Goal: Communication & Community: Answer question/provide support

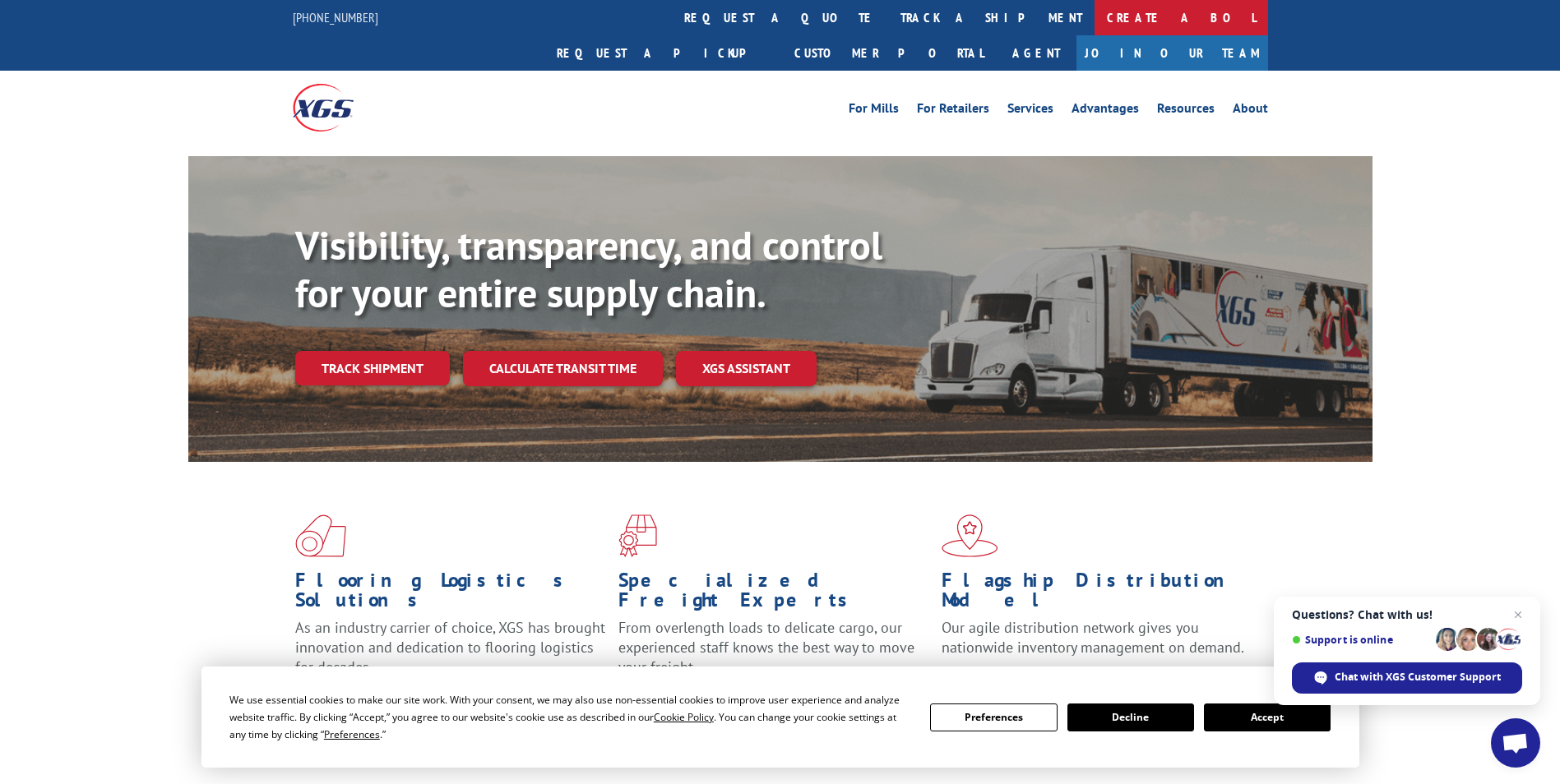
click at [1094, 12] on link "Create a BOL" at bounding box center [1181, 18] width 173 height 36
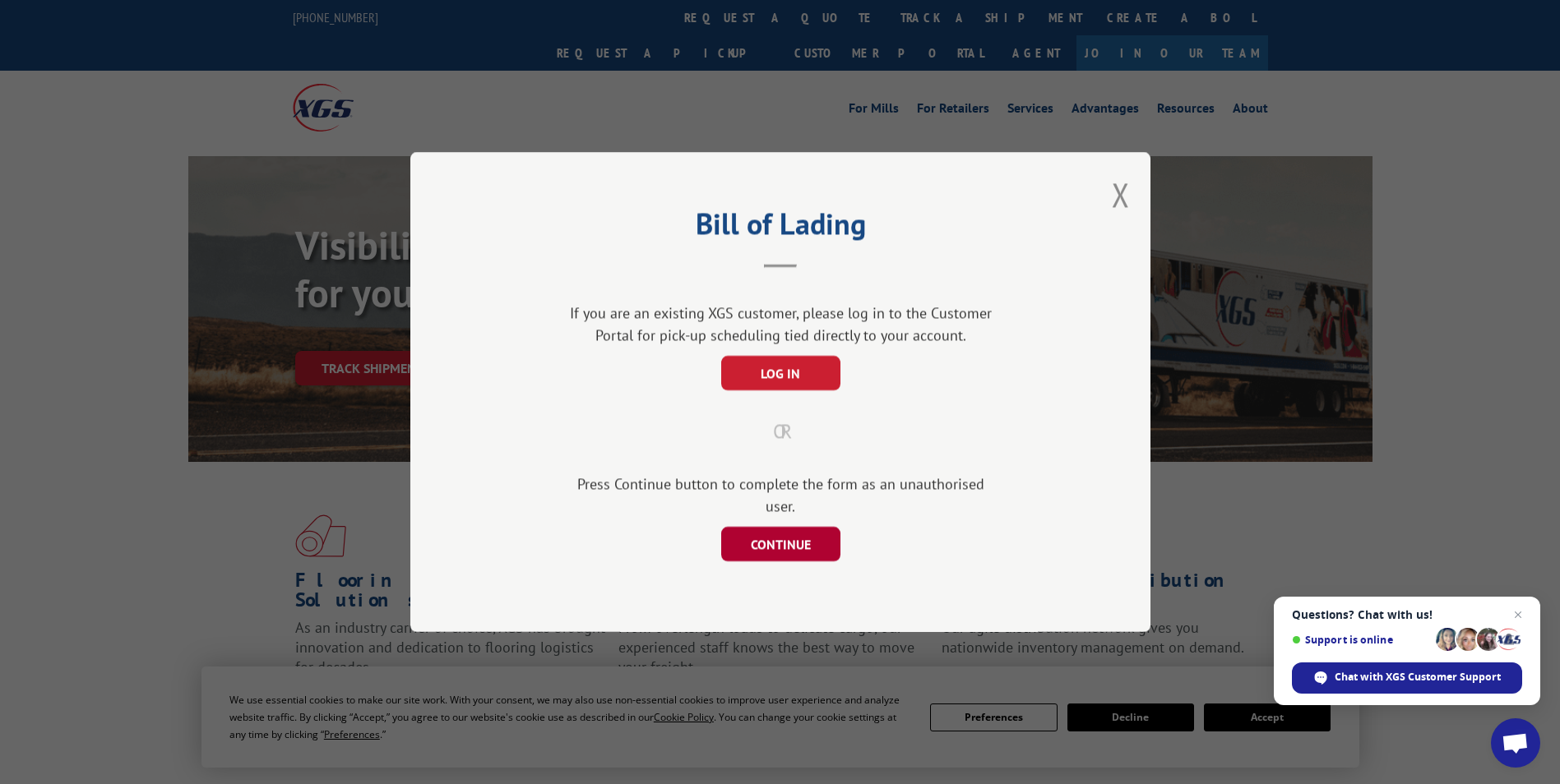
click at [782, 534] on button "CONTINUE" at bounding box center [780, 544] width 120 height 35
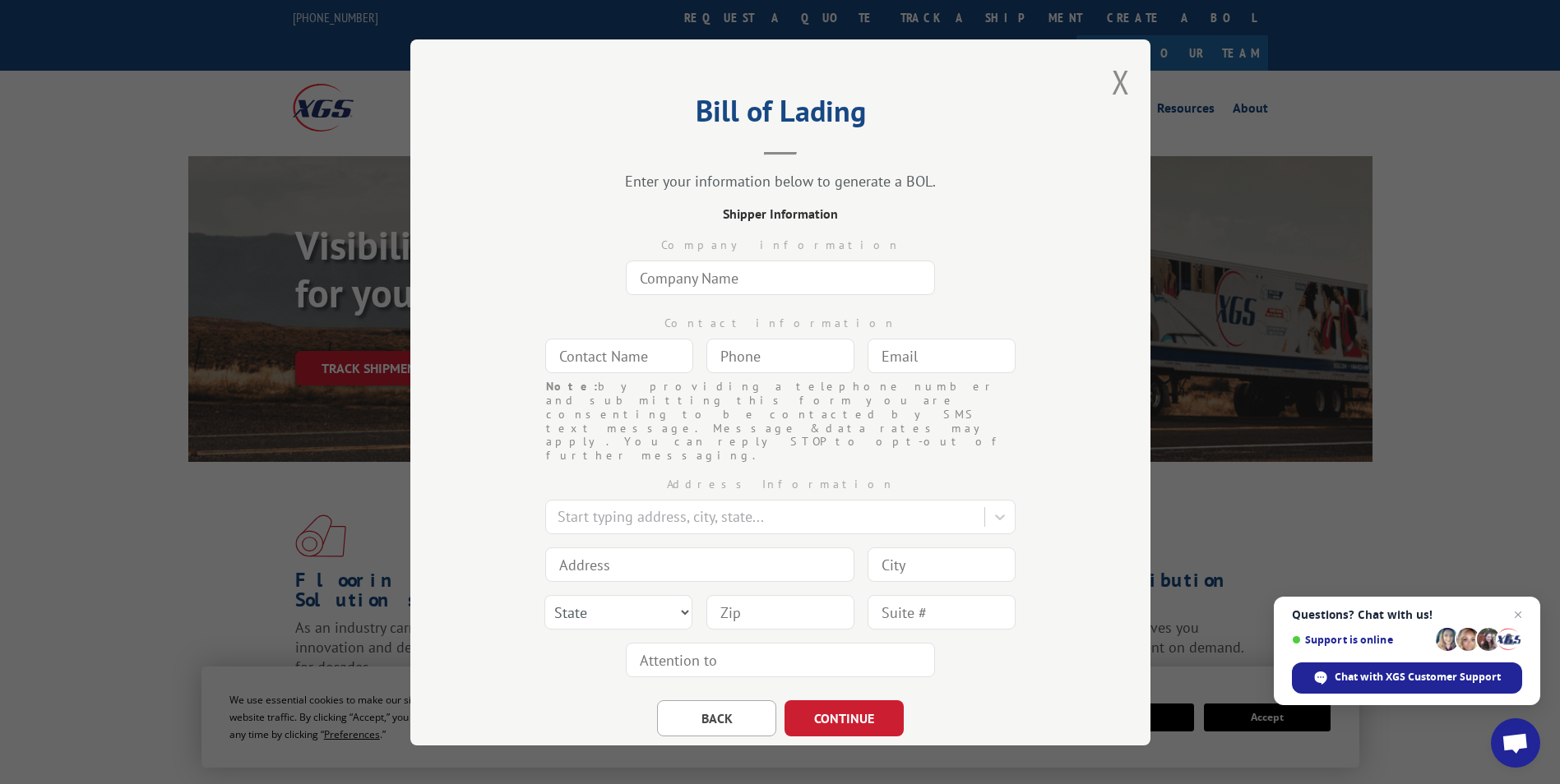
click at [727, 290] on input "text" at bounding box center [780, 277] width 309 height 35
type input "The Home Depot"
click at [638, 355] on input "text" at bounding box center [619, 356] width 148 height 35
type input "[PERSON_NAME]"
click at [775, 367] on input "(___) ___-____" at bounding box center [780, 356] width 148 height 35
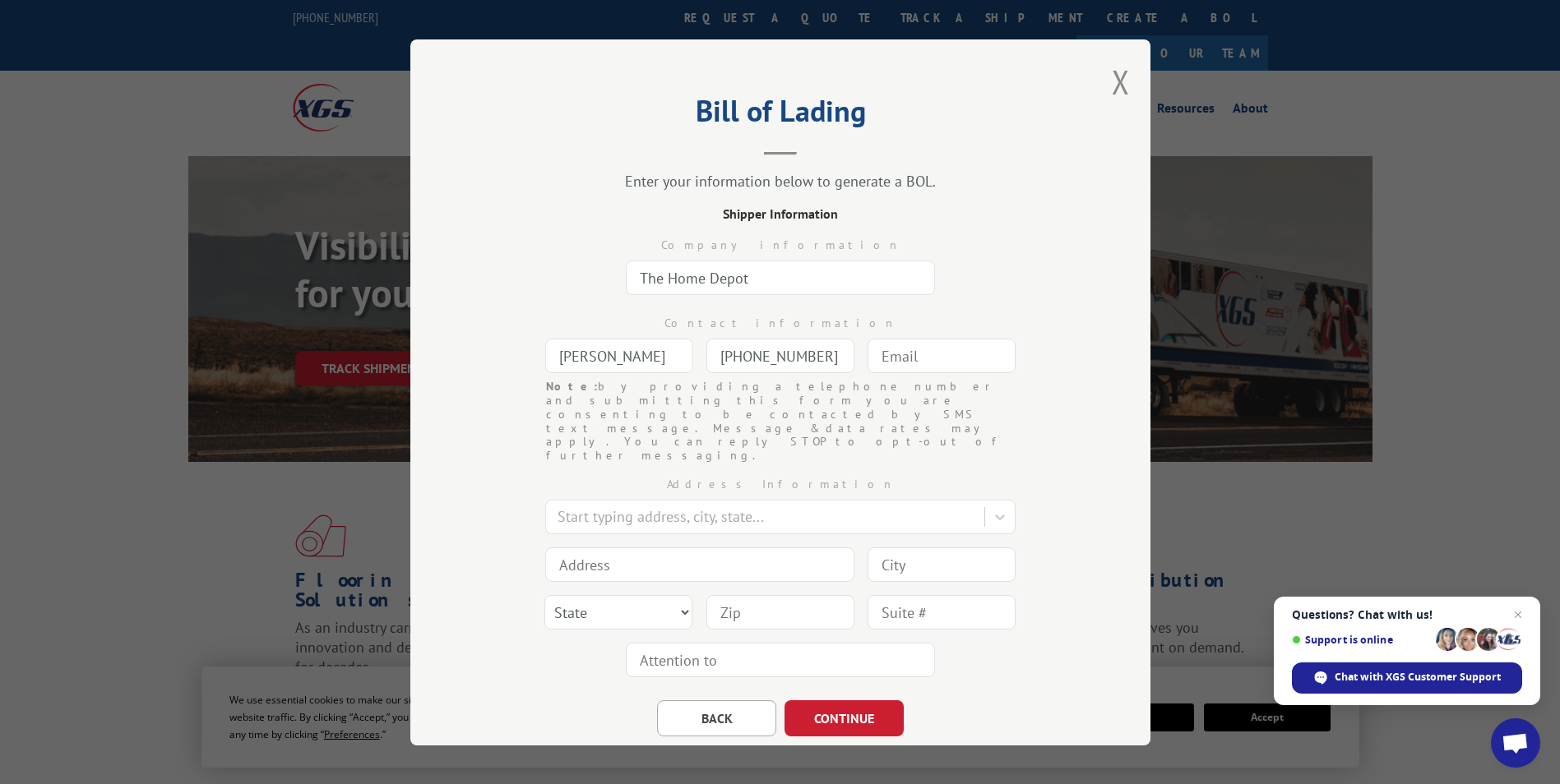
type input "(512) 858-5041"
click at [882, 351] on input "text" at bounding box center [942, 356] width 148 height 35
type input "nate_r_hamilton@homedepot.com"
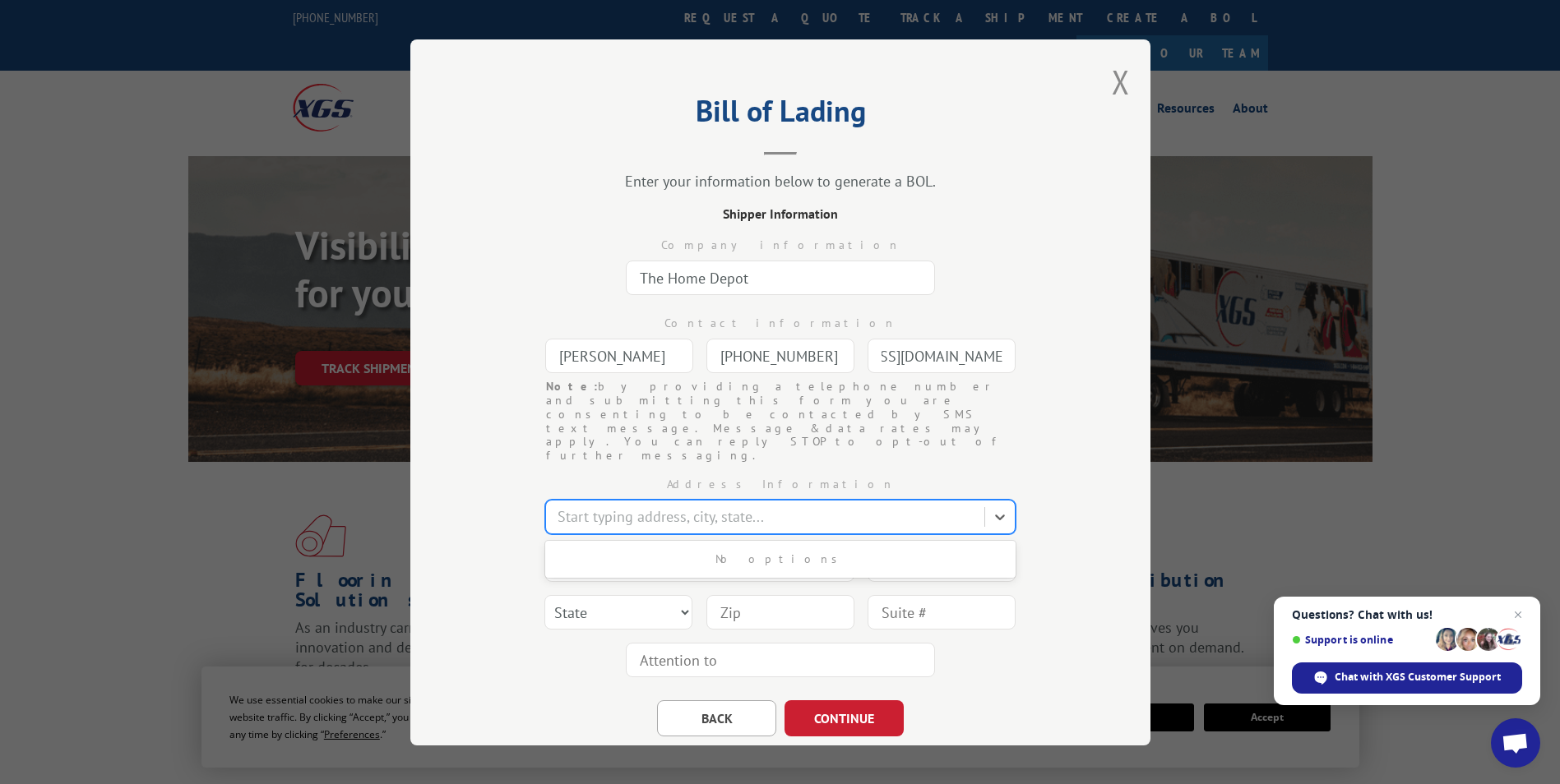
click at [724, 506] on div at bounding box center [767, 516] width 419 height 22
type input "260 East highway"
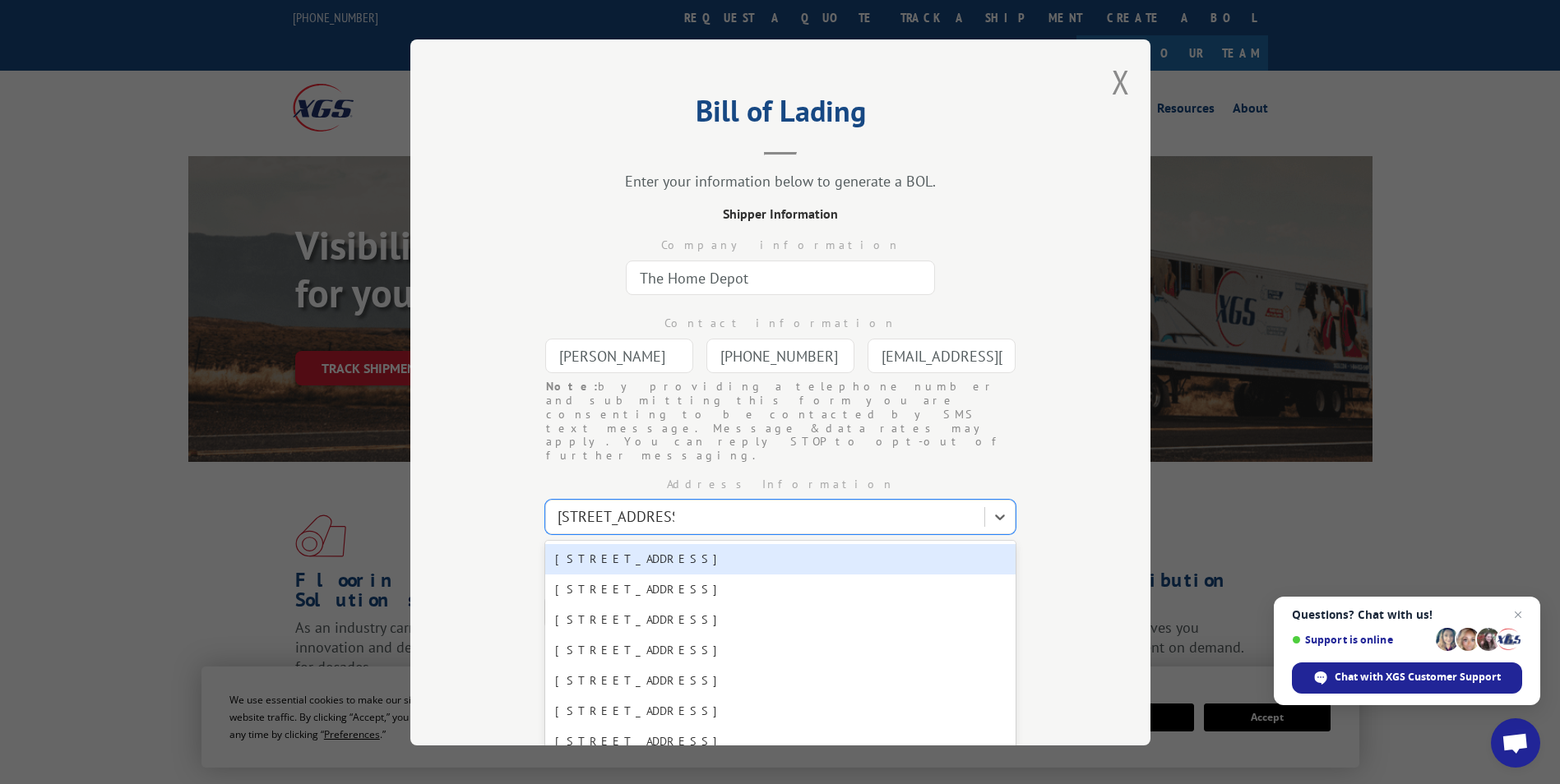
click at [690, 544] on div "260 E Highway 290, Dripping Springs, TX, 78620" at bounding box center [780, 559] width 470 height 30
type input "260 E Highway 290"
type input "Dripping Springs"
select select "TX"
type input "78620"
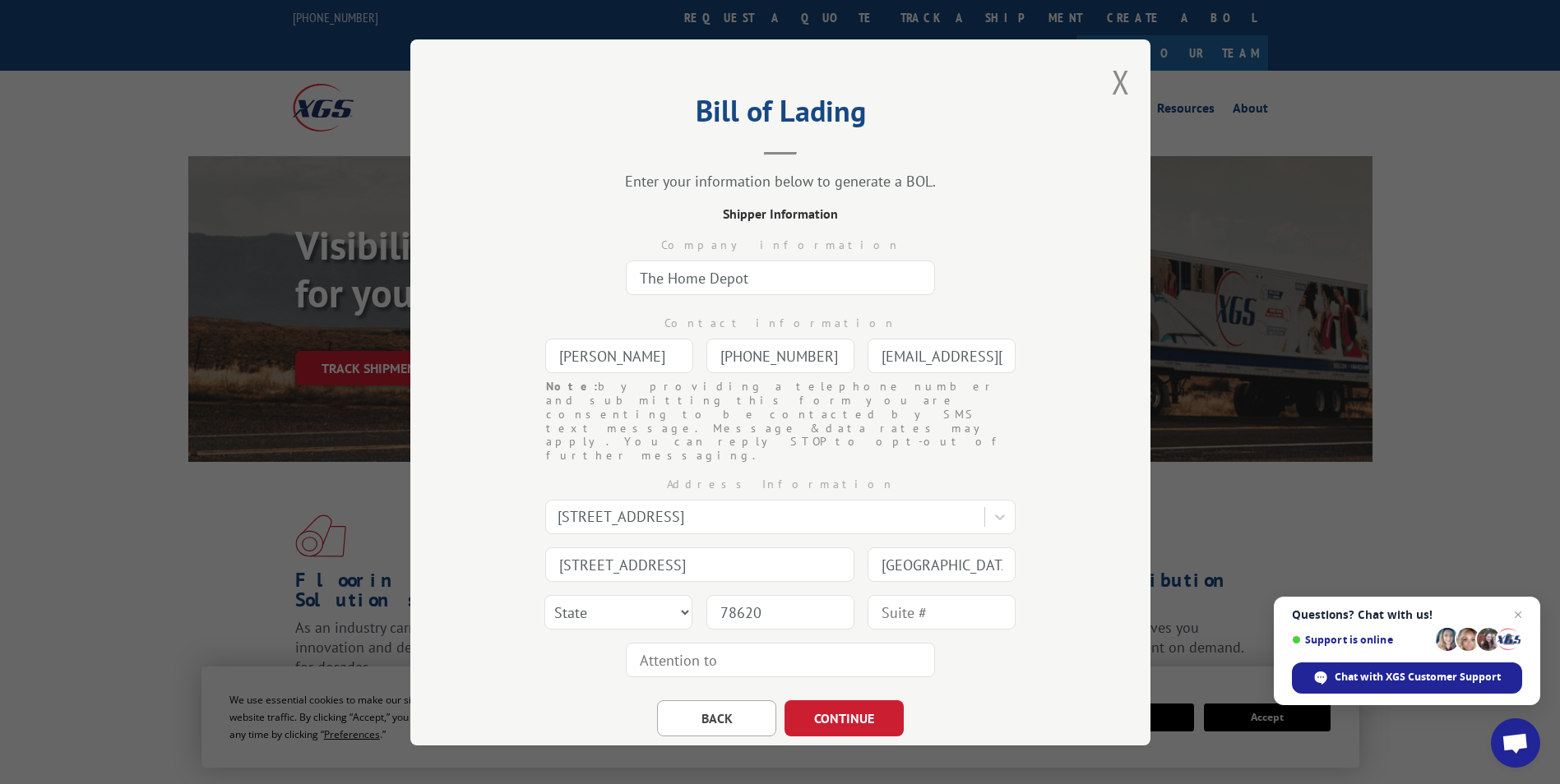
click at [930, 609] on div "Address Information 260 E Highway 290, Dripping Springs, TX, 78620 260 E Highwa…" at bounding box center [780, 574] width 576 height 221
click at [861, 700] on button "CONTINUE" at bounding box center [844, 718] width 120 height 37
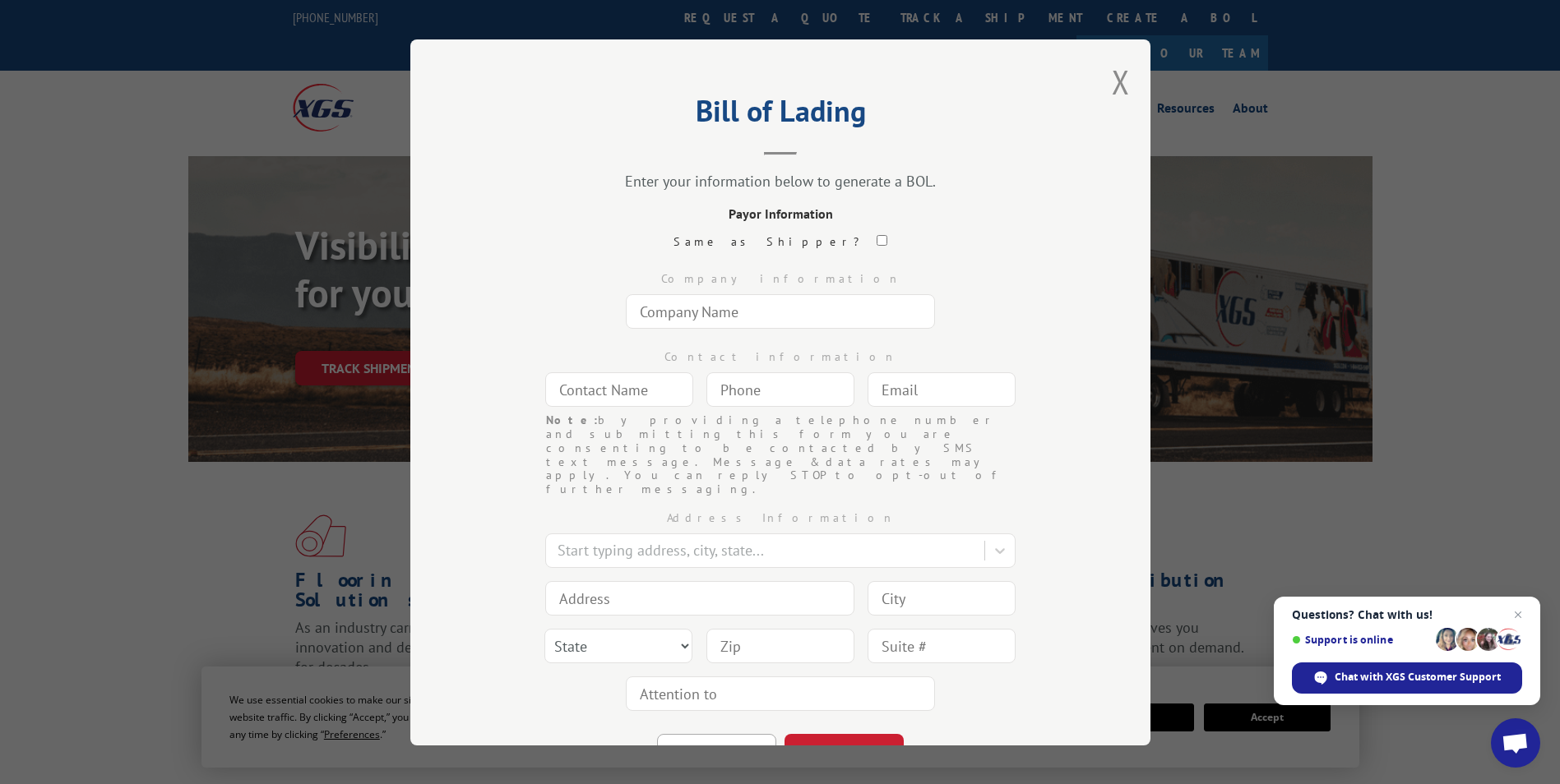
click at [720, 309] on input "text" at bounding box center [780, 311] width 309 height 35
type input "Turf Evolutions INC"
click at [637, 392] on input "text" at bounding box center [619, 389] width 148 height 35
type input "n/a"
click at [776, 390] on input "(___) ___-____" at bounding box center [780, 389] width 148 height 35
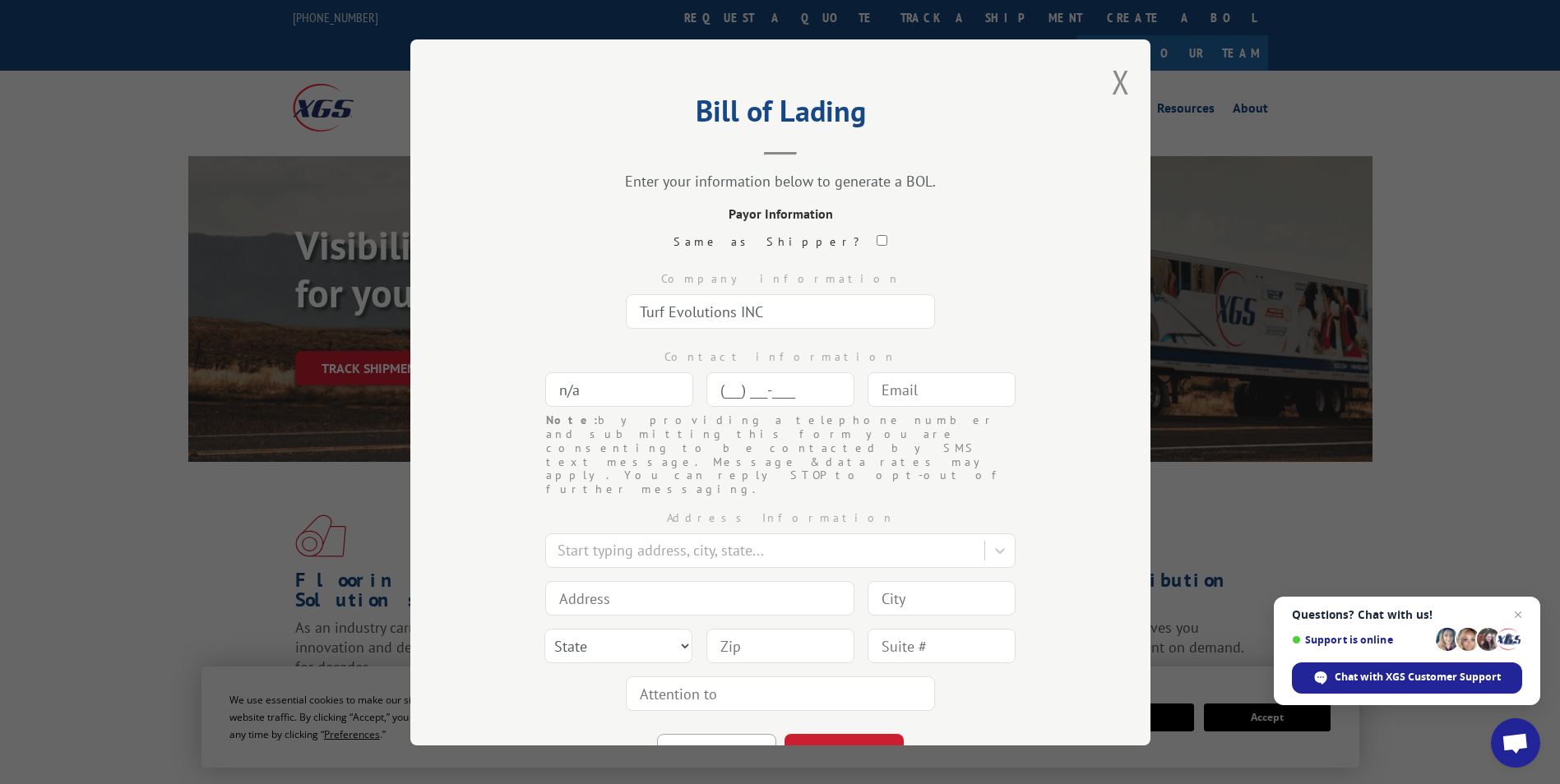
paste input "844) 900-1673"
type input "(844) 900-1673"
click at [892, 386] on input "text" at bounding box center [942, 389] width 148 height 35
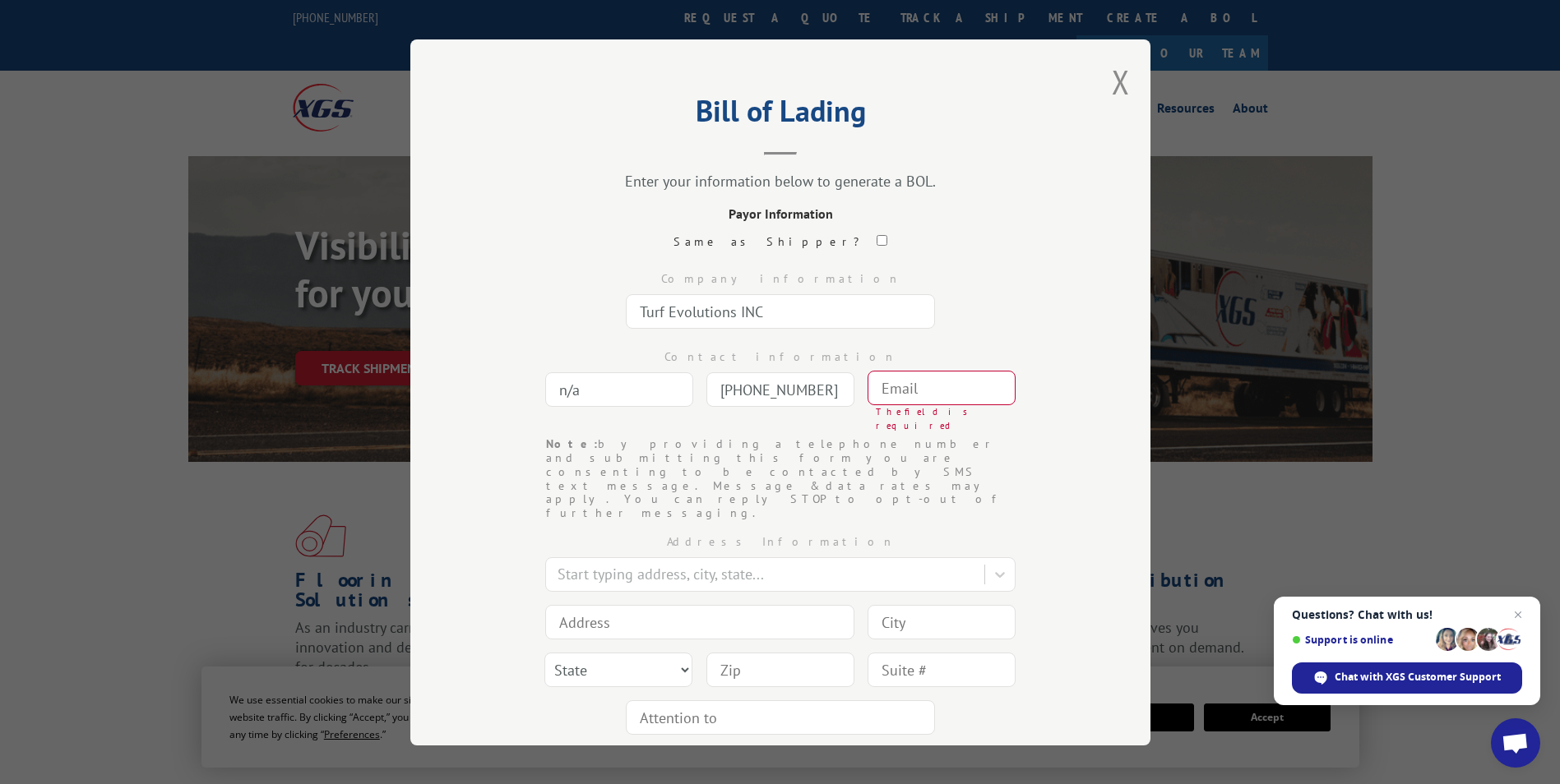
paste input "info@gogreensynturf.com"
type input "info@gogreensynturf.com"
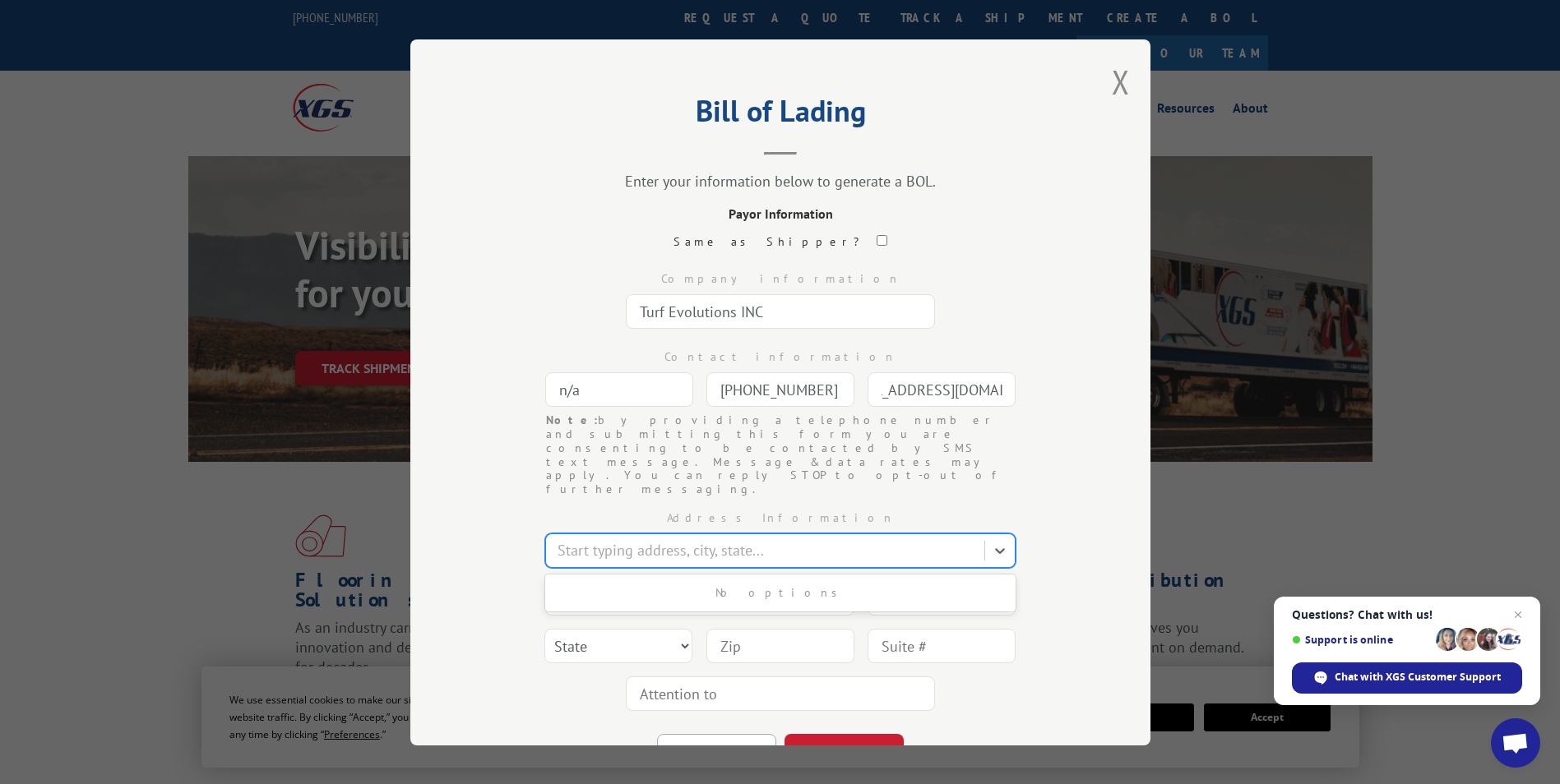
click at [660, 539] on div at bounding box center [767, 549] width 419 height 22
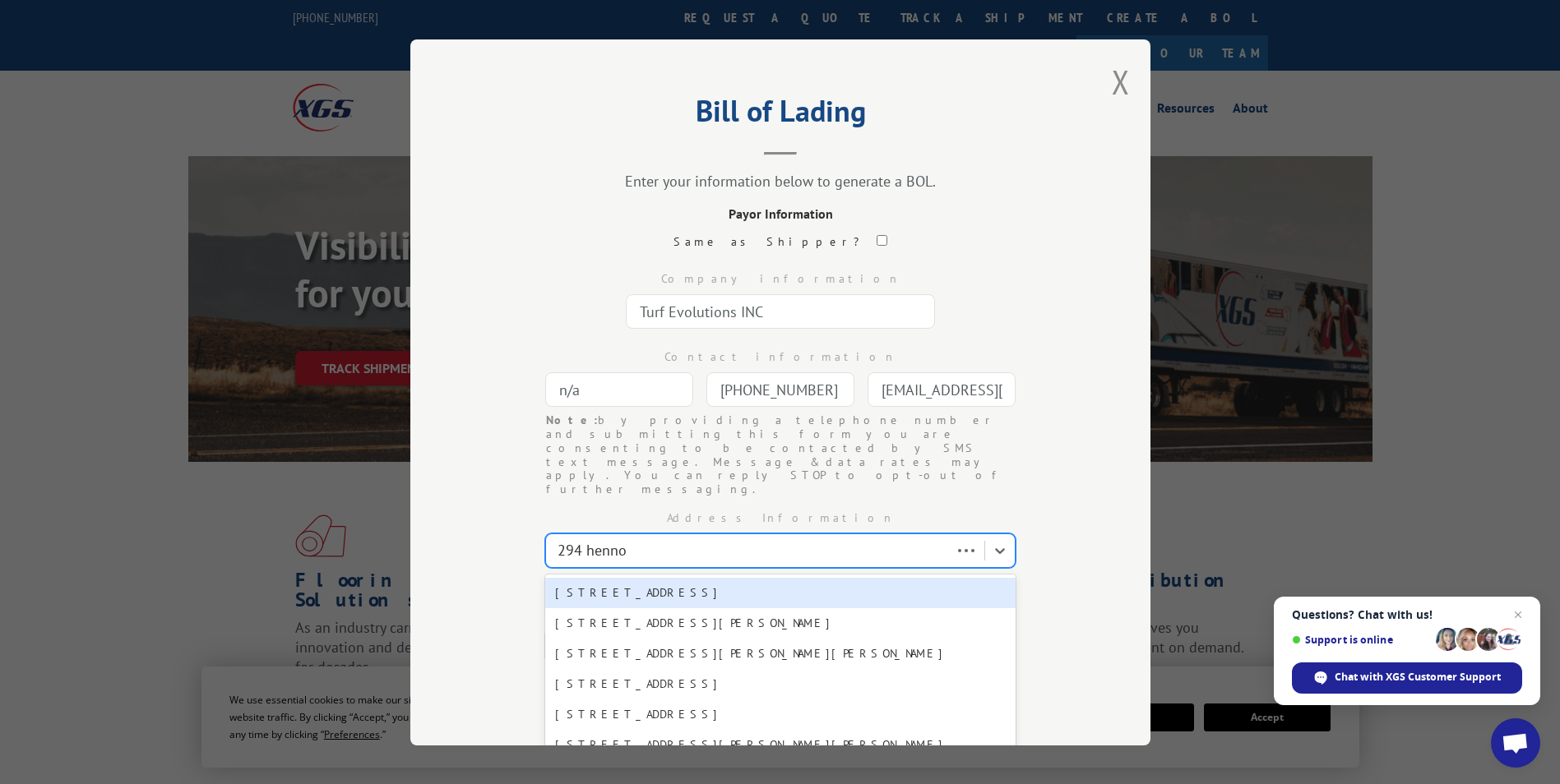
type input "294 hennon"
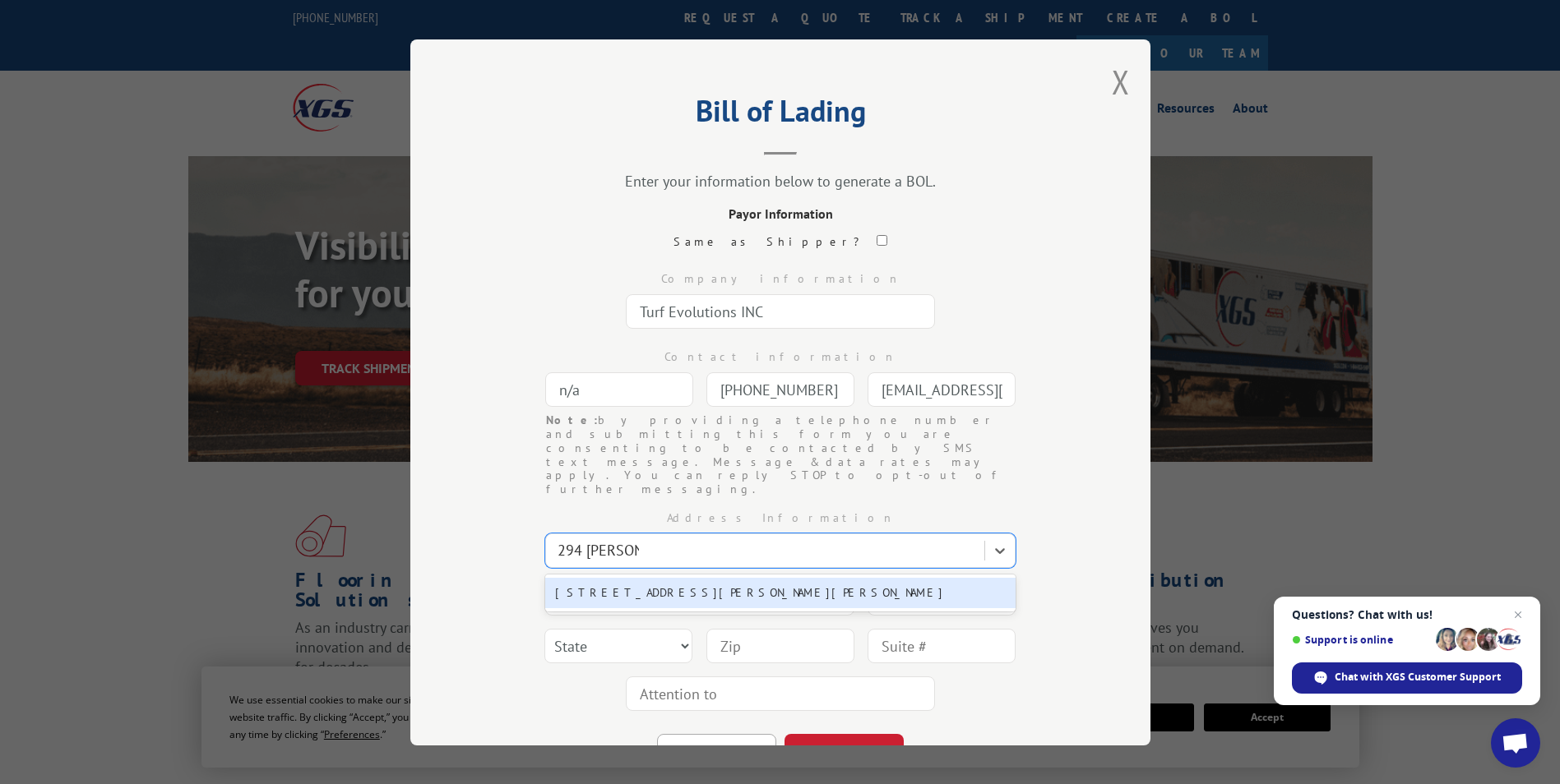
click at [648, 578] on div "294 Hennon Way, Dalton, GA, 30720" at bounding box center [780, 593] width 470 height 30
type input "294 Hennon Way"
type input "Dalton"
select select "GA"
type input "30720"
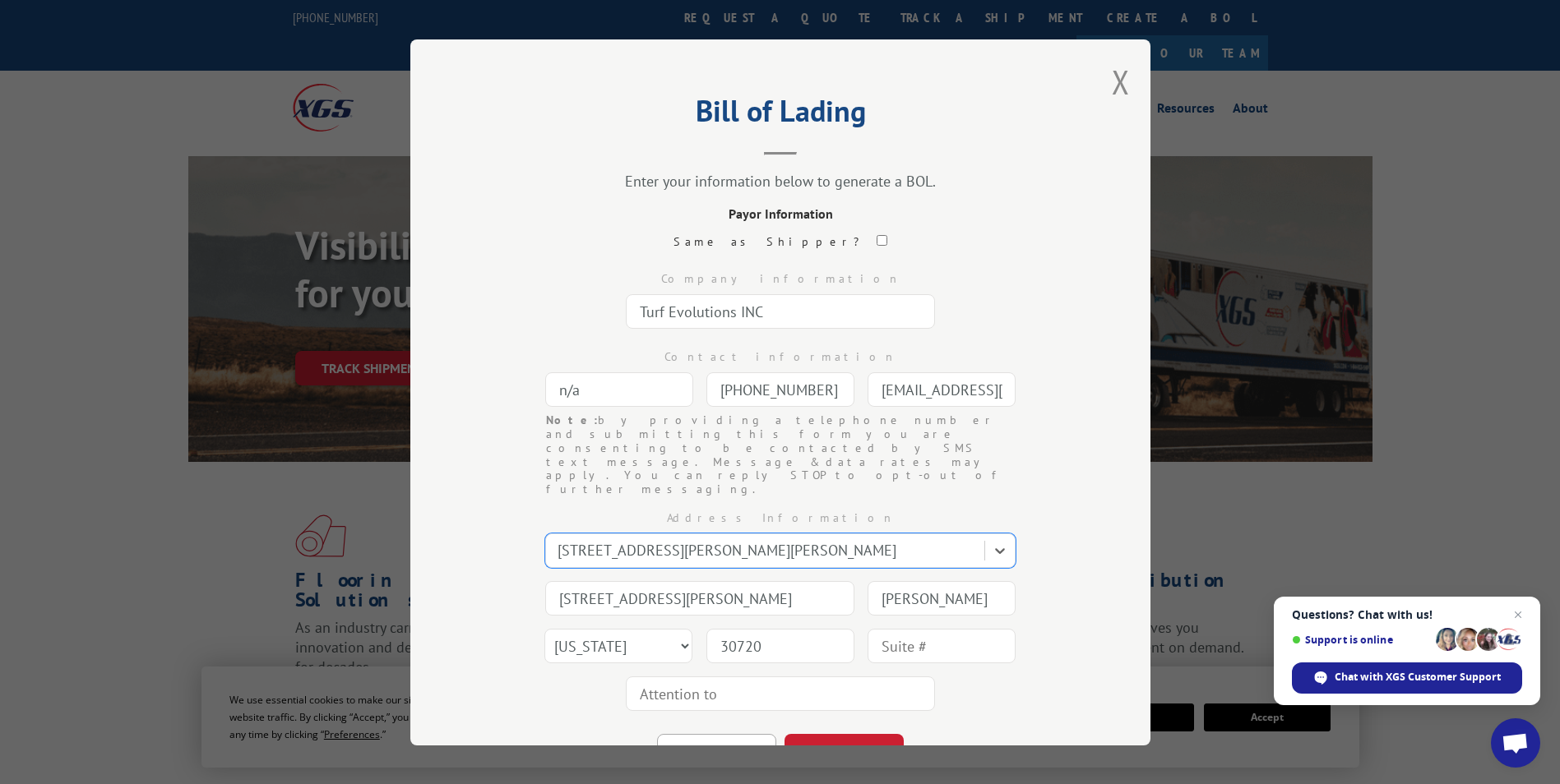
click at [944, 717] on div "BACK CONTINUE" at bounding box center [780, 743] width 576 height 53
click at [850, 734] on button "CONTINUE" at bounding box center [844, 752] width 120 height 37
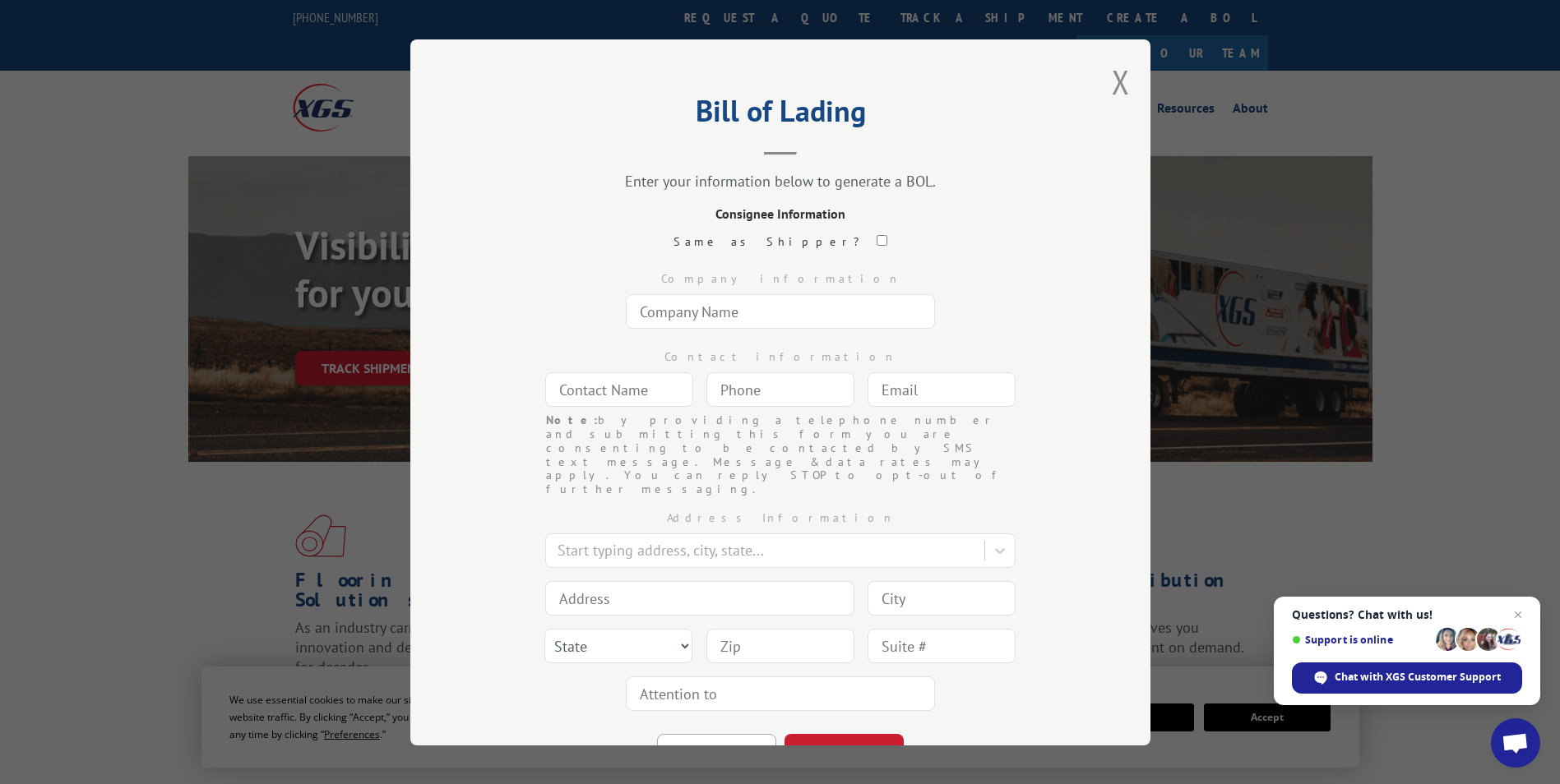
click at [725, 309] on input "text" at bounding box center [780, 311] width 309 height 35
type input "t"
type input "Turf Evolutions INC"
click at [600, 392] on input "text" at bounding box center [619, 389] width 148 height 35
type input "n/a"
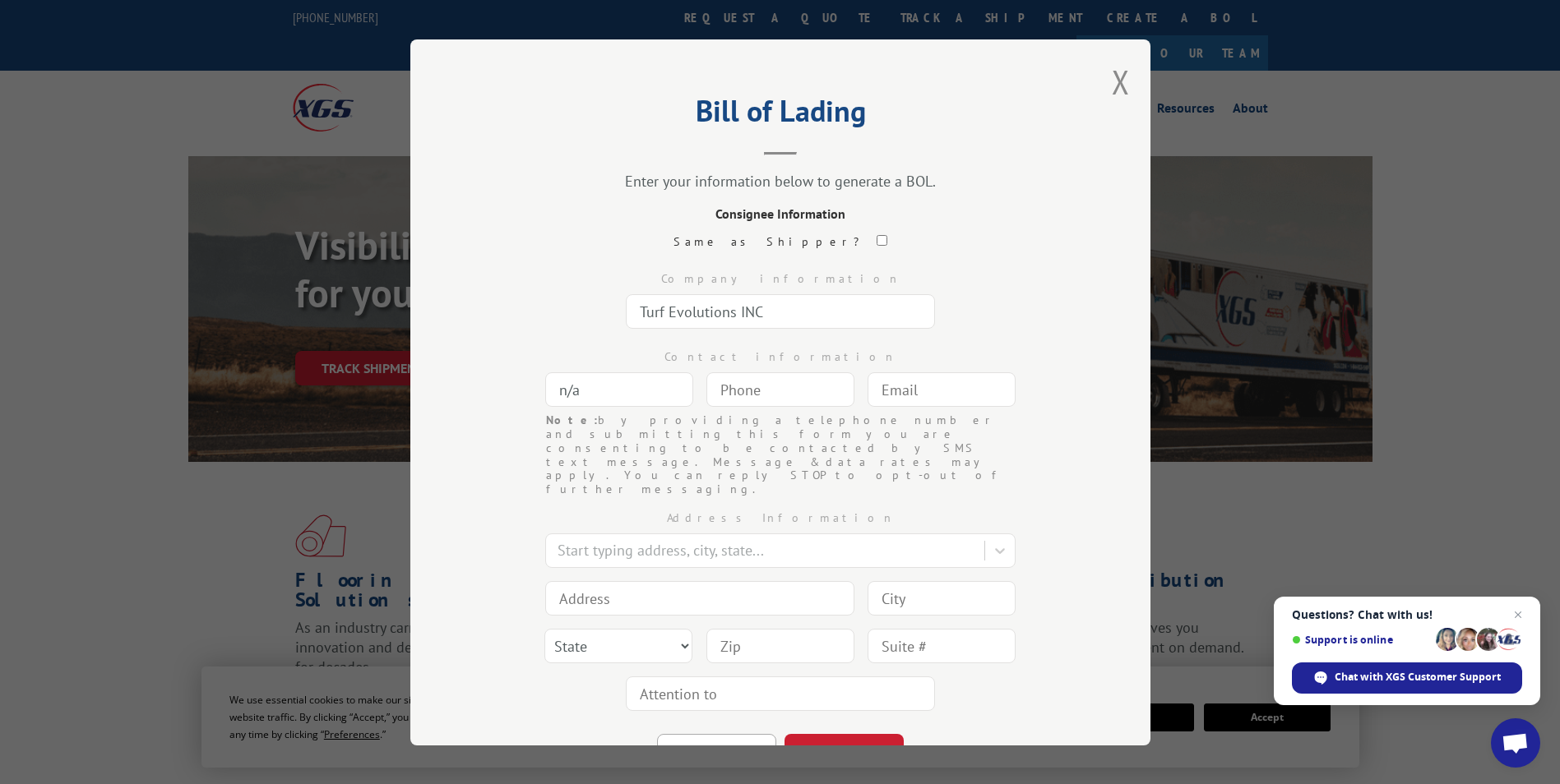
click at [950, 384] on input "text" at bounding box center [942, 389] width 148 height 35
paste input "info@gogreensynturf.com"
type input "info@gogreensynturf.com"
type input "(___) ___-____"
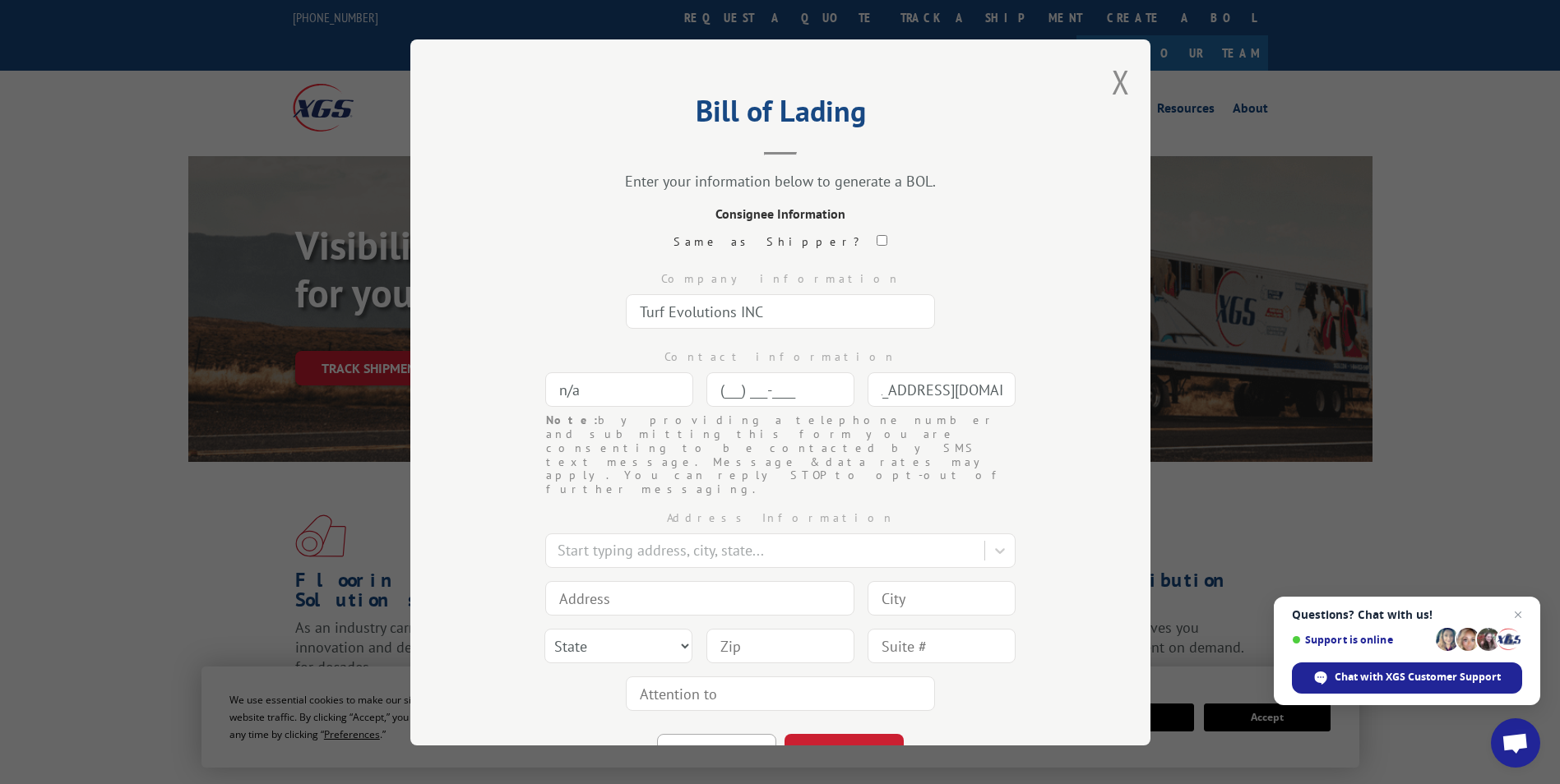
click at [783, 384] on input "(___) ___-____" at bounding box center [780, 389] width 148 height 35
paste input "844) 900-1673"
type input "(844) 900-1673"
click at [621, 539] on div at bounding box center [767, 549] width 419 height 22
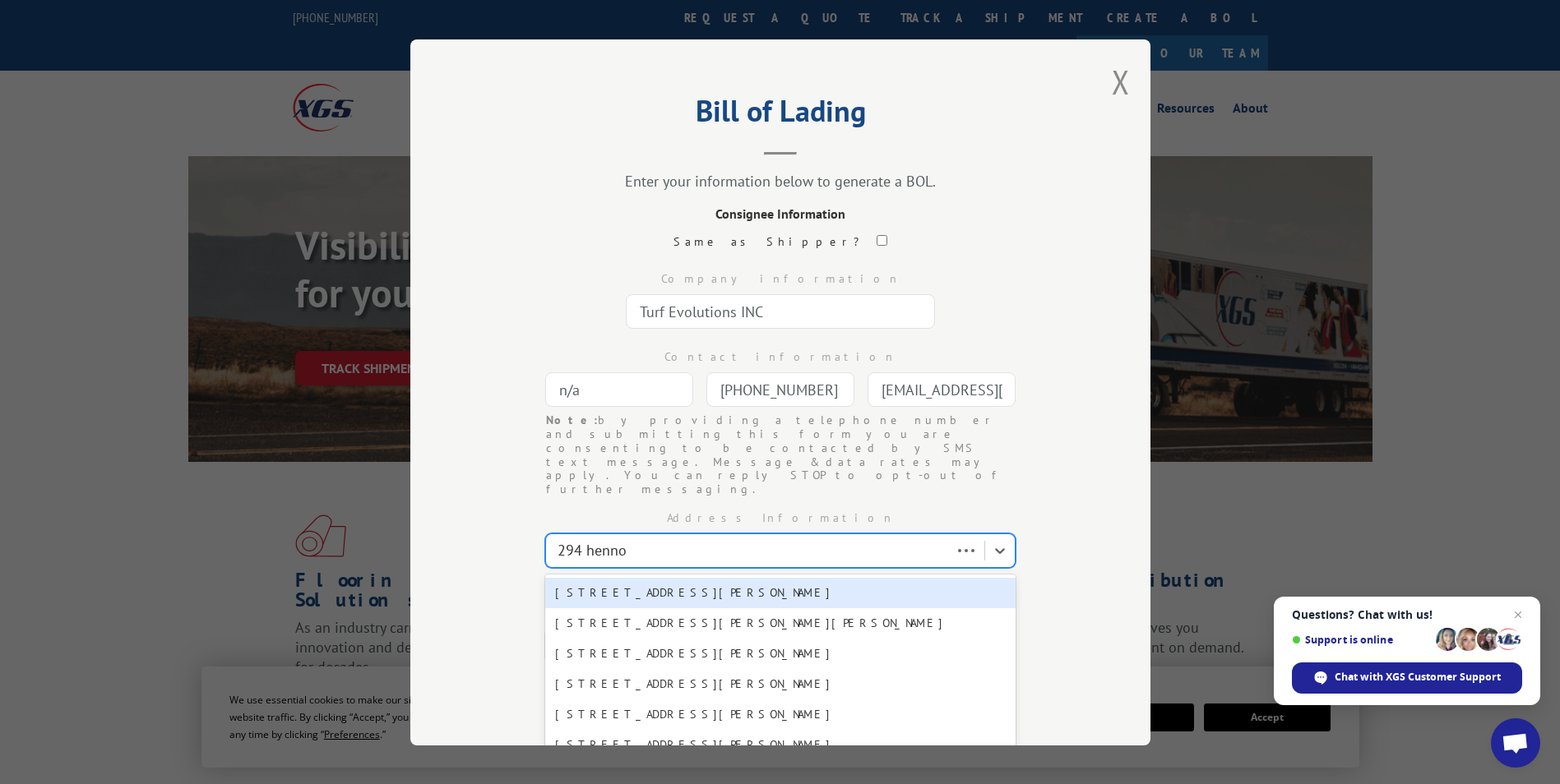
type input "294 hennon"
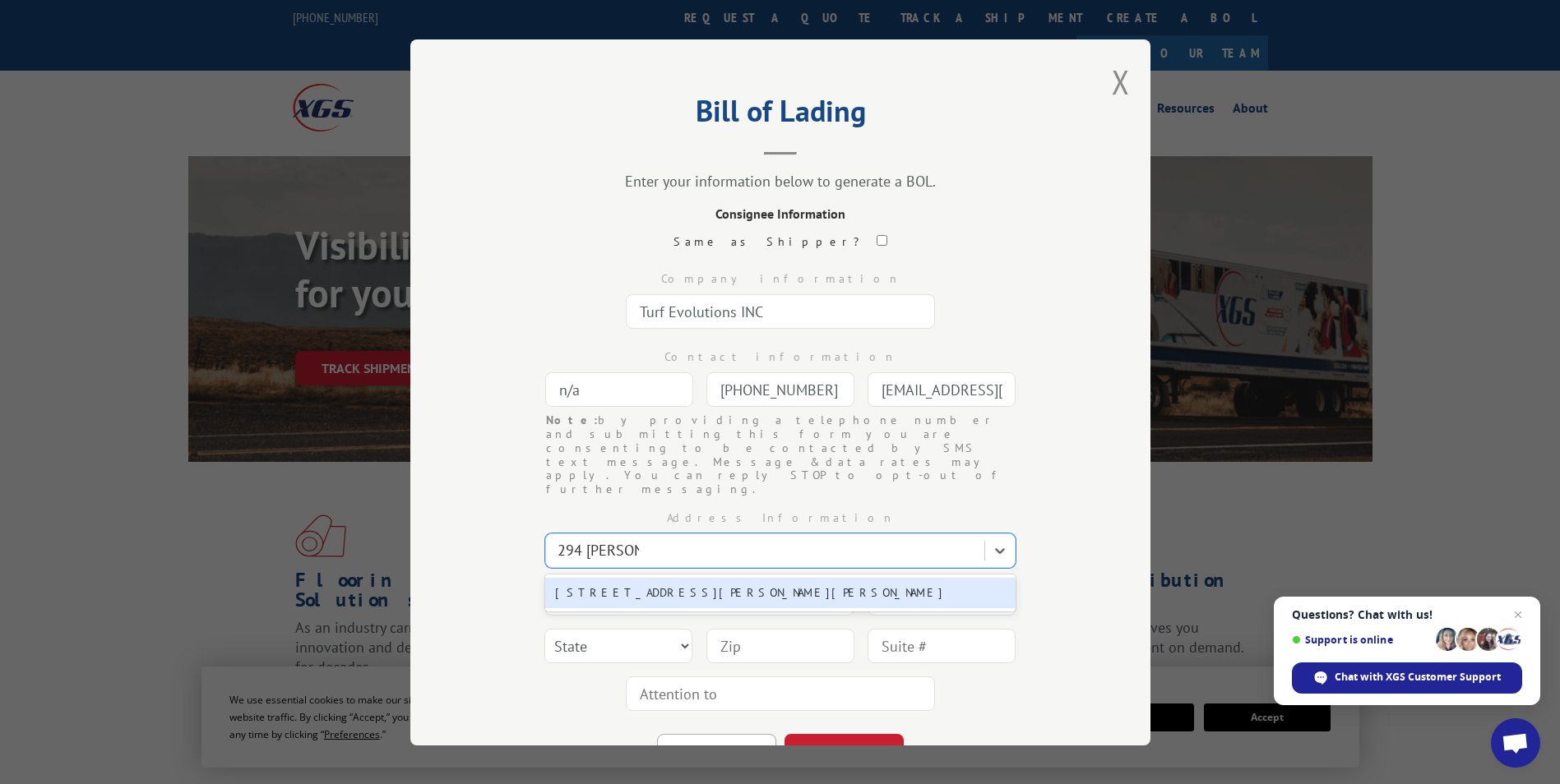
click at [622, 578] on div "294 Hennon Way, Dalton, GA, 30720" at bounding box center [780, 593] width 470 height 30
type input "294 Hennon Way"
type input "Dalton"
select select "GA"
type input "30720"
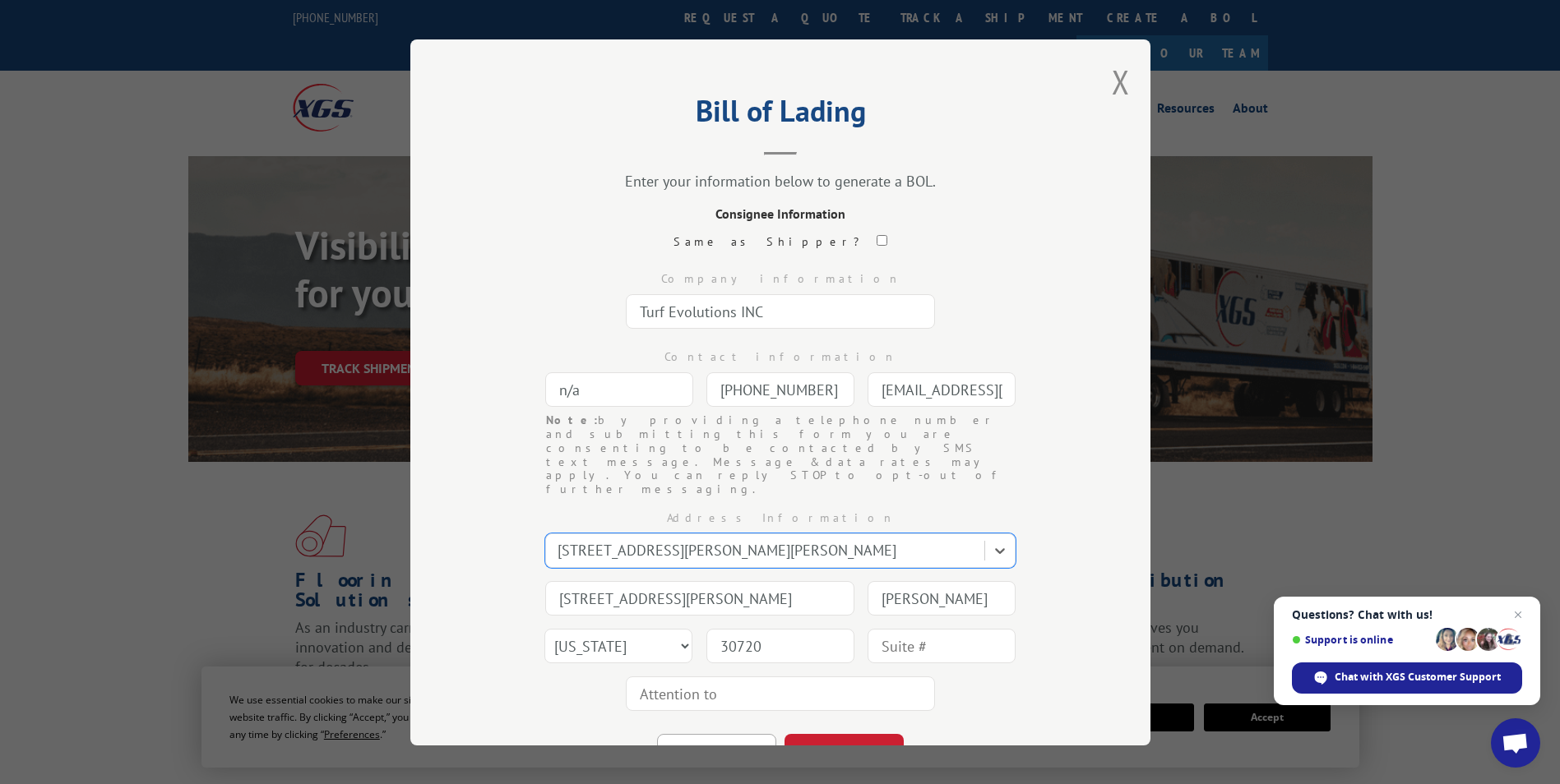
click at [673, 676] on input "text" at bounding box center [780, 693] width 309 height 35
type input "Turf Evolutions INC"
click at [1202, 730] on div "Bill of Lading Enter your information below to generate a BOL. Consignee Inform…" at bounding box center [780, 392] width 1560 height 784
click at [1036, 717] on div "BACK CONTINUE" at bounding box center [780, 743] width 576 height 53
click at [863, 734] on button "CONTINUE" at bounding box center [844, 752] width 120 height 37
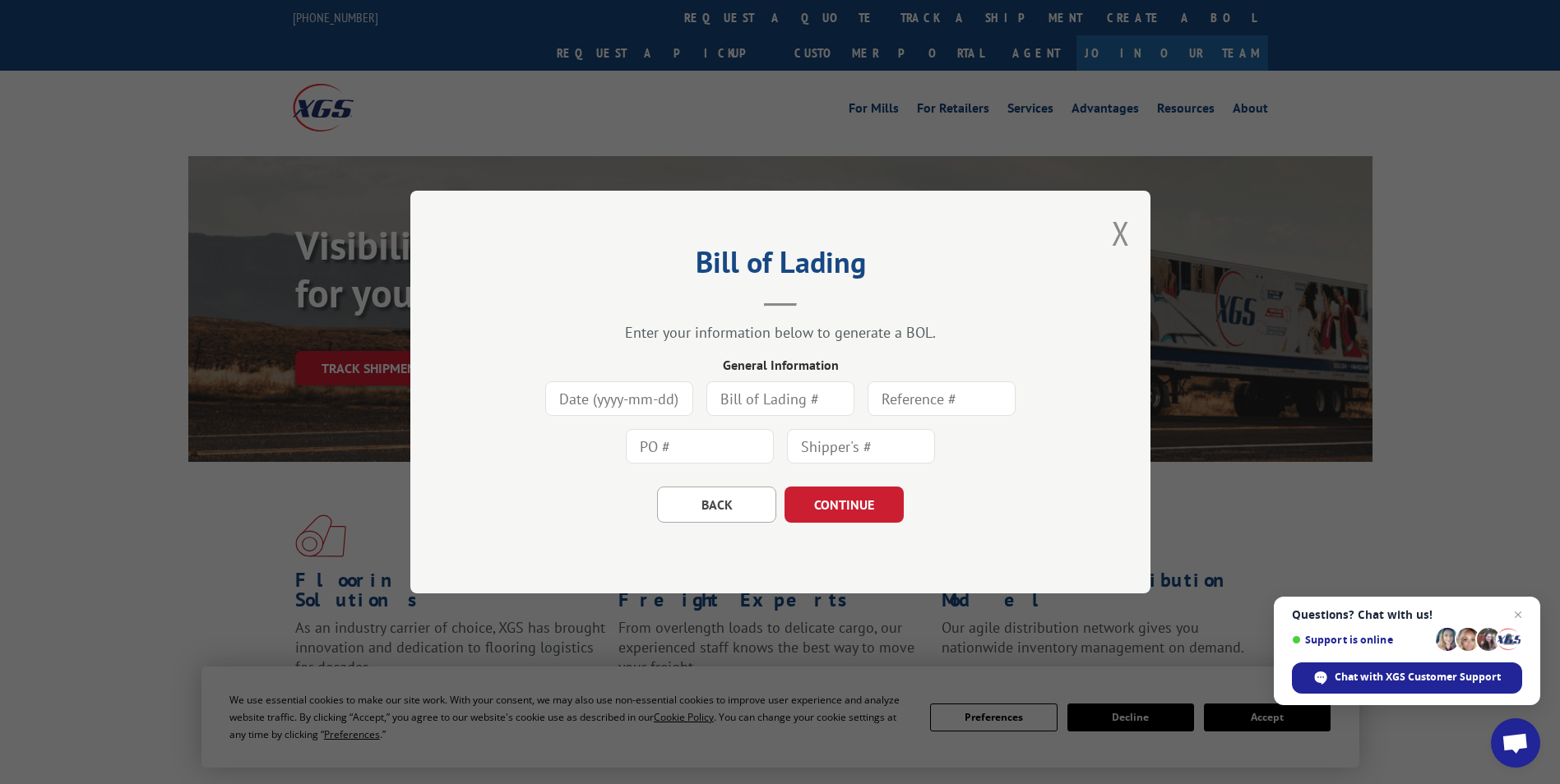
click at [651, 395] on input at bounding box center [619, 399] width 148 height 35
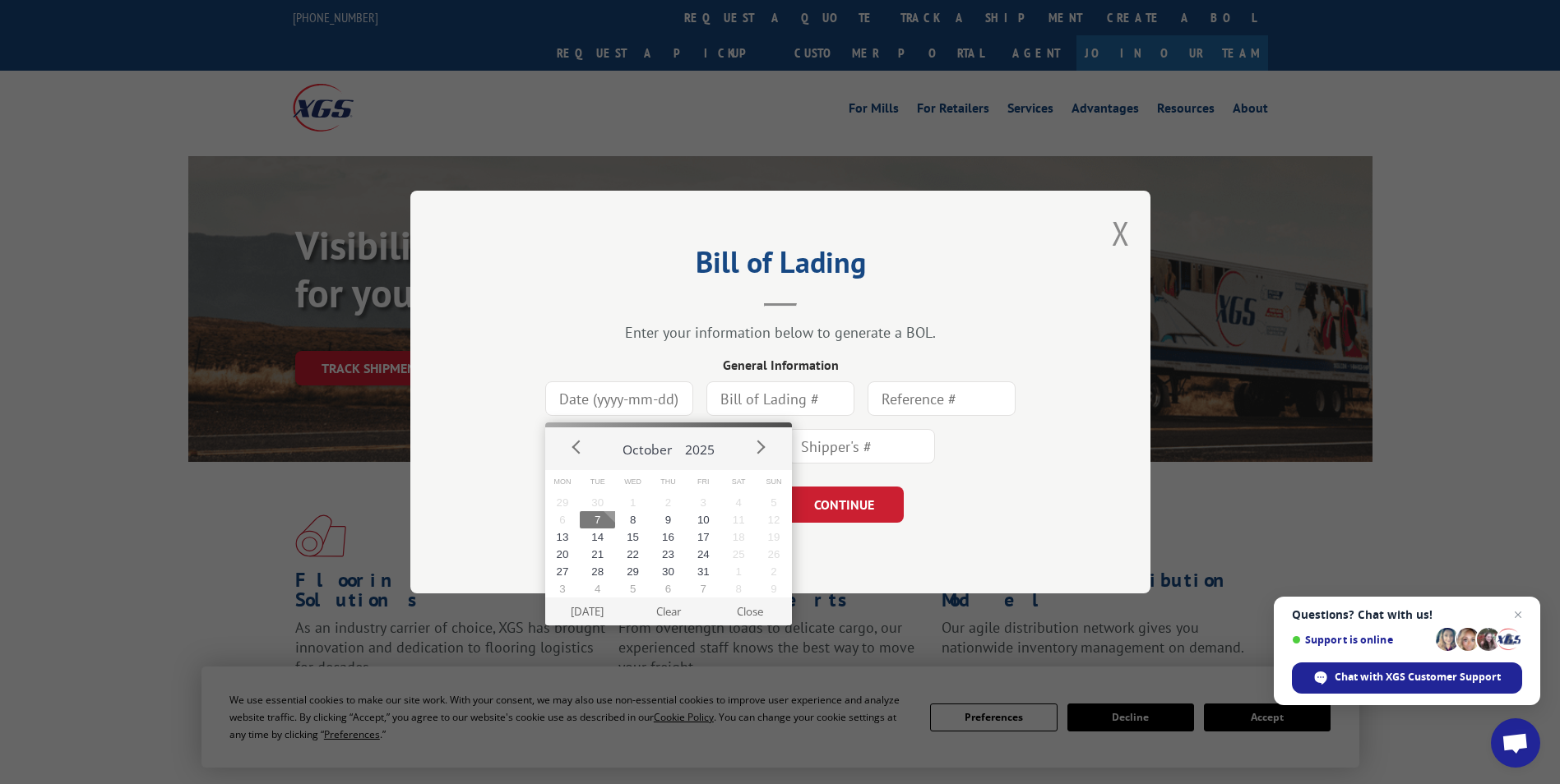
click at [605, 519] on button "7" at bounding box center [598, 519] width 36 height 17
type input "2025-10-07"
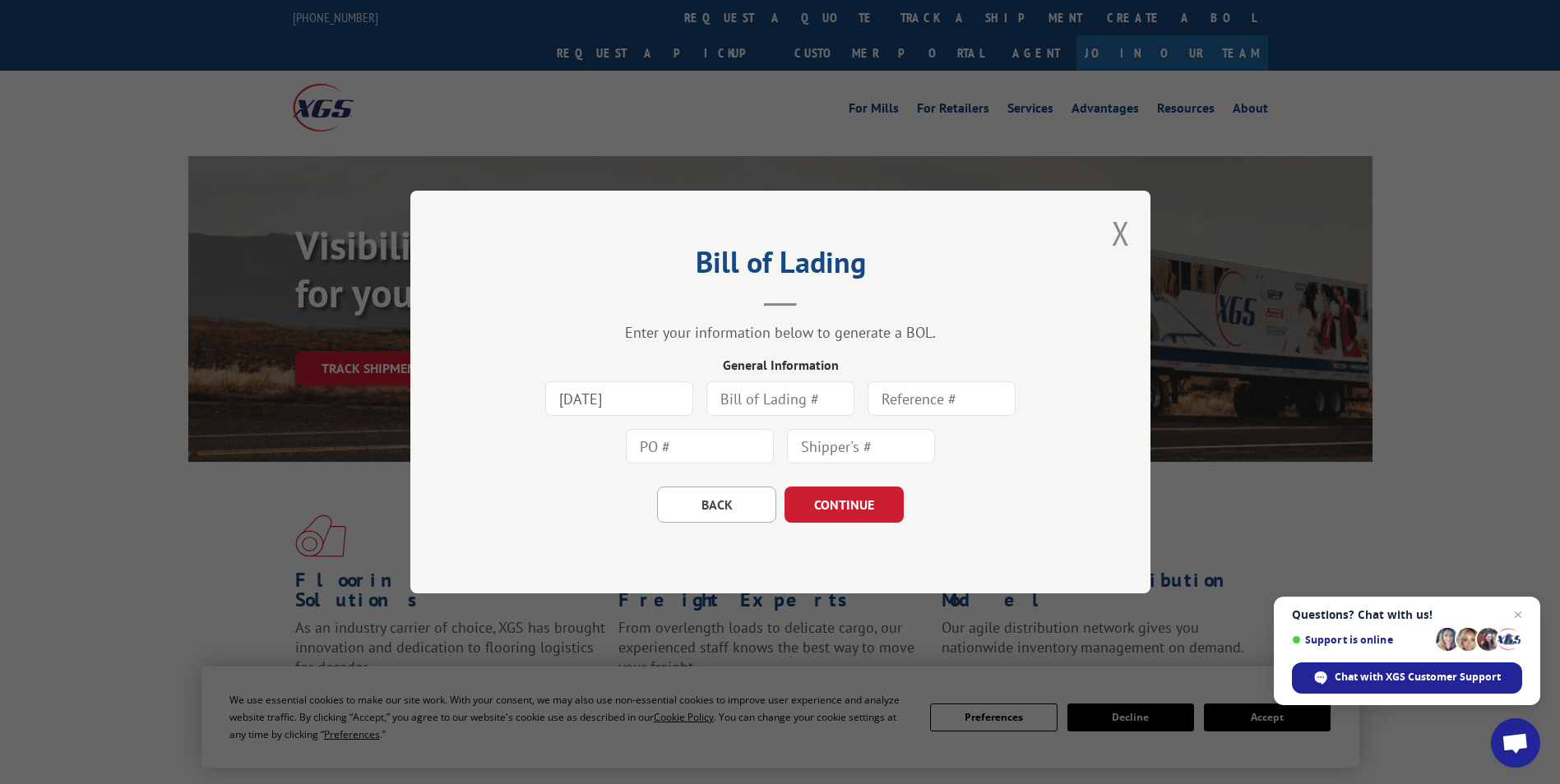
click at [777, 409] on input "text" at bounding box center [780, 399] width 148 height 35
type input "7825197"
click at [952, 503] on div "BACK CONTINUE" at bounding box center [780, 496] width 576 height 53
click at [848, 497] on button "CONTINUE" at bounding box center [844, 504] width 120 height 37
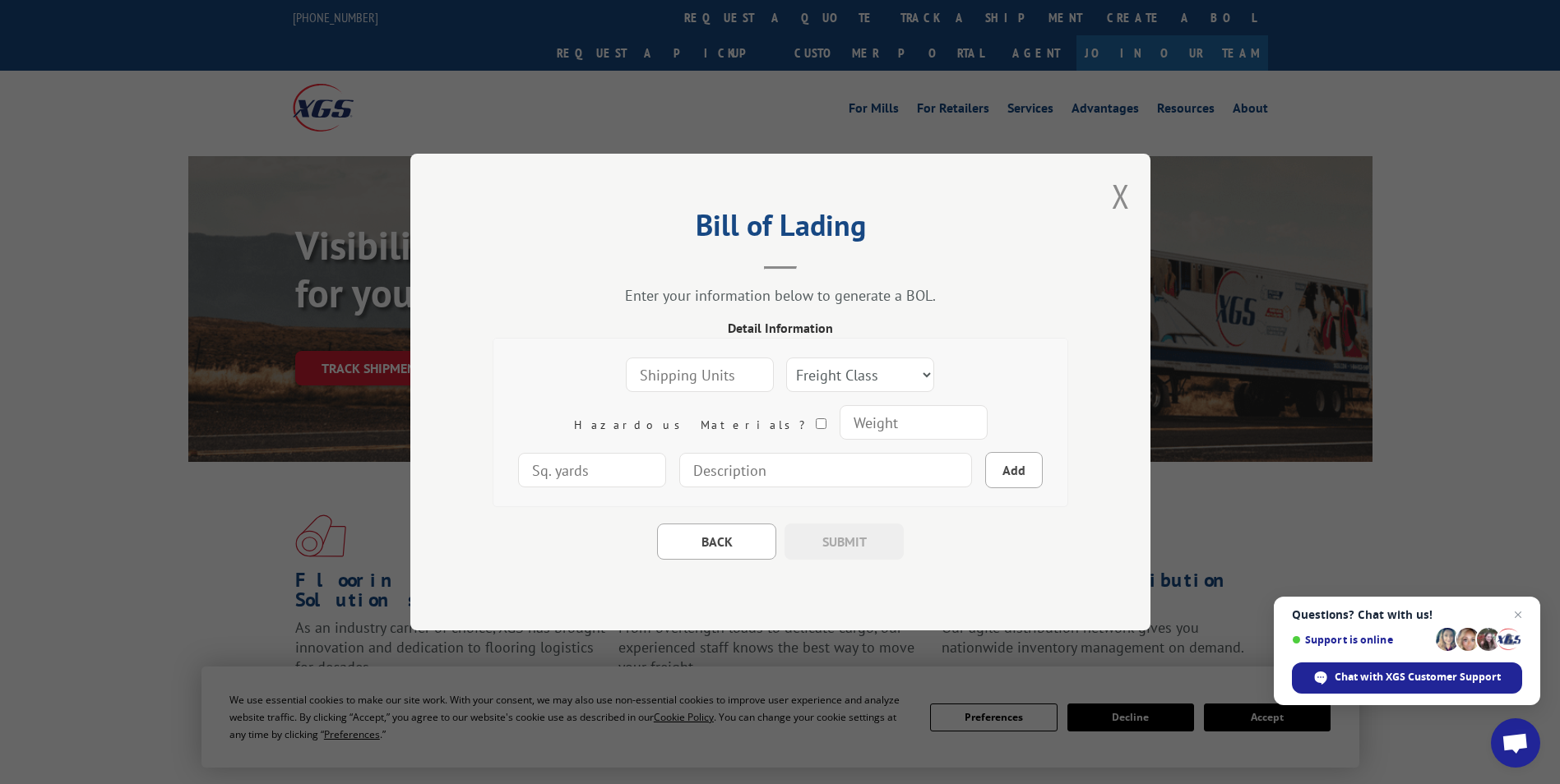
click at [652, 375] on input "number" at bounding box center [700, 375] width 148 height 35
type input "1"
click at [803, 374] on select "Freight Class 50 55 60 65 70 77 85 92 100 110 125 150 175 200 250 300 400 500 C…" at bounding box center [860, 375] width 148 height 35
select select "250"
click at [786, 358] on select "Freight Class 50 55 60 65 70 77 85 92 100 110 125 150 175 200 250 300 400 500 C…" at bounding box center [860, 375] width 148 height 35
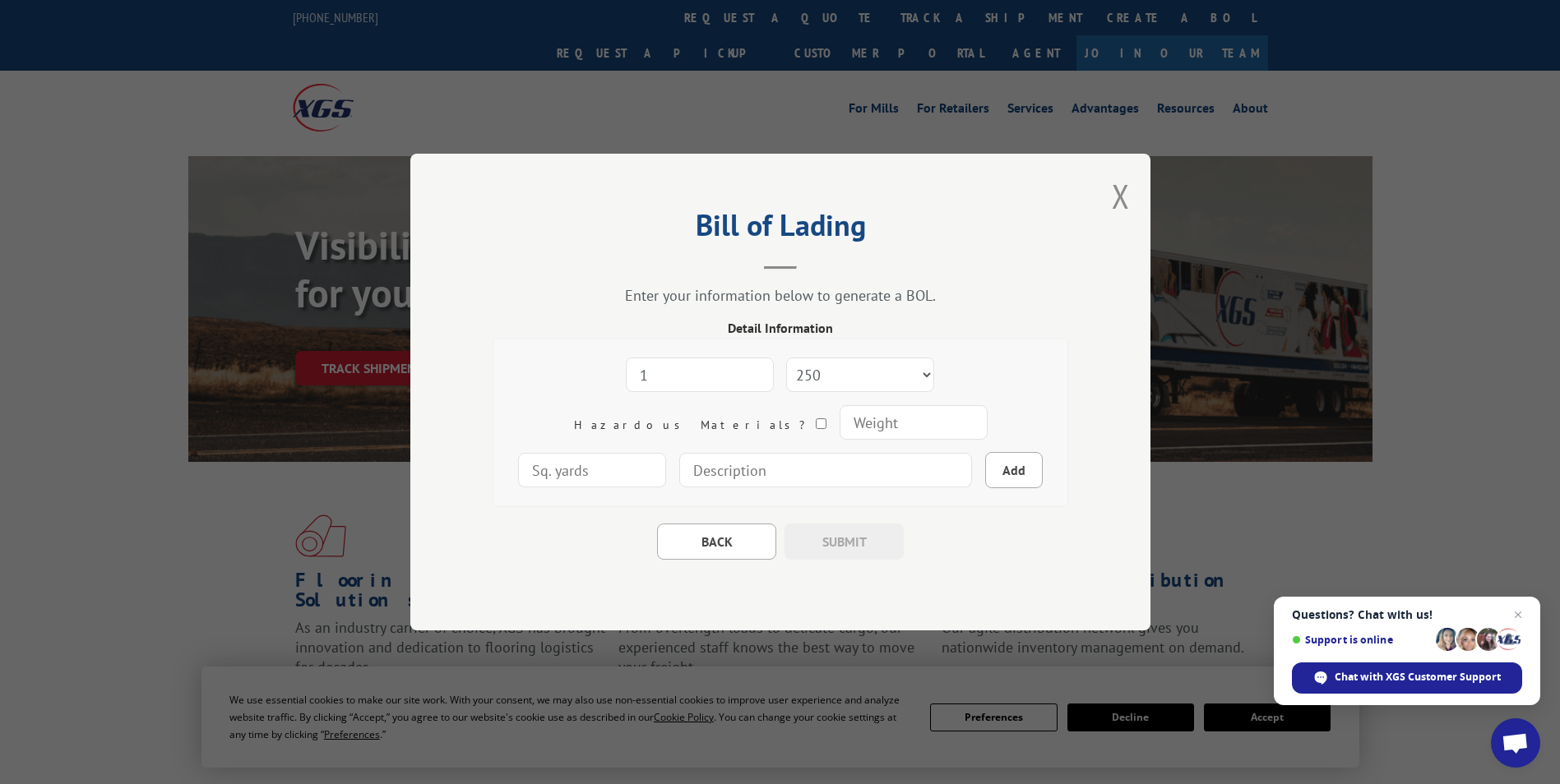
click at [839, 426] on input "number" at bounding box center [913, 422] width 148 height 35
type input "200"
click at [666, 453] on input "number" at bounding box center [592, 470] width 148 height 35
type input "100"
click at [743, 464] on input at bounding box center [826, 470] width 293 height 35
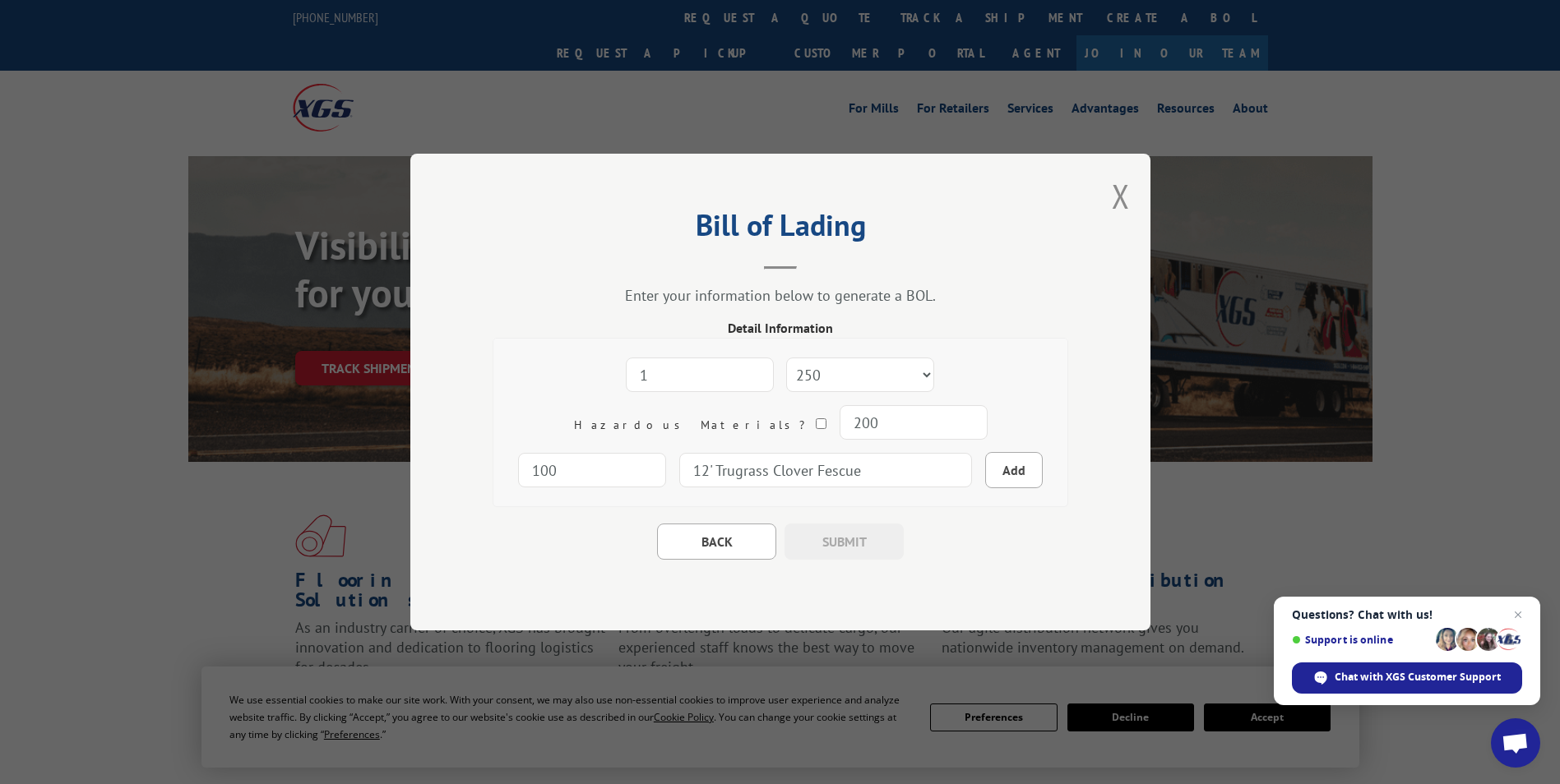
type input "12' Trugrass Clover Fescue"
click at [960, 532] on div "BACK SUBMIT" at bounding box center [780, 532] width 576 height 53
click at [985, 466] on button "Add" at bounding box center [1014, 470] width 57 height 37
select select
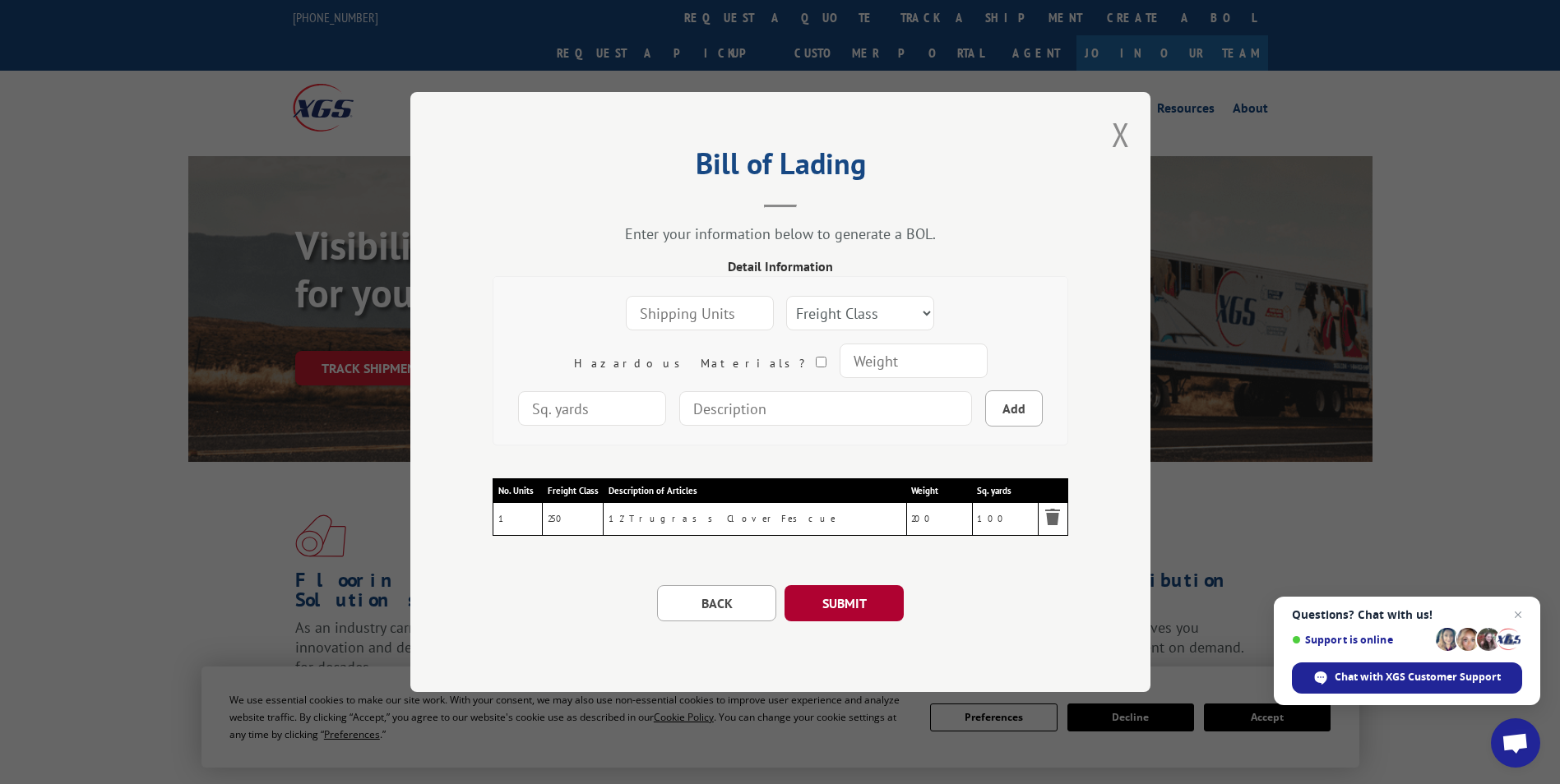
click at [862, 607] on button "SUBMIT" at bounding box center [844, 603] width 120 height 37
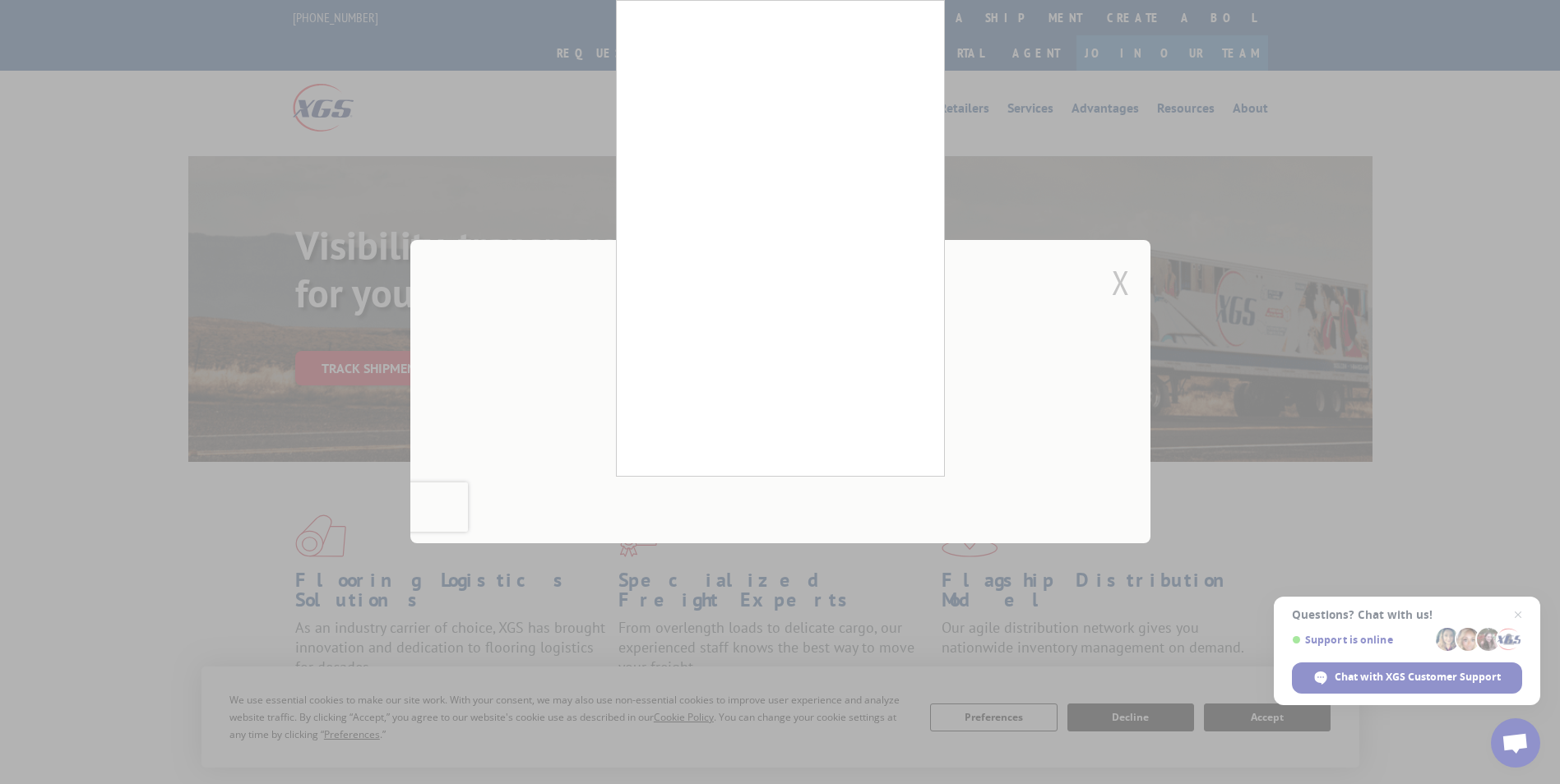
click at [195, 209] on div at bounding box center [780, 392] width 1560 height 784
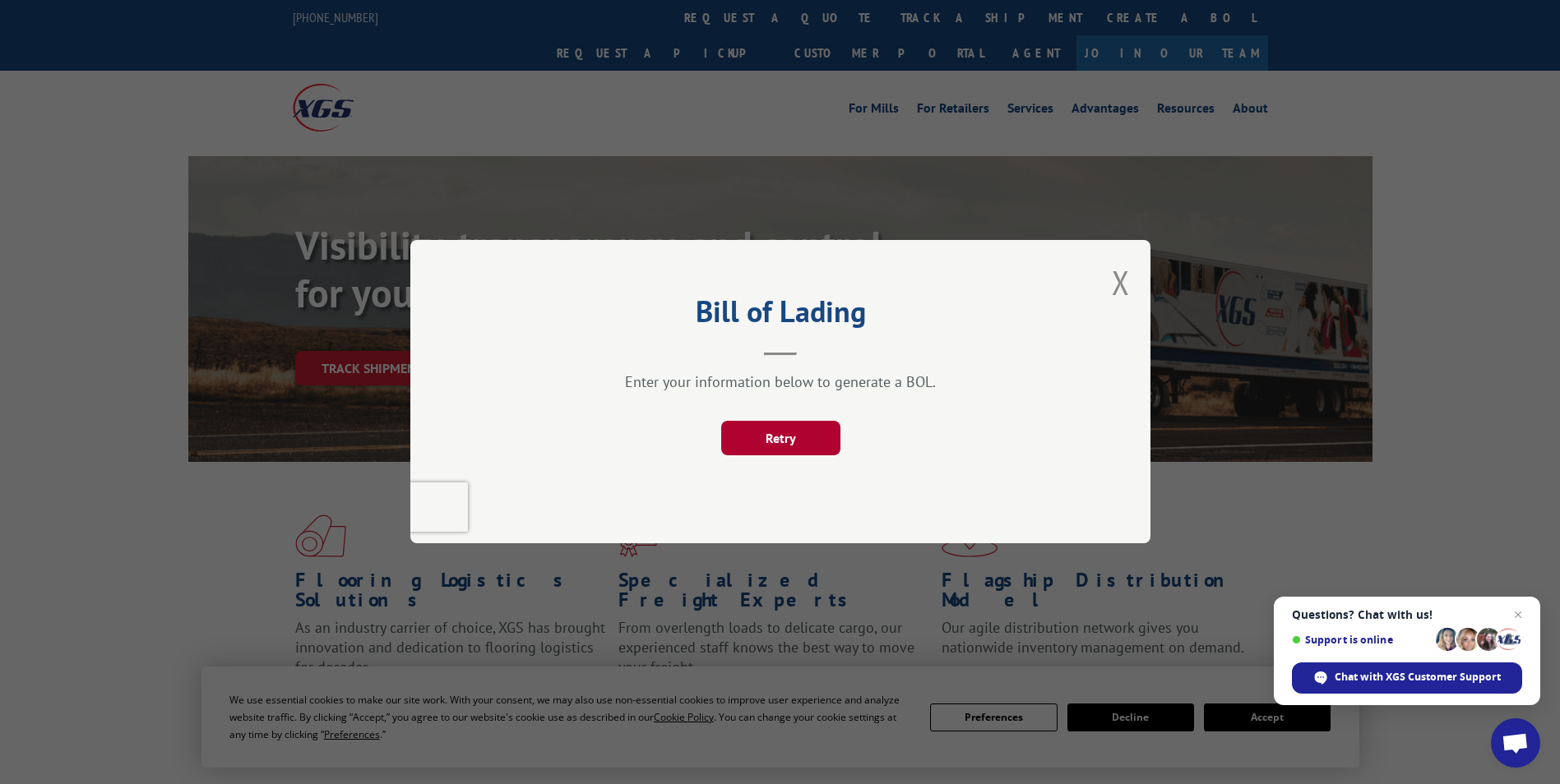
click at [768, 448] on button "Retry" at bounding box center [780, 439] width 120 height 35
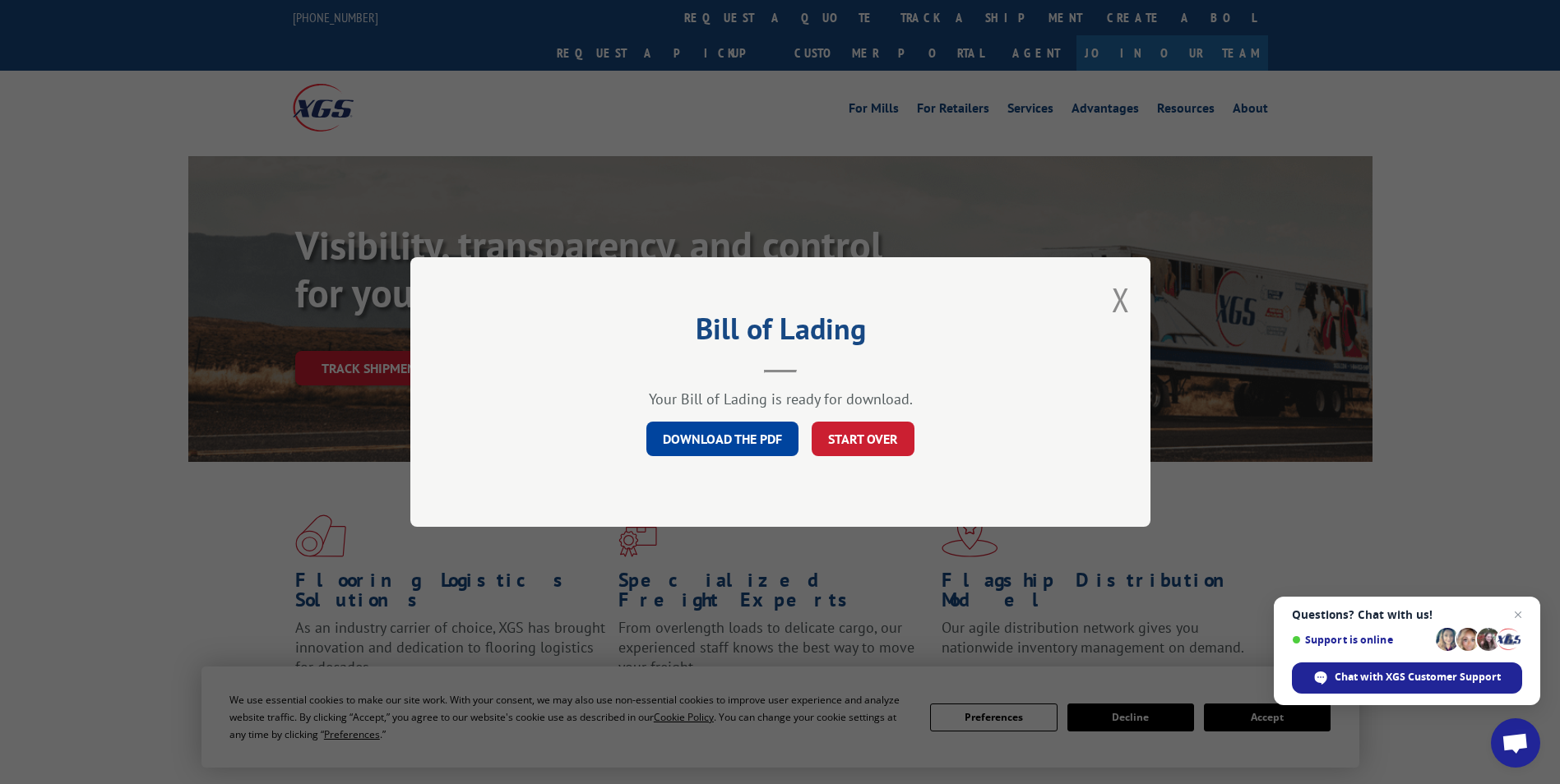
click at [692, 453] on link "DOWNLOAD THE PDF" at bounding box center [722, 439] width 152 height 35
click at [880, 437] on button "START OVER" at bounding box center [862, 439] width 103 height 35
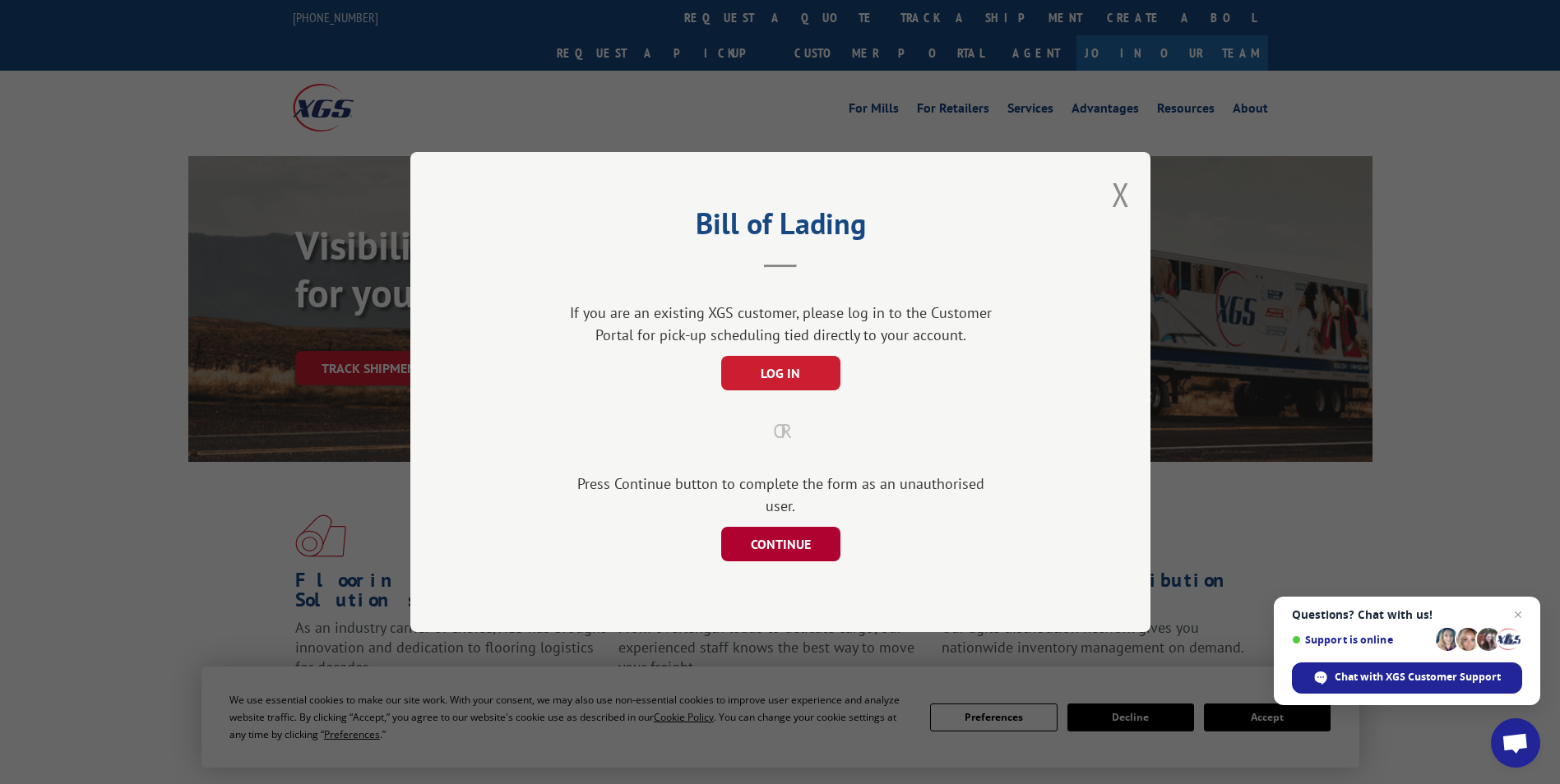
click at [797, 541] on button "CONTINUE" at bounding box center [780, 544] width 120 height 35
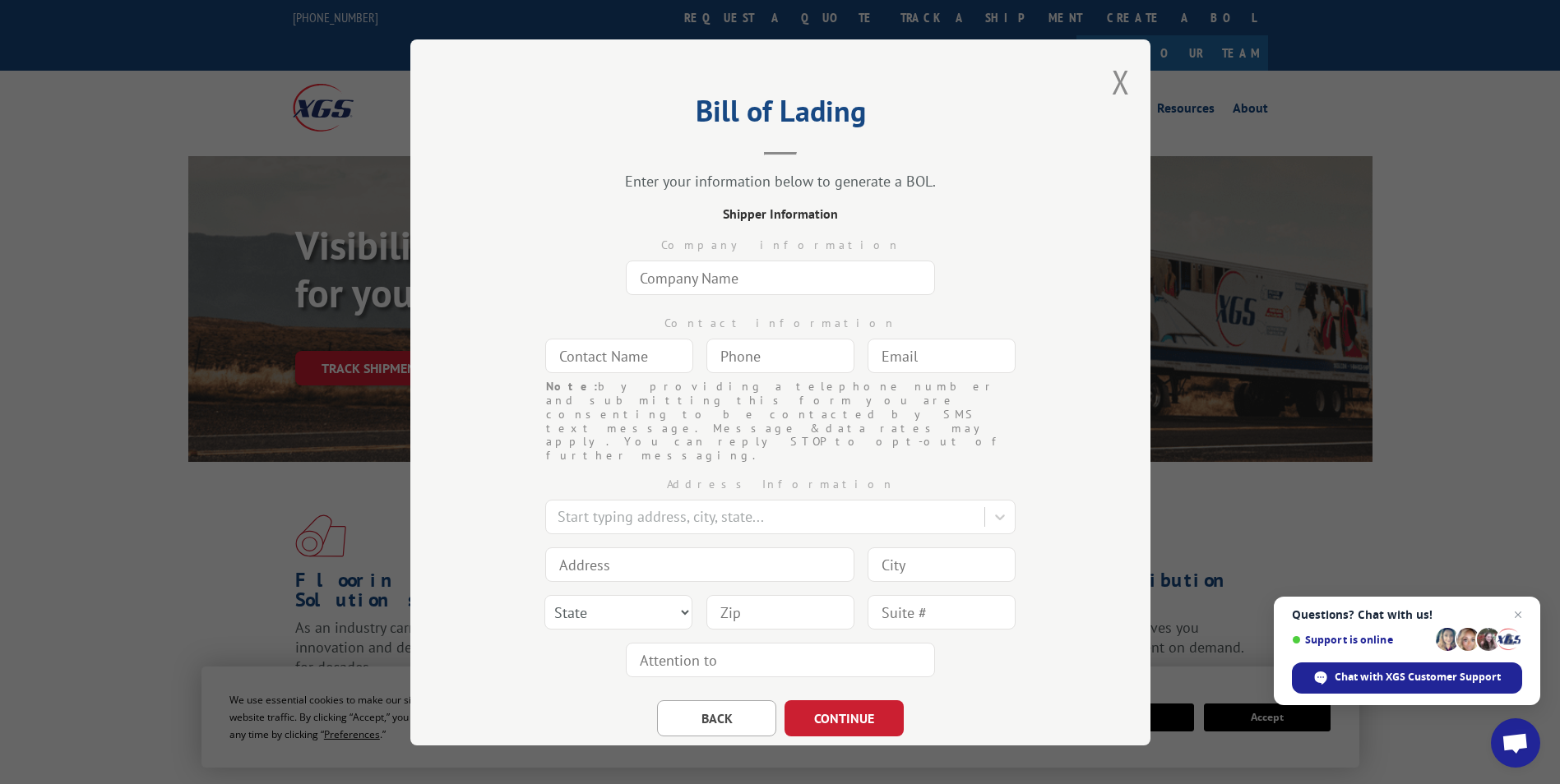
click at [726, 290] on input "text" at bounding box center [780, 277] width 309 height 35
type input "The Home Depot"
click at [673, 354] on input "text" at bounding box center [619, 356] width 148 height 35
type input "Nate"
click at [733, 357] on input "(___) ___-____" at bounding box center [780, 356] width 148 height 35
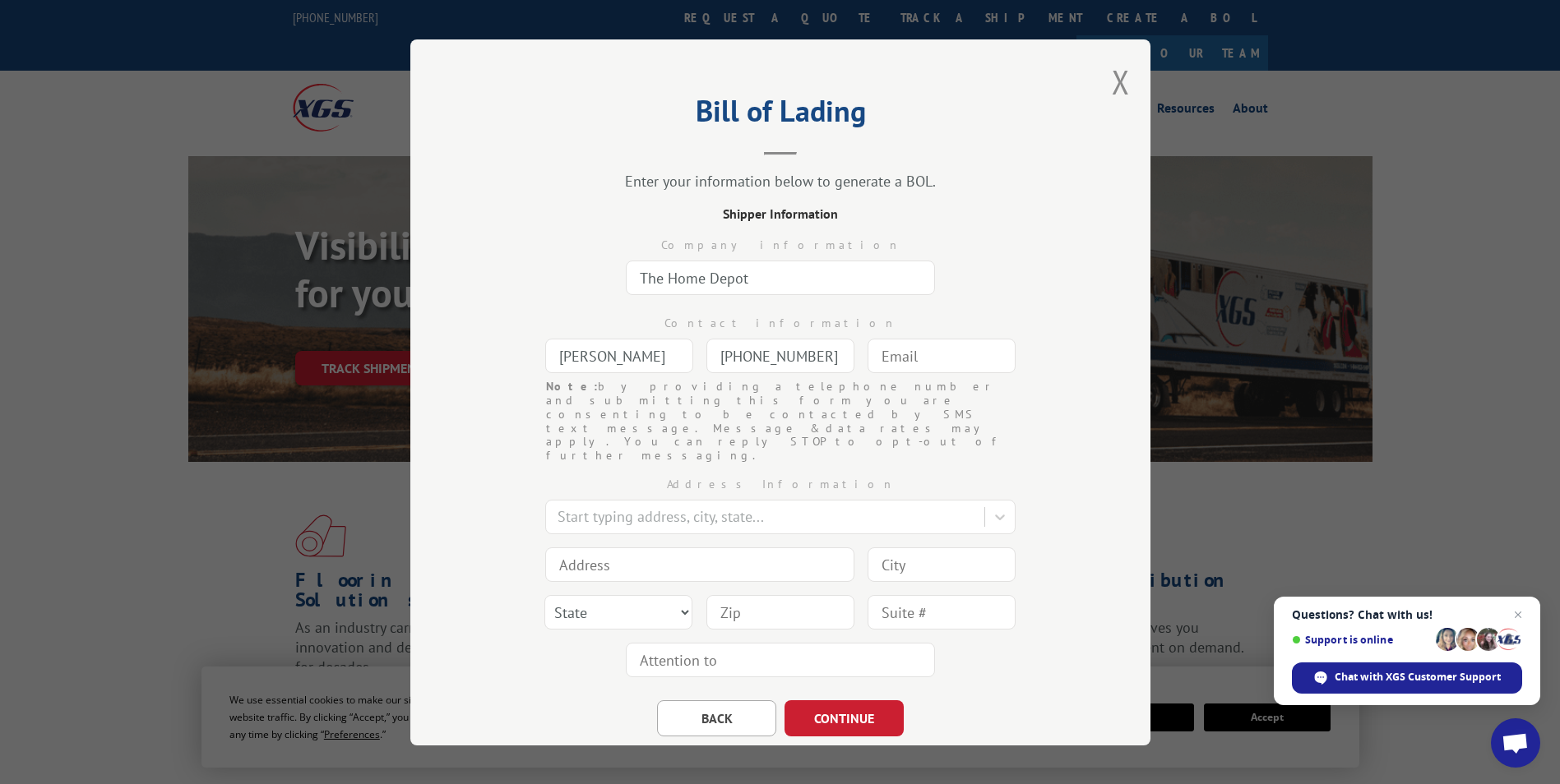
type input "(512) 858-5041"
click at [981, 362] on input "text" at bounding box center [942, 356] width 148 height 35
type input "nate_r_hamilton@homedepot.com"
click at [848, 506] on div at bounding box center [767, 516] width 419 height 22
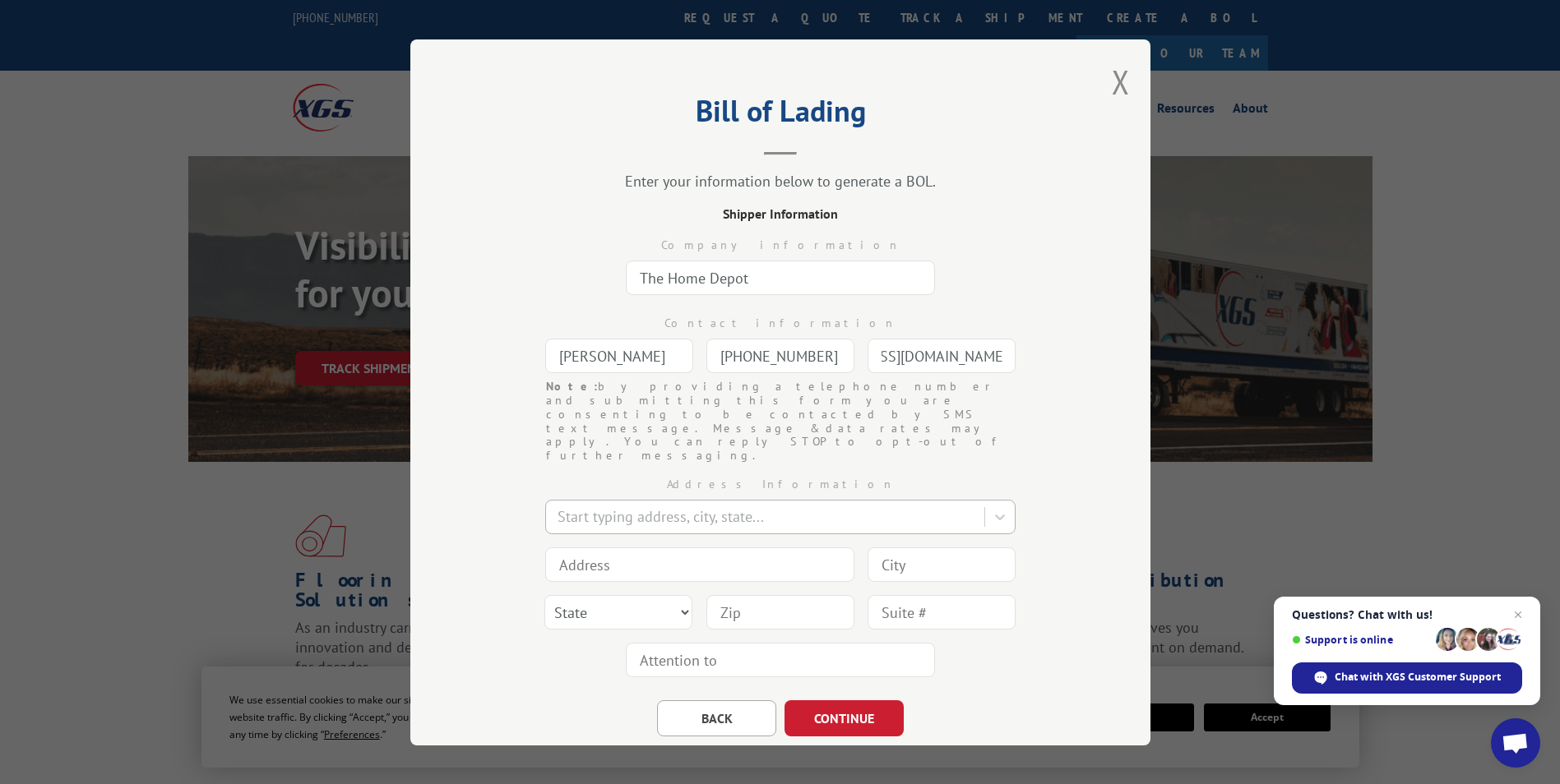
scroll to position [0, 0]
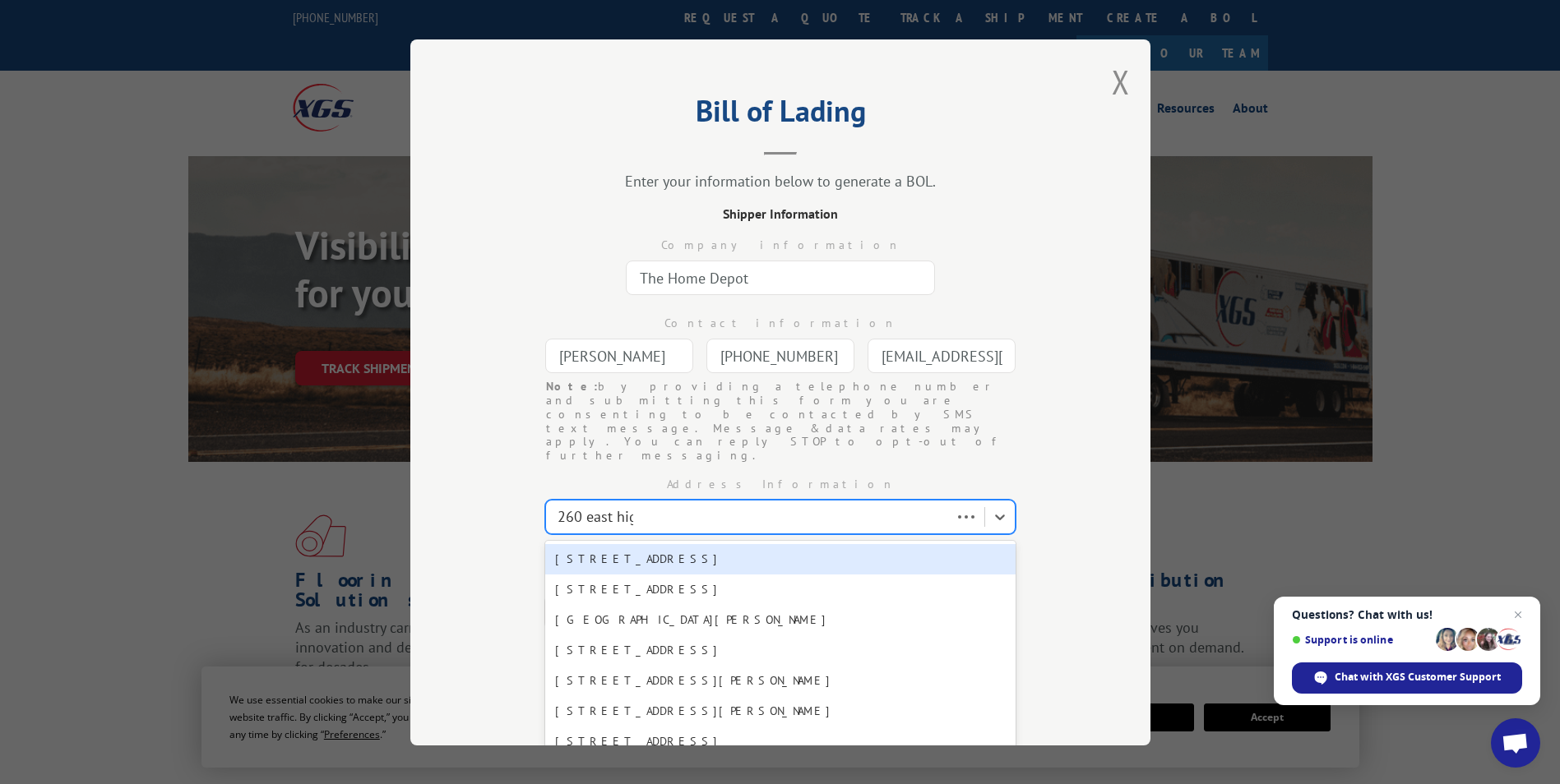
type input "260 east high"
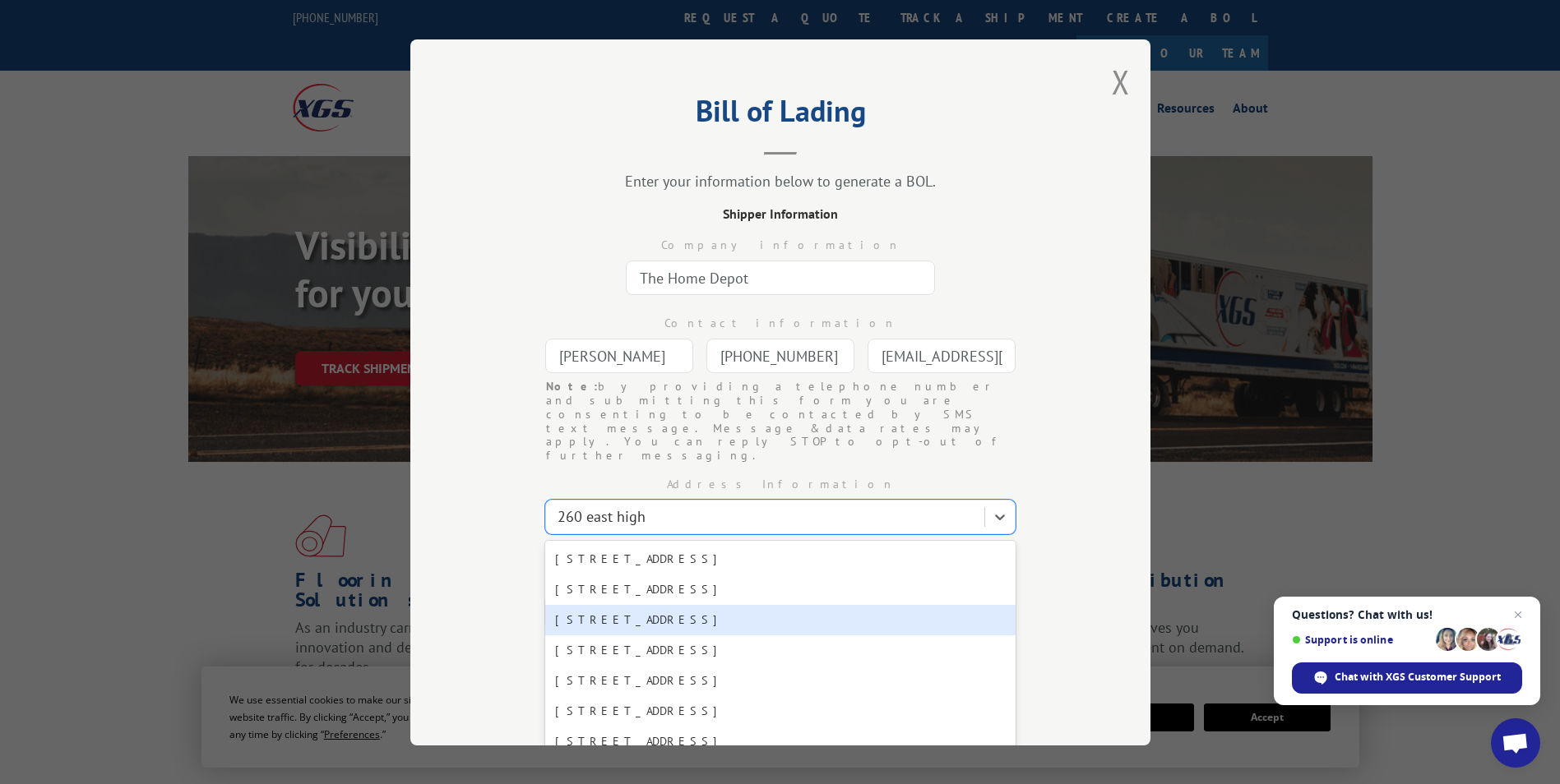
click at [747, 605] on div "260 E Highway 290, Dripping Springs, TX, 78620" at bounding box center [780, 620] width 470 height 30
type input "260 E Highway 290"
type input "Dripping Springs"
select select "TX"
type input "78620"
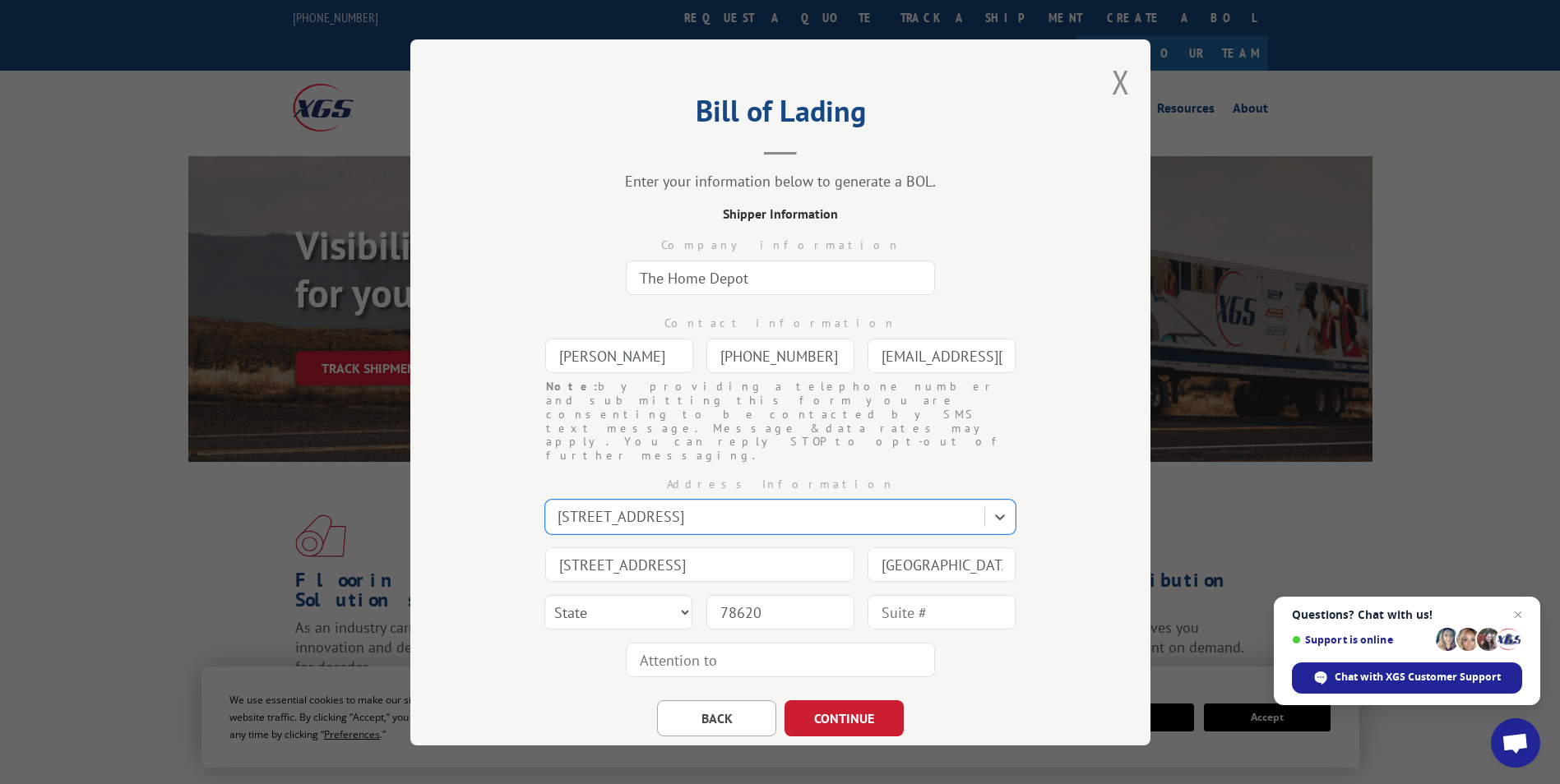
click at [999, 634] on div "Address Information option 260 E Highway 290, Dripping Springs, TX, 78620, sele…" at bounding box center [780, 574] width 576 height 221
click at [846, 700] on button "CONTINUE" at bounding box center [844, 718] width 120 height 37
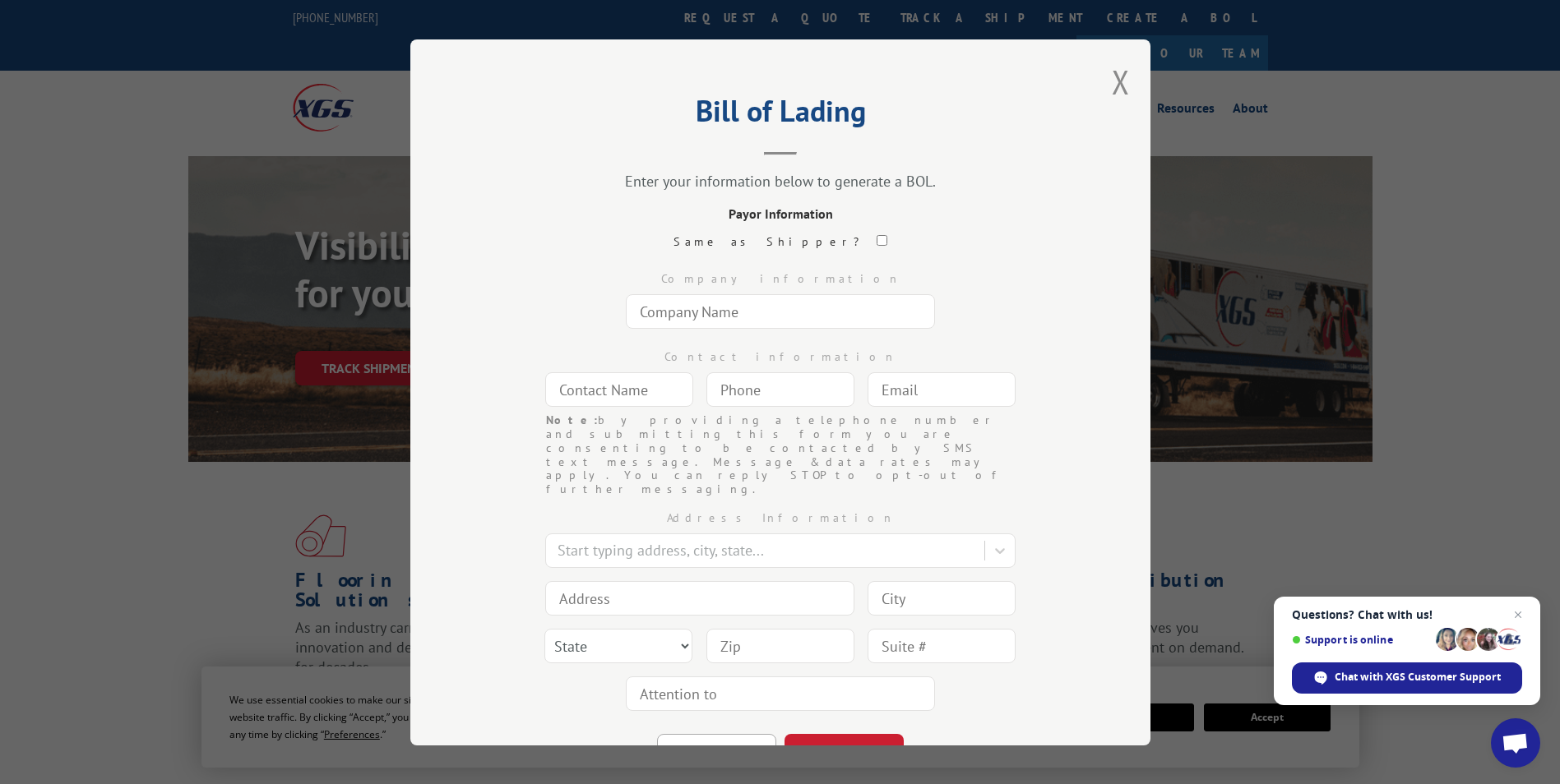
click at [726, 317] on input "text" at bounding box center [780, 311] width 309 height 35
type input "Polyloom DTS Dalton"
click at [602, 391] on input "text" at bounding box center [619, 389] width 148 height 35
type input "n/a"
type input "(___) ___-____"
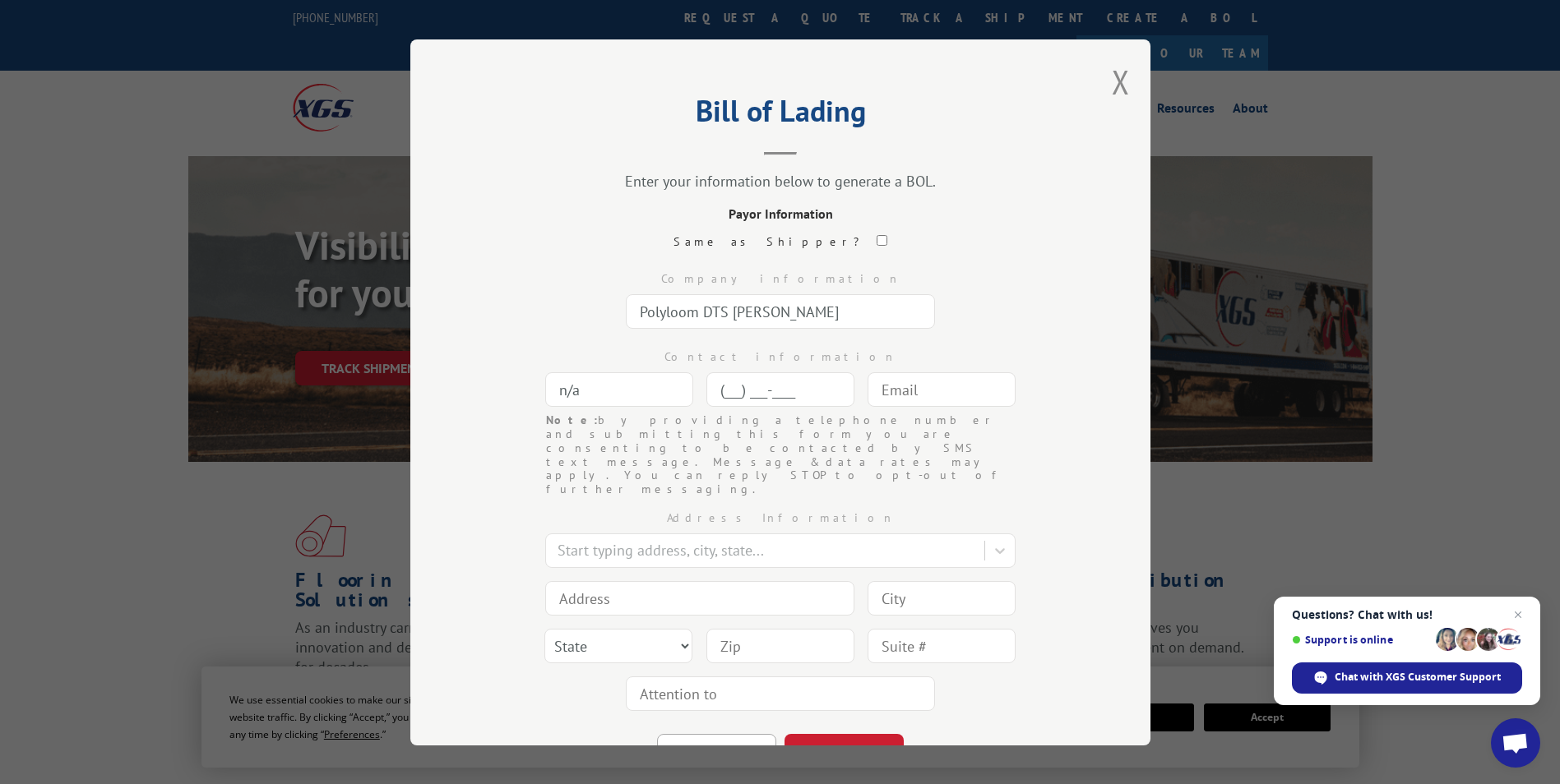
click at [760, 378] on input "(___) ___-____" at bounding box center [780, 389] width 148 height 35
paste input "706) 278-7707"
type input "(706) 278-7707"
click at [926, 392] on input "text" at bounding box center [942, 389] width 148 height 35
paste input "info@challengerturf.com"
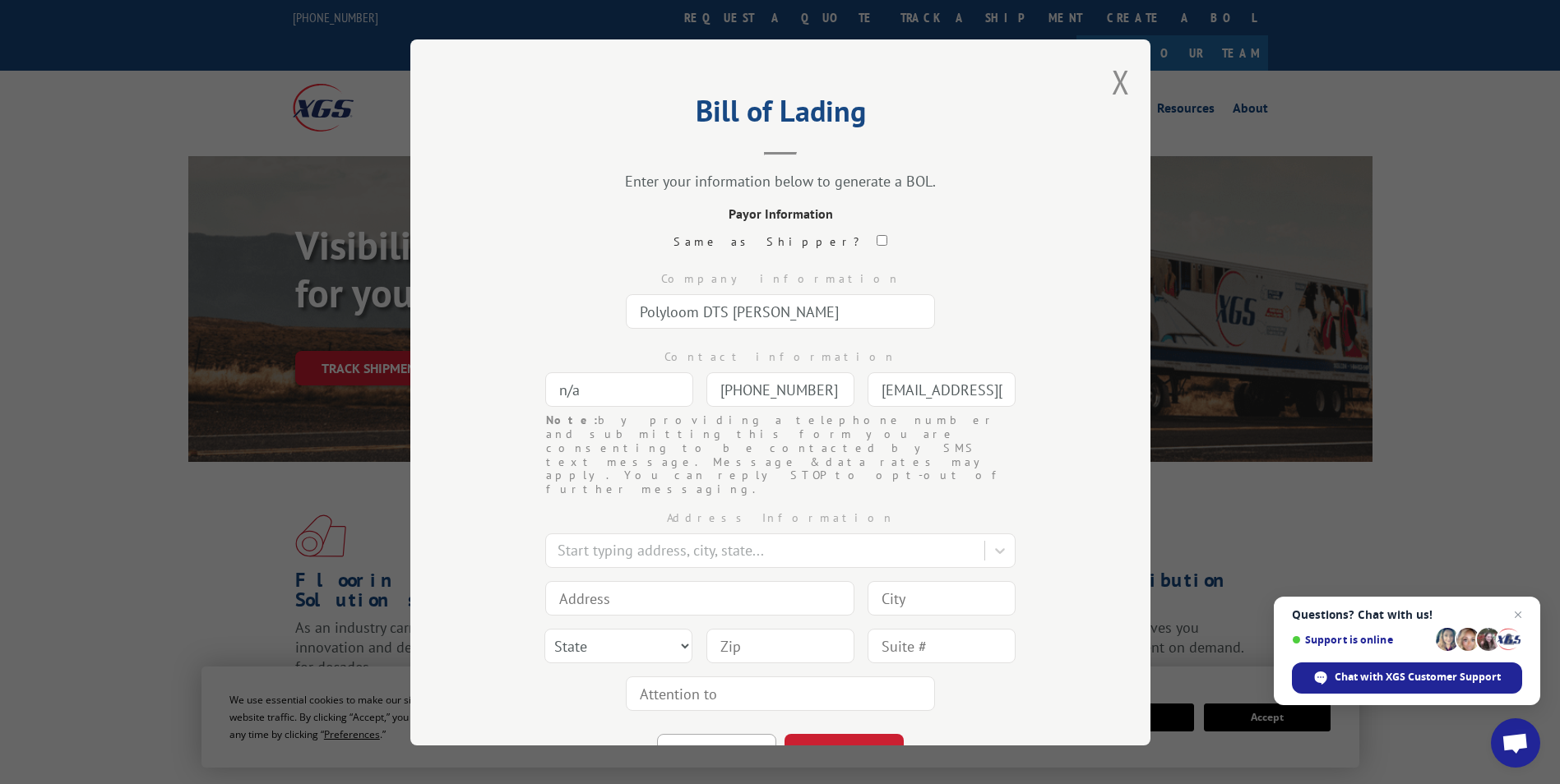
scroll to position [0, 37]
type input "info@challengerturf.com"
click at [625, 539] on div at bounding box center [767, 549] width 419 height 22
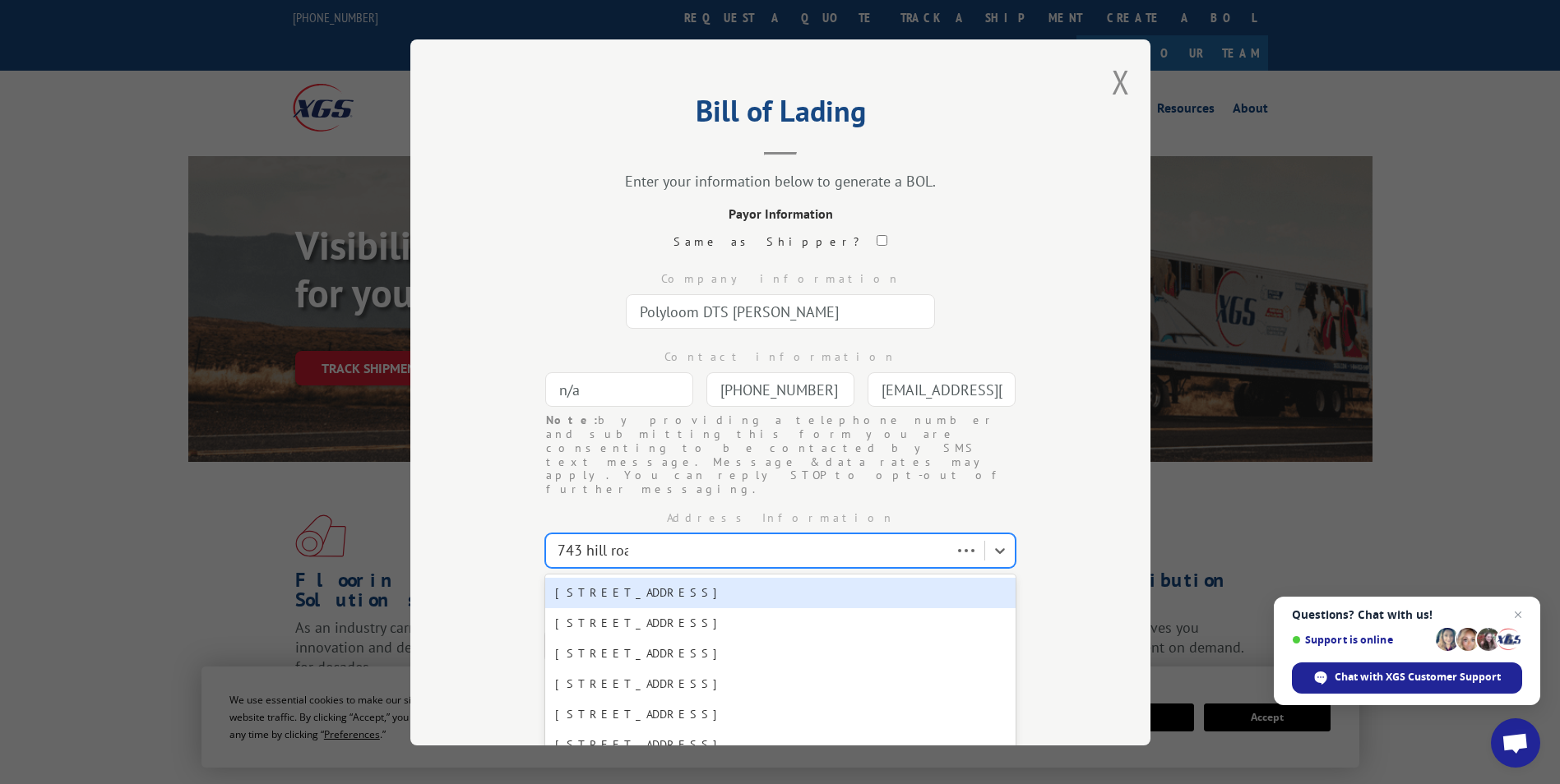
type input "743 hill road"
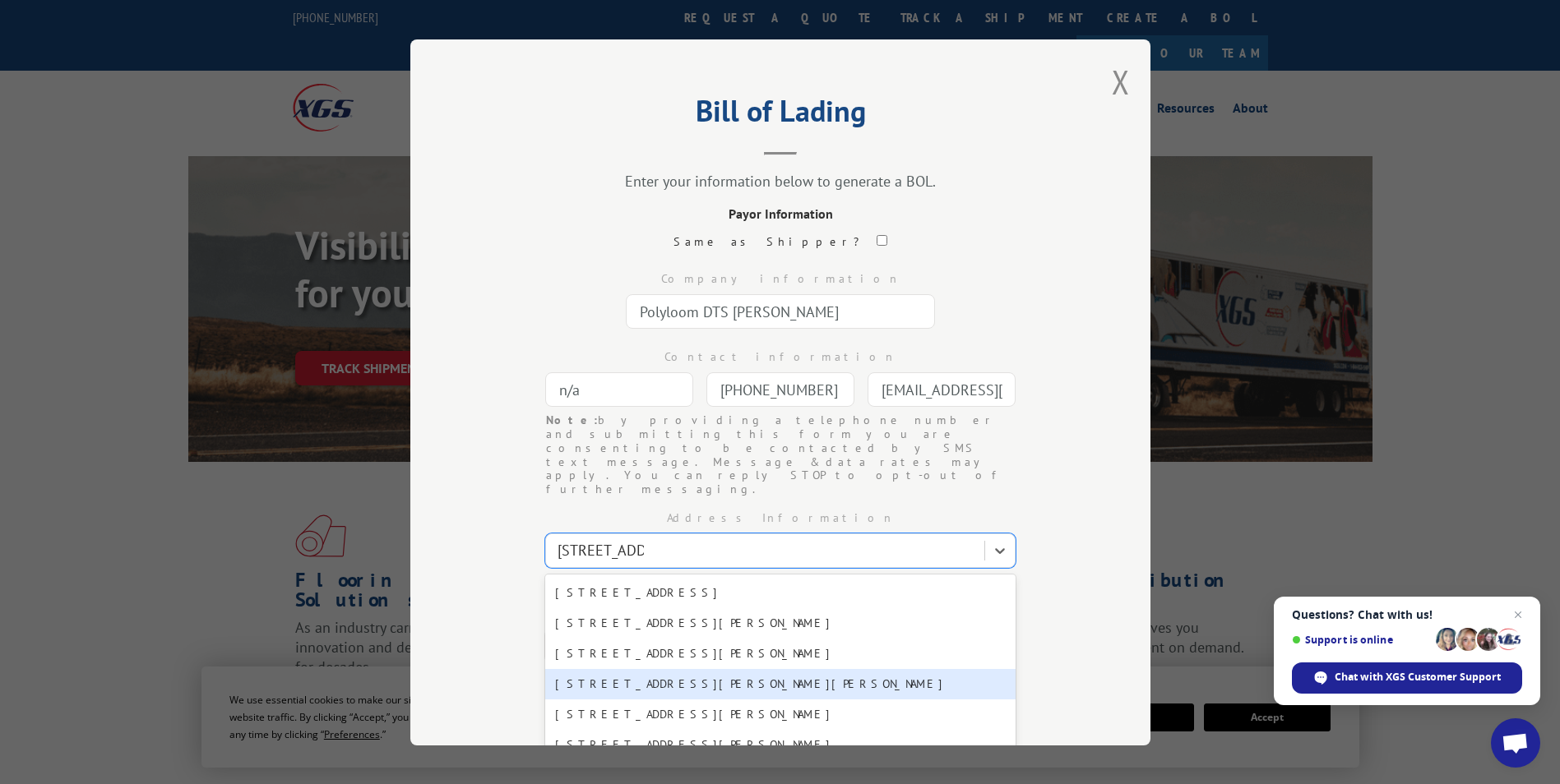
click at [620, 669] on div "743 Hill Rd, Dalton, GA, 30721" at bounding box center [780, 684] width 470 height 30
type input "743 Hill Rd"
type input "Dalton"
select select "GA"
type input "30721"
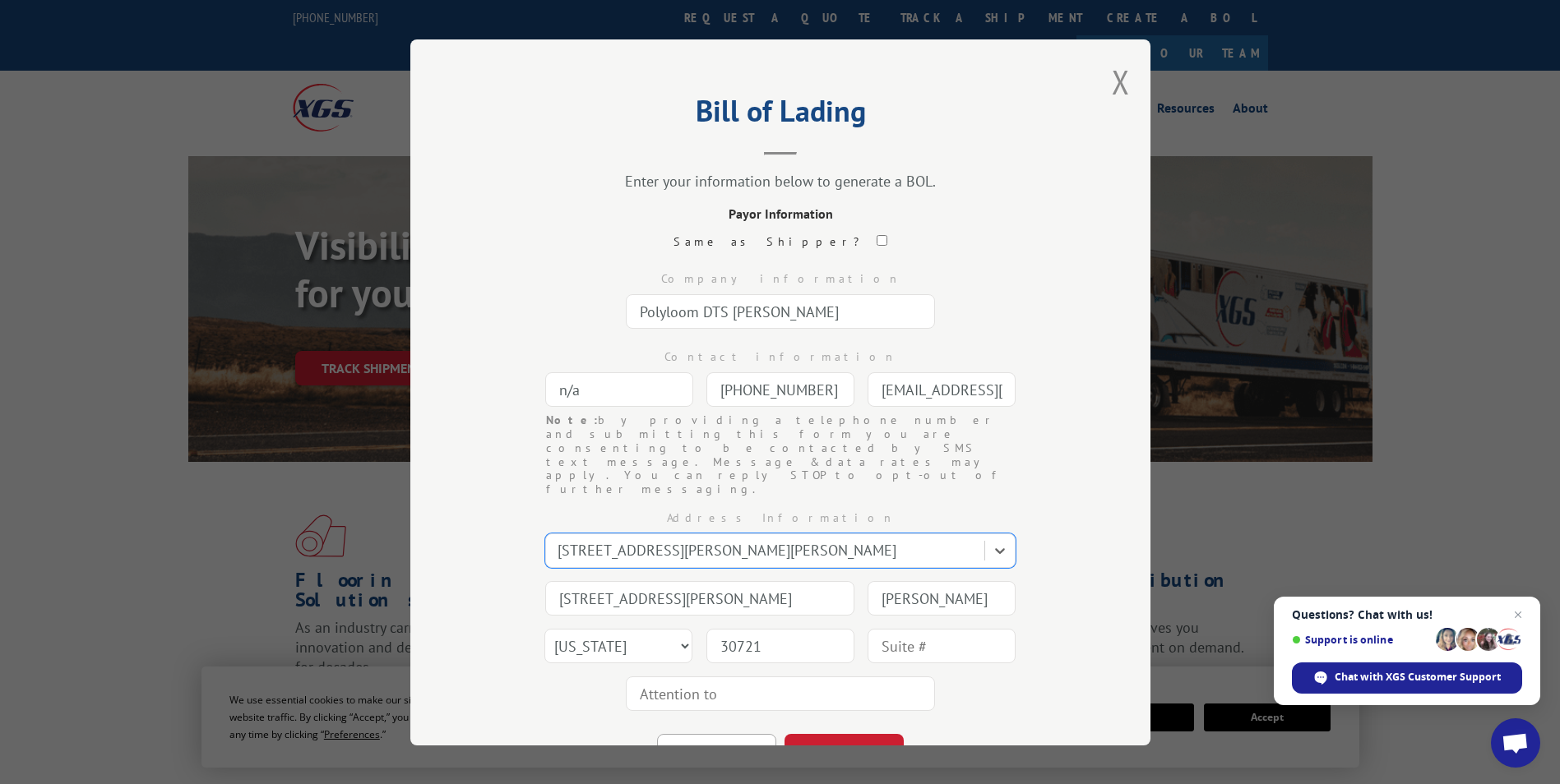
click at [990, 661] on div "Address Information option 743 Hill Rd, Dalton, GA, 30721, selected. Select is …" at bounding box center [780, 607] width 576 height 221
click at [854, 734] on button "CONTINUE" at bounding box center [844, 752] width 120 height 37
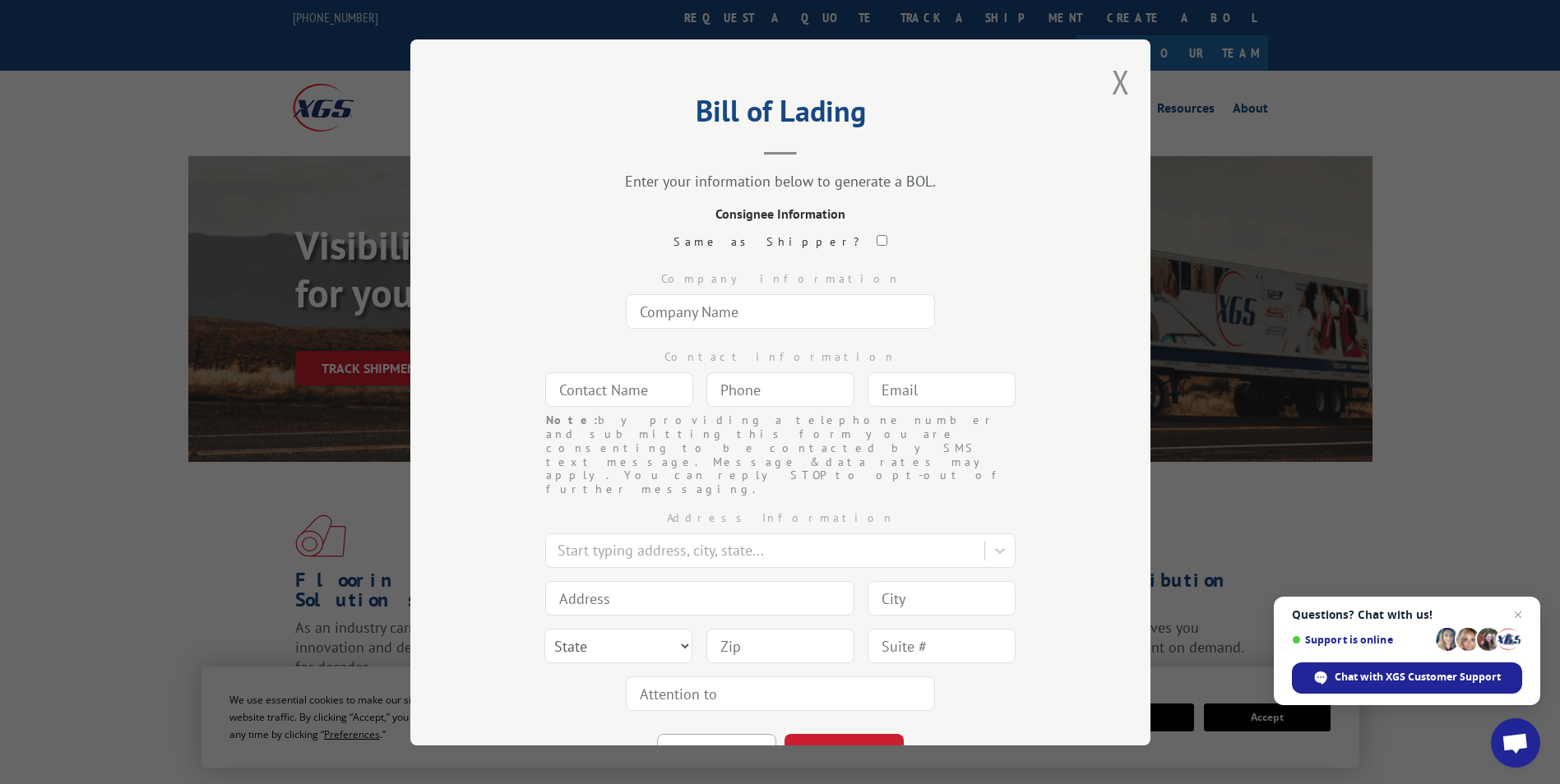
click at [717, 318] on input "text" at bounding box center [780, 311] width 309 height 35
type input "O"
type input "Polyloom DTS Dalton"
click at [620, 404] on input "text" at bounding box center [619, 389] width 148 height 35
type input "n/a"
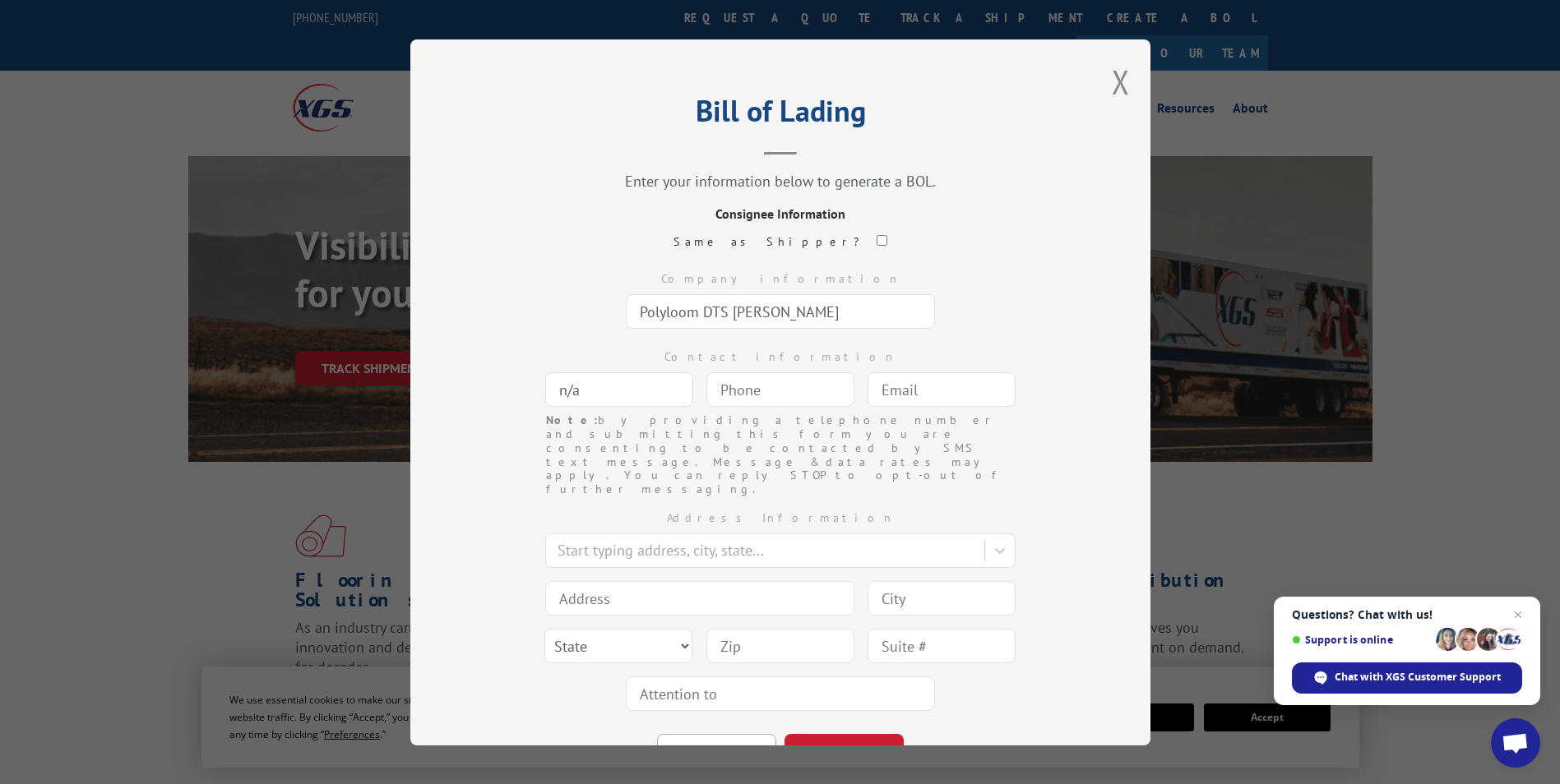
type input "(___) ___-____"
click at [750, 387] on input "(___) ___-____" at bounding box center [780, 389] width 148 height 35
click at [892, 384] on input "text" at bounding box center [942, 389] width 148 height 35
paste input "info@challengerturf.com"
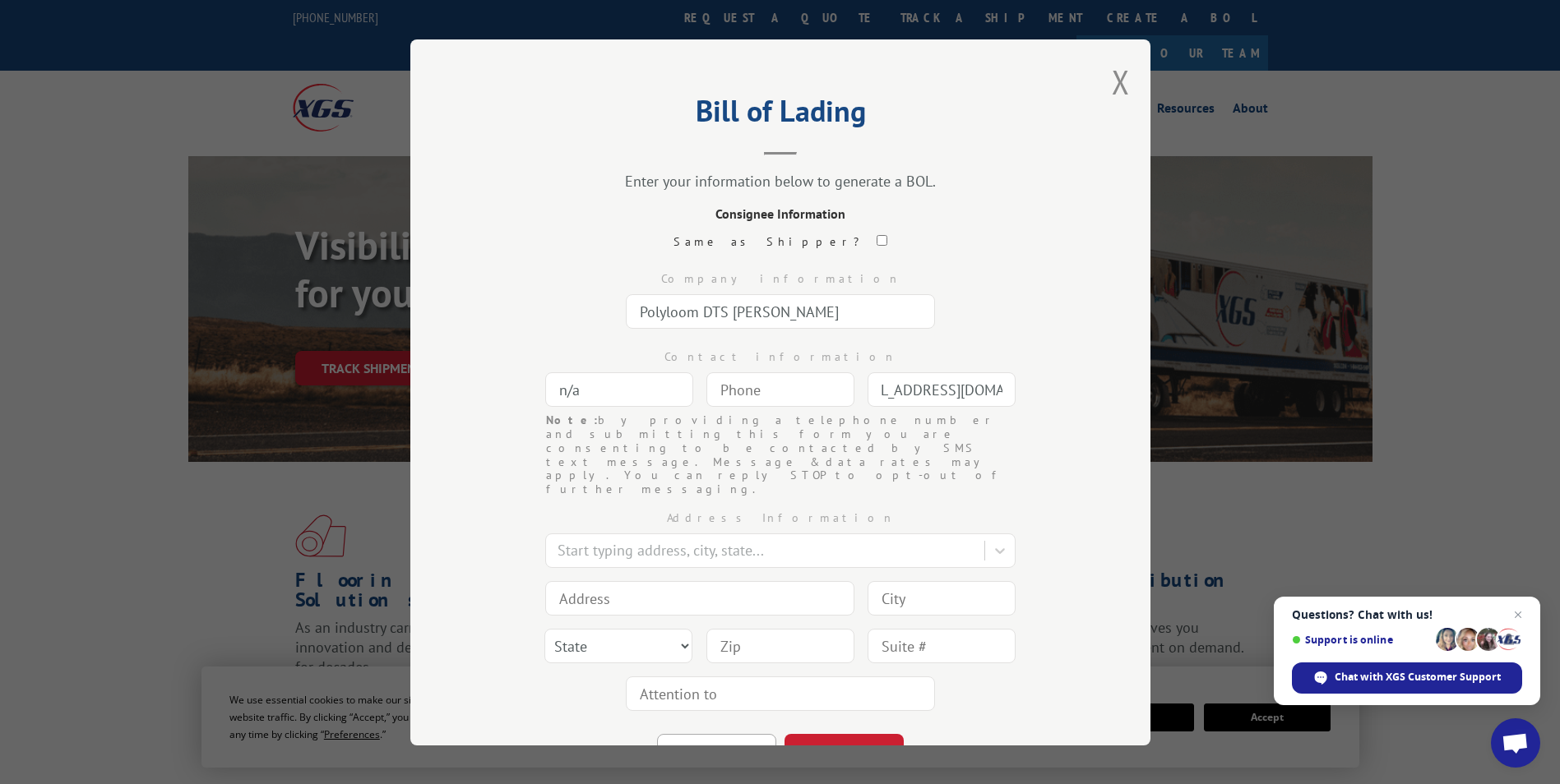
type input "info@challengerturf.com"
click at [762, 391] on input "(___) ___-____" at bounding box center [780, 389] width 148 height 35
paste input "706) 278-7707"
type input "(706) 278-7707"
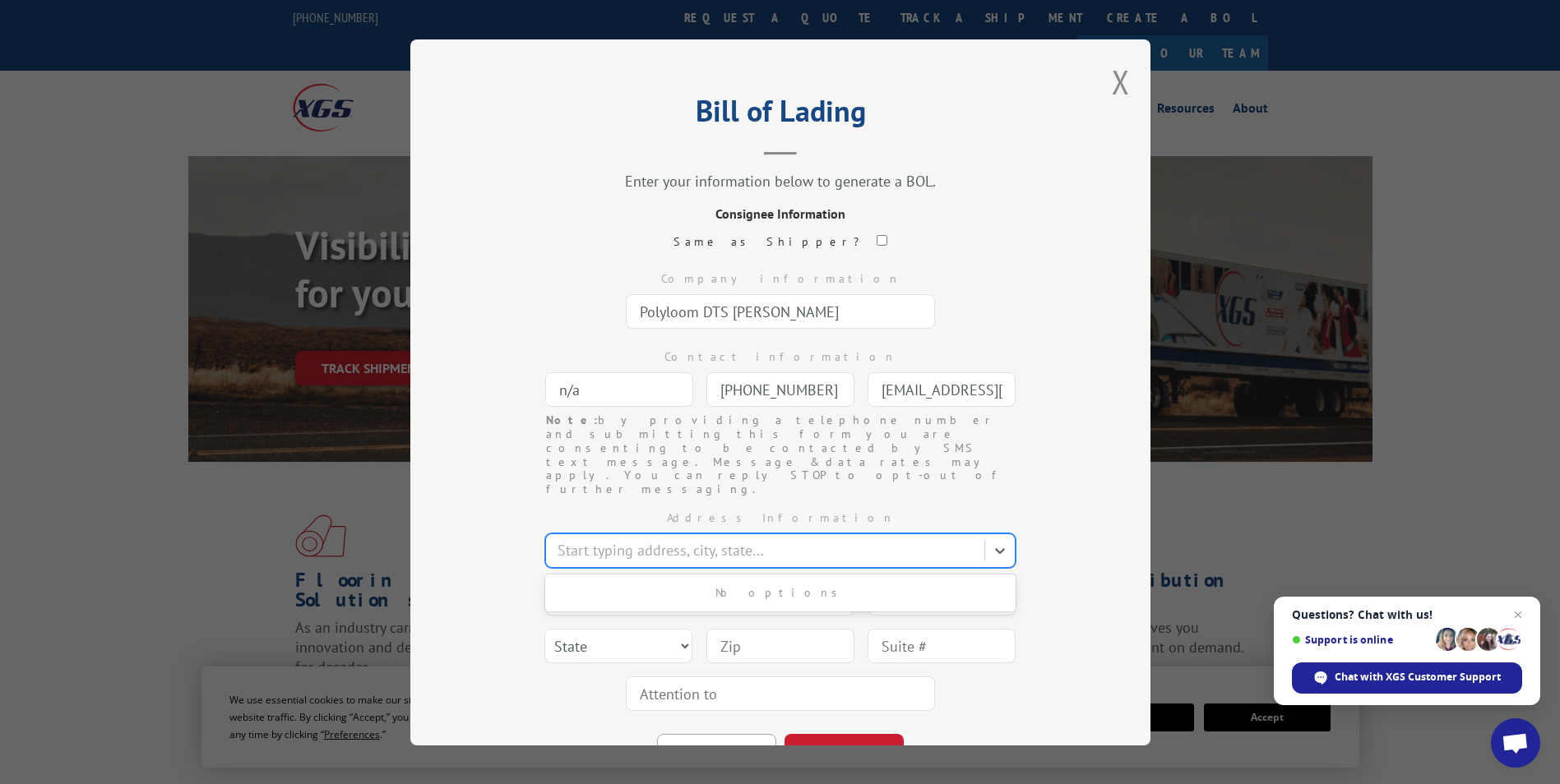
click at [636, 539] on div at bounding box center [767, 549] width 419 height 22
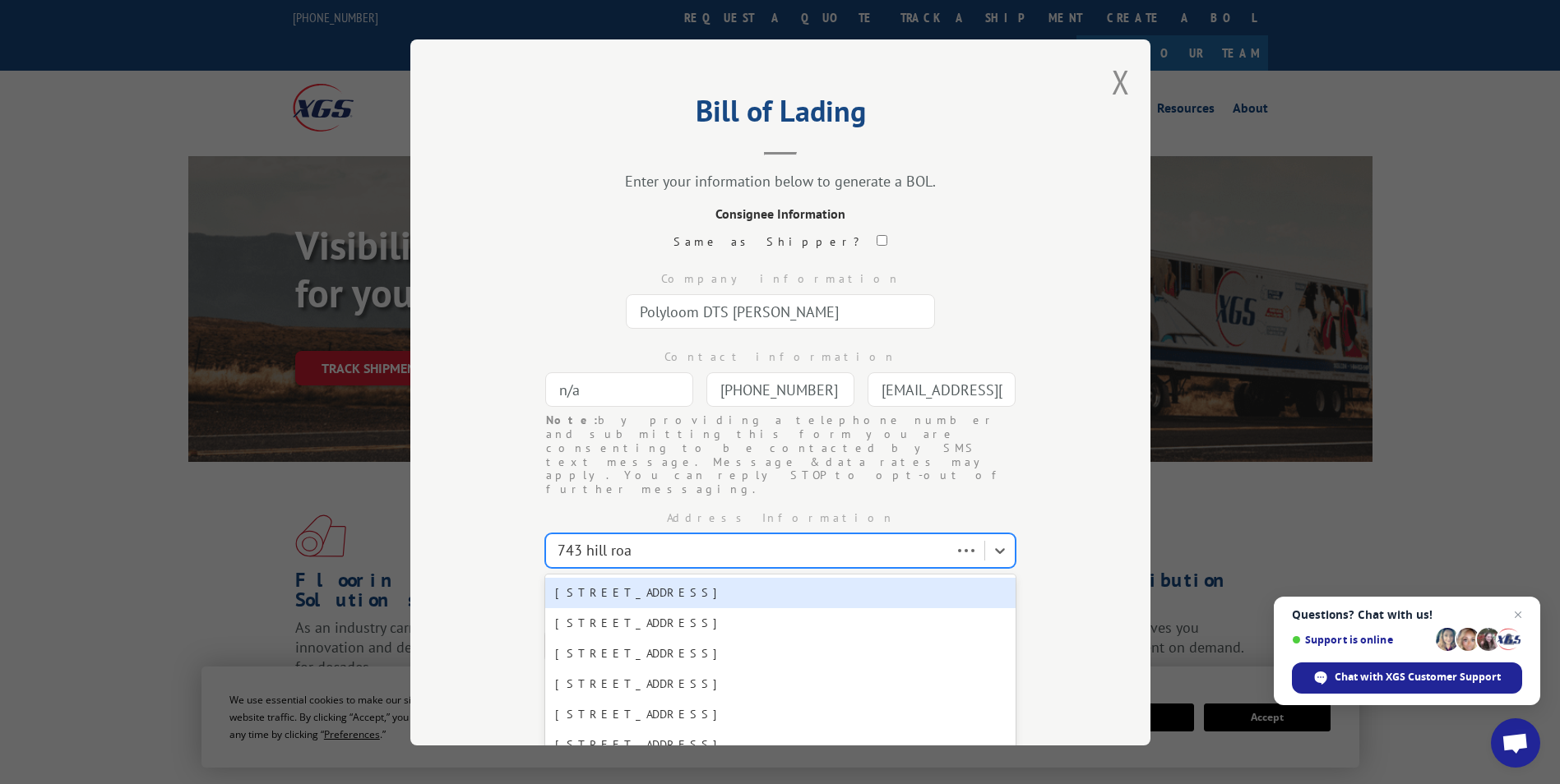
type input "743 hill road"
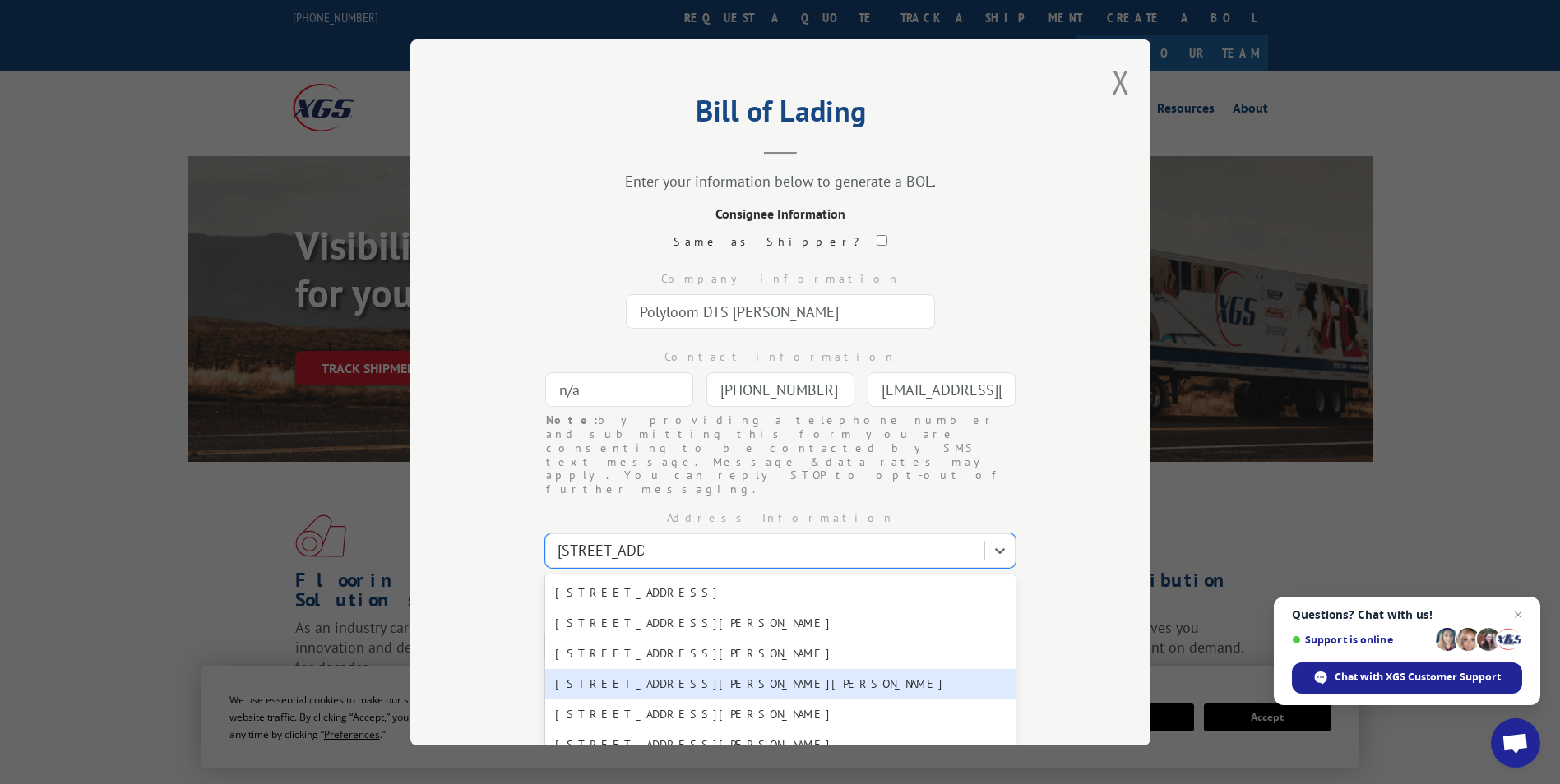
click at [642, 669] on div "743 Hill Rd, Dalton, GA, 30721" at bounding box center [780, 684] width 470 height 30
type input "743 Hill Rd"
type input "Dalton"
select select "GA"
type input "30721"
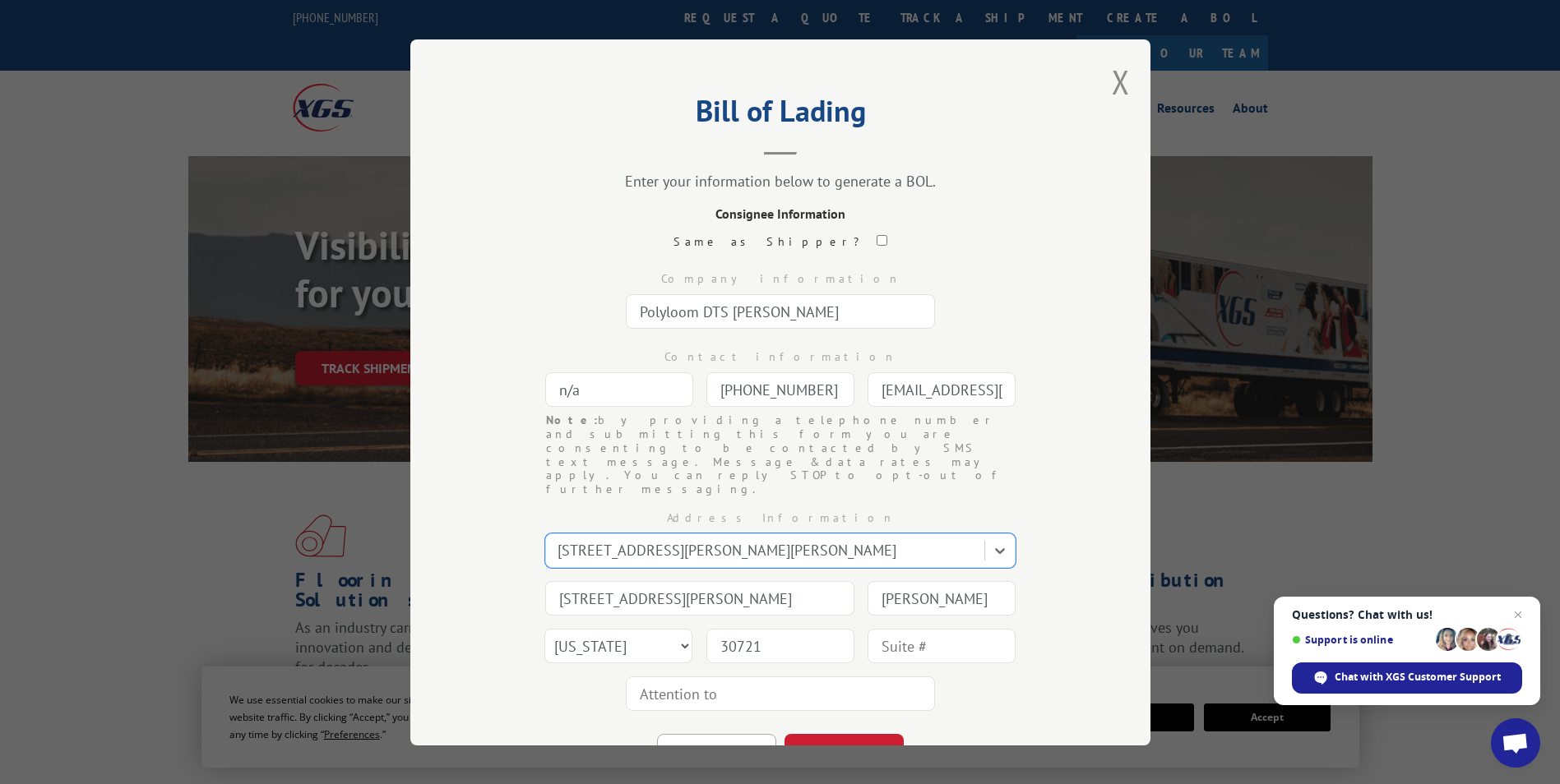
click at [715, 676] on input "text" at bounding box center [780, 693] width 309 height 35
type input "Polyloom"
click at [1011, 674] on div "Address Information 743 Hill Rd, Dalton, GA, 30721 743 Hill Rd Dalton State Ala…" at bounding box center [780, 607] width 576 height 221
click at [862, 734] on button "CONTINUE" at bounding box center [844, 752] width 120 height 37
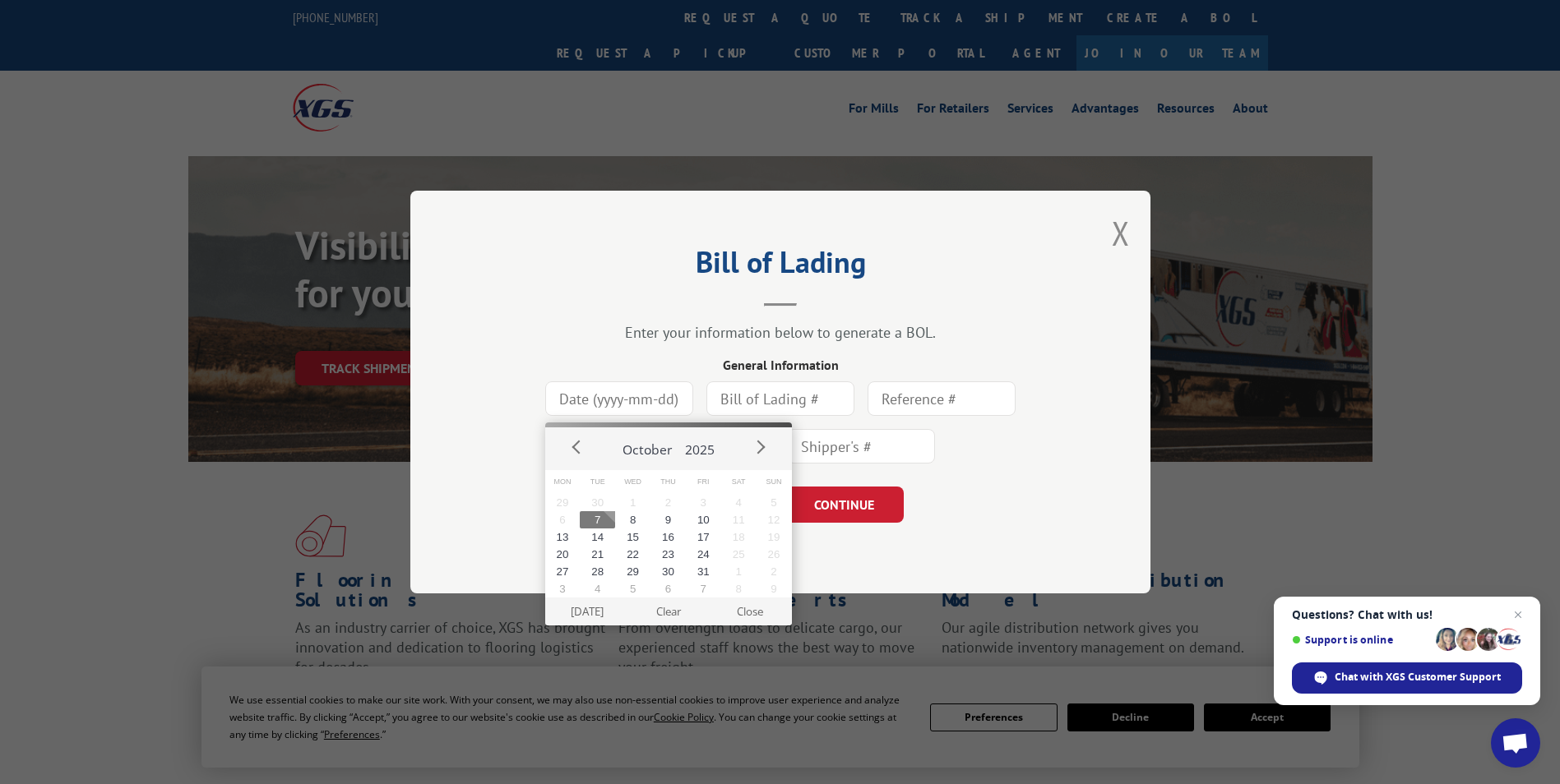
click at [617, 404] on input at bounding box center [619, 399] width 148 height 35
click at [599, 517] on button "7" at bounding box center [598, 519] width 36 height 17
type input "2025-10-07"
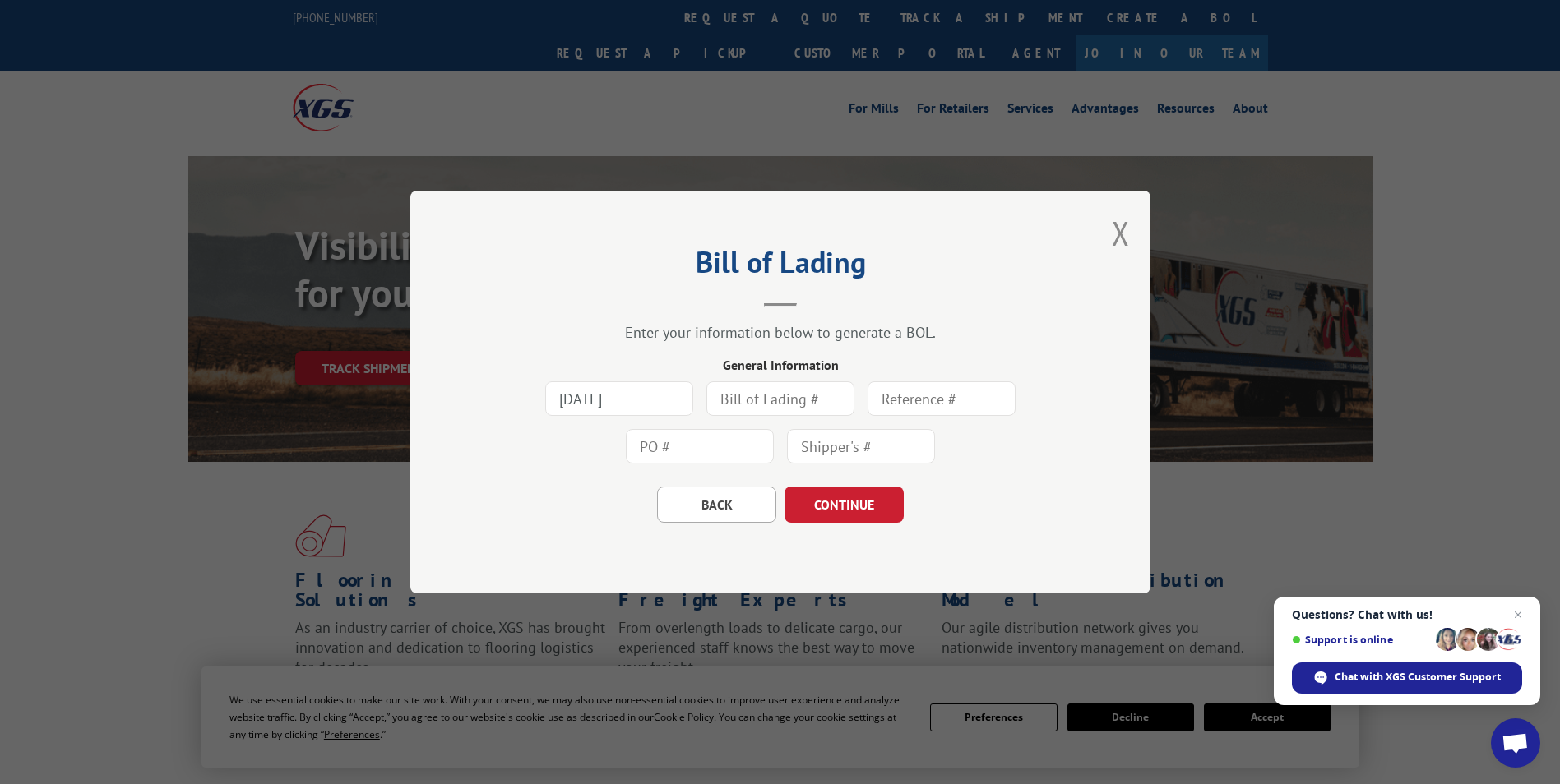
click at [779, 389] on input "text" at bounding box center [780, 399] width 148 height 35
type input "7825181"
click at [994, 465] on div "2025-10-07 7825181" at bounding box center [780, 422] width 576 height 95
click at [860, 497] on button "CONTINUE" at bounding box center [844, 504] width 120 height 37
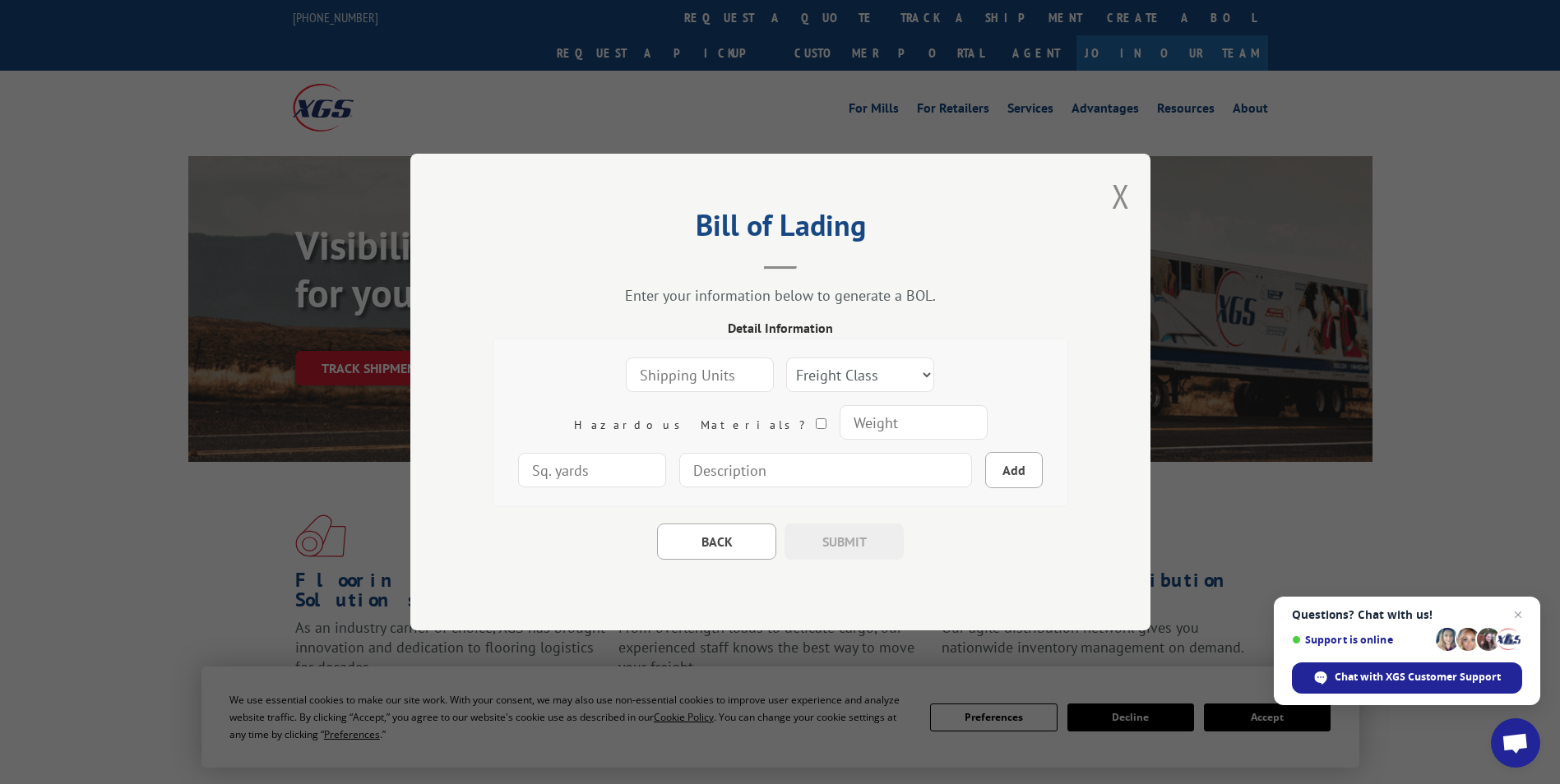
click at [639, 380] on input "number" at bounding box center [700, 375] width 148 height 35
type input "1"
click at [790, 365] on select "Freight Class 50 55 60 65 70 77 85 92 100 110 125 150 175 200 250 300 400 500 C…" at bounding box center [860, 375] width 148 height 35
select select "250"
click at [786, 358] on select "Freight Class 50 55 60 65 70 77 85 92 100 110 125 150 175 200 250 300 400 500 C…" at bounding box center [860, 375] width 148 height 35
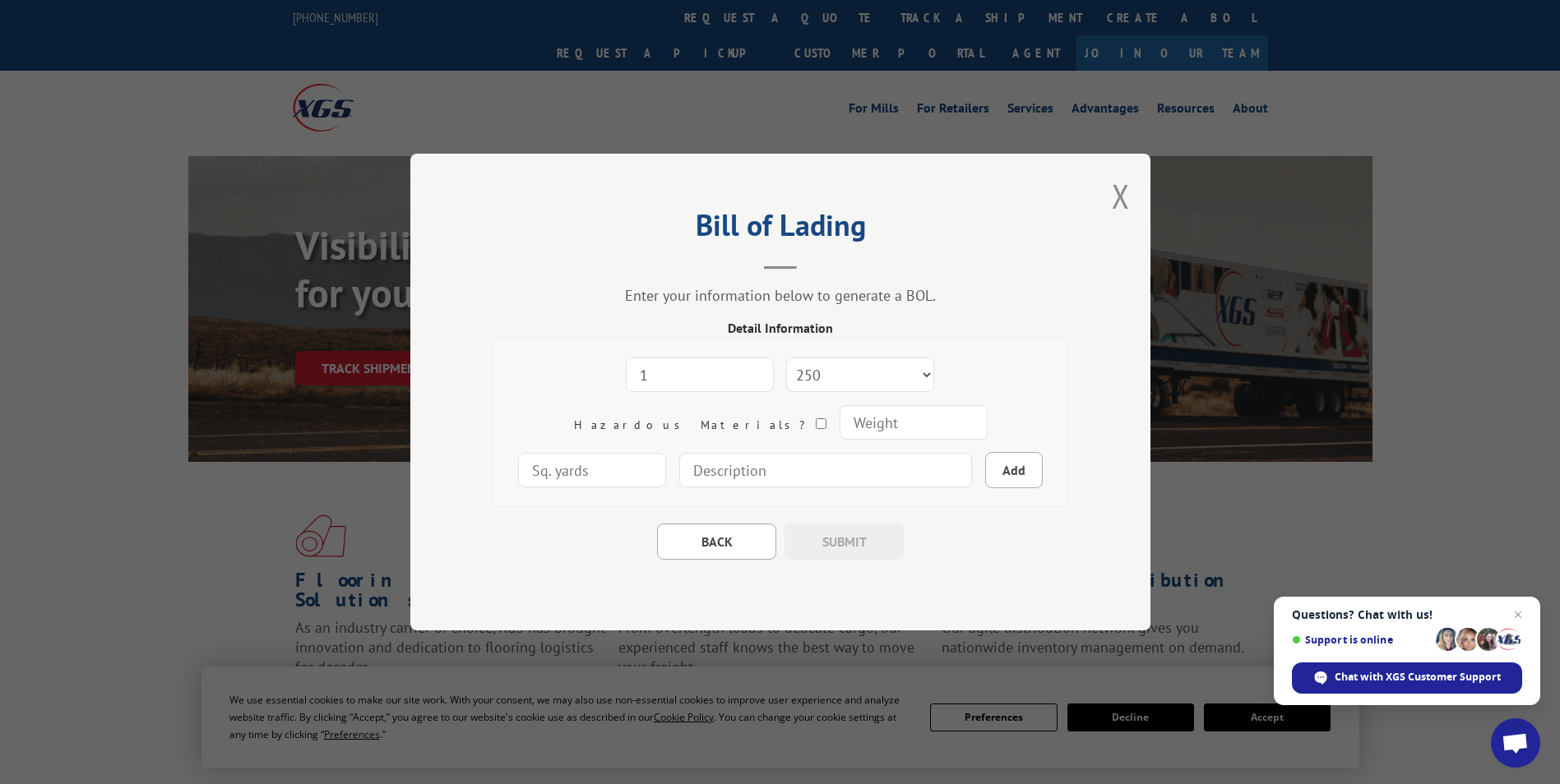
click at [839, 417] on input "number" at bounding box center [913, 422] width 148 height 35
type input "200"
click at [666, 453] on input "number" at bounding box center [592, 470] width 148 height 35
type input "100"
click at [704, 475] on input at bounding box center [826, 470] width 293 height 35
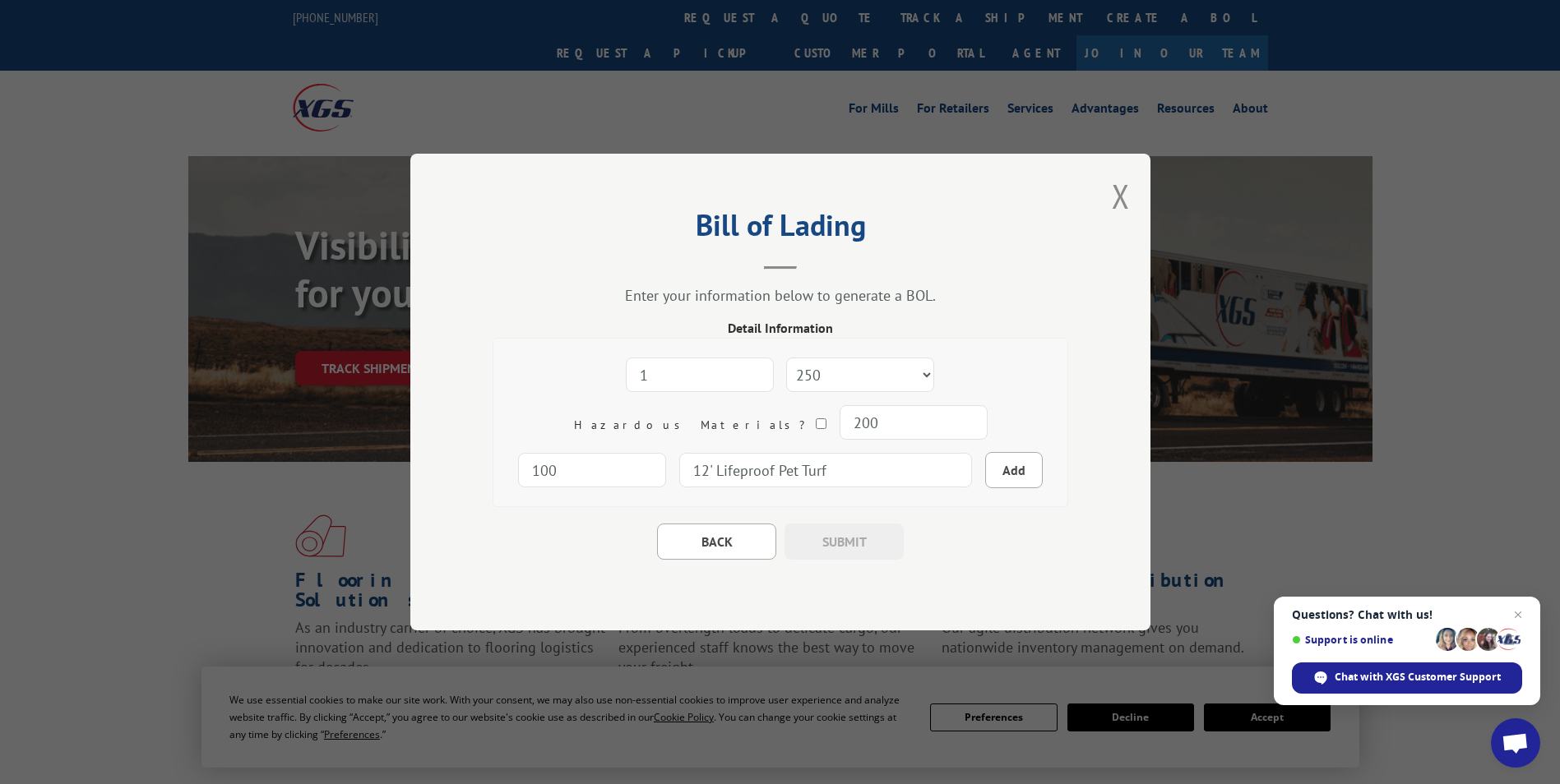
type input "12' Lifeproof Pet Turf"
drag, startPoint x: 1003, startPoint y: 551, endPoint x: 983, endPoint y: 526, distance: 32.0
click at [1004, 551] on div "BACK SUBMIT" at bounding box center [780, 532] width 576 height 53
click at [985, 458] on button "Add" at bounding box center [1014, 470] width 57 height 37
select select
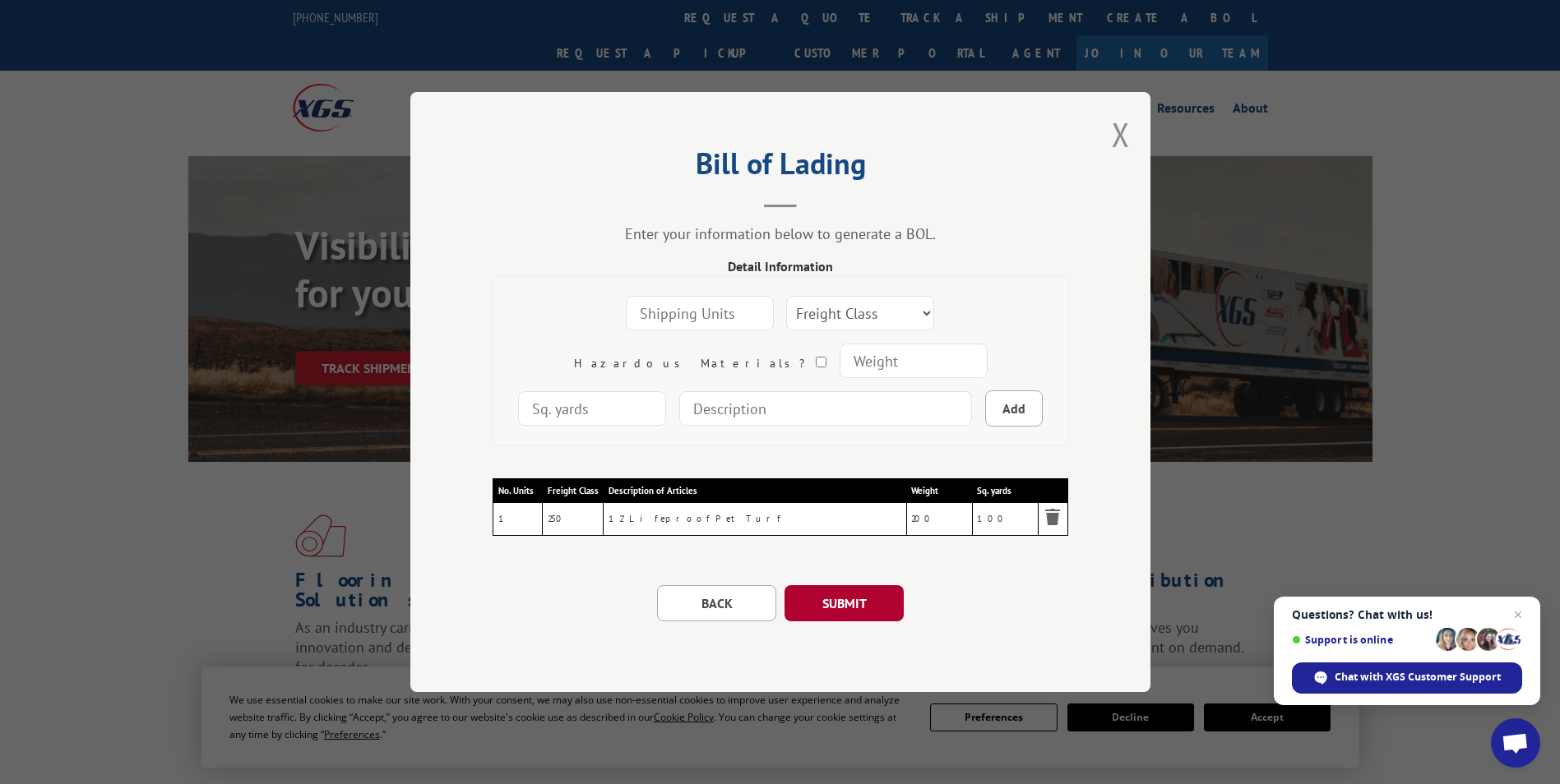
click at [873, 586] on button "SUBMIT" at bounding box center [844, 603] width 120 height 37
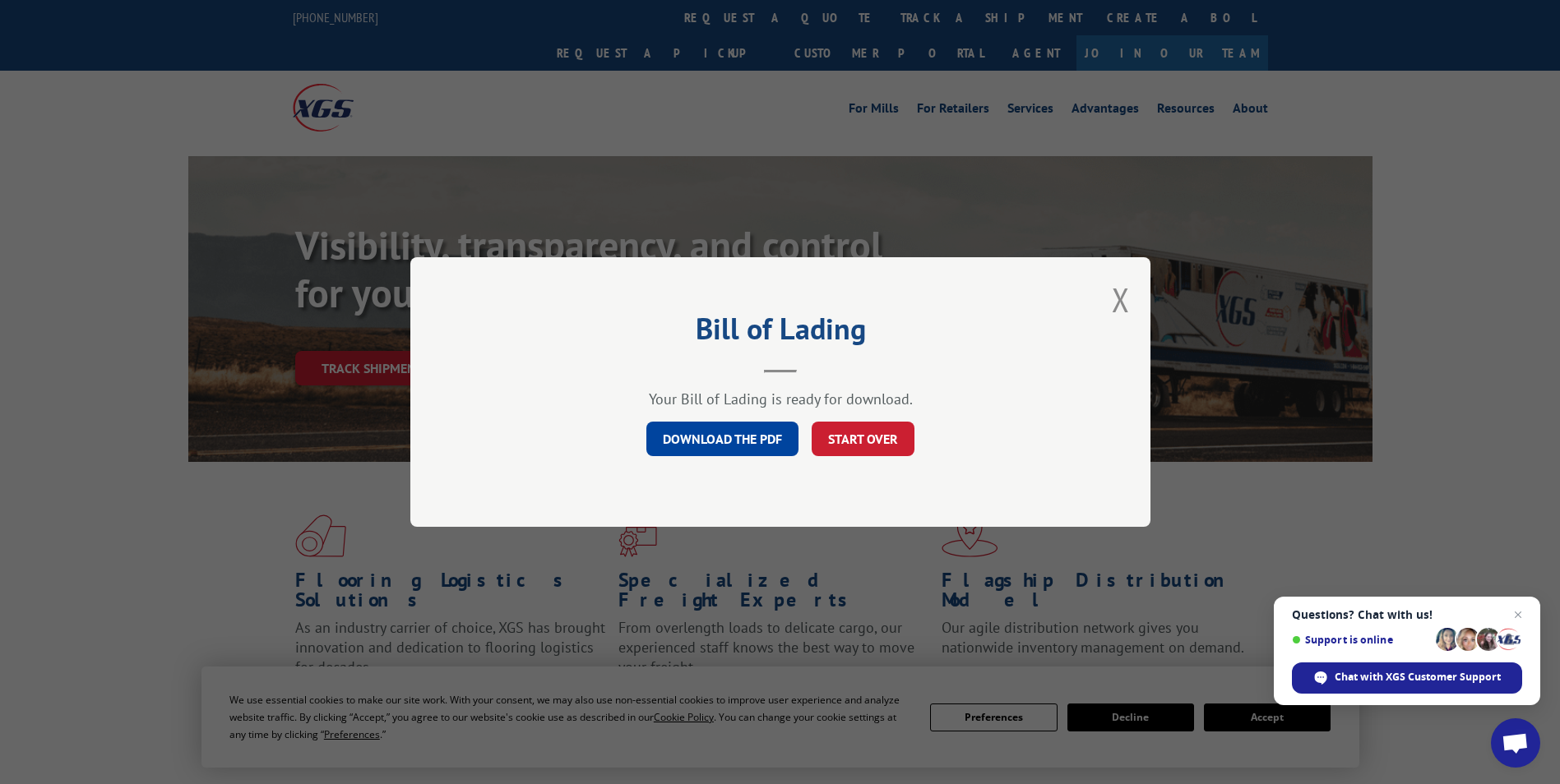
click at [683, 443] on link "DOWNLOAD THE PDF" at bounding box center [722, 439] width 152 height 35
click at [859, 433] on button "START OVER" at bounding box center [862, 439] width 103 height 35
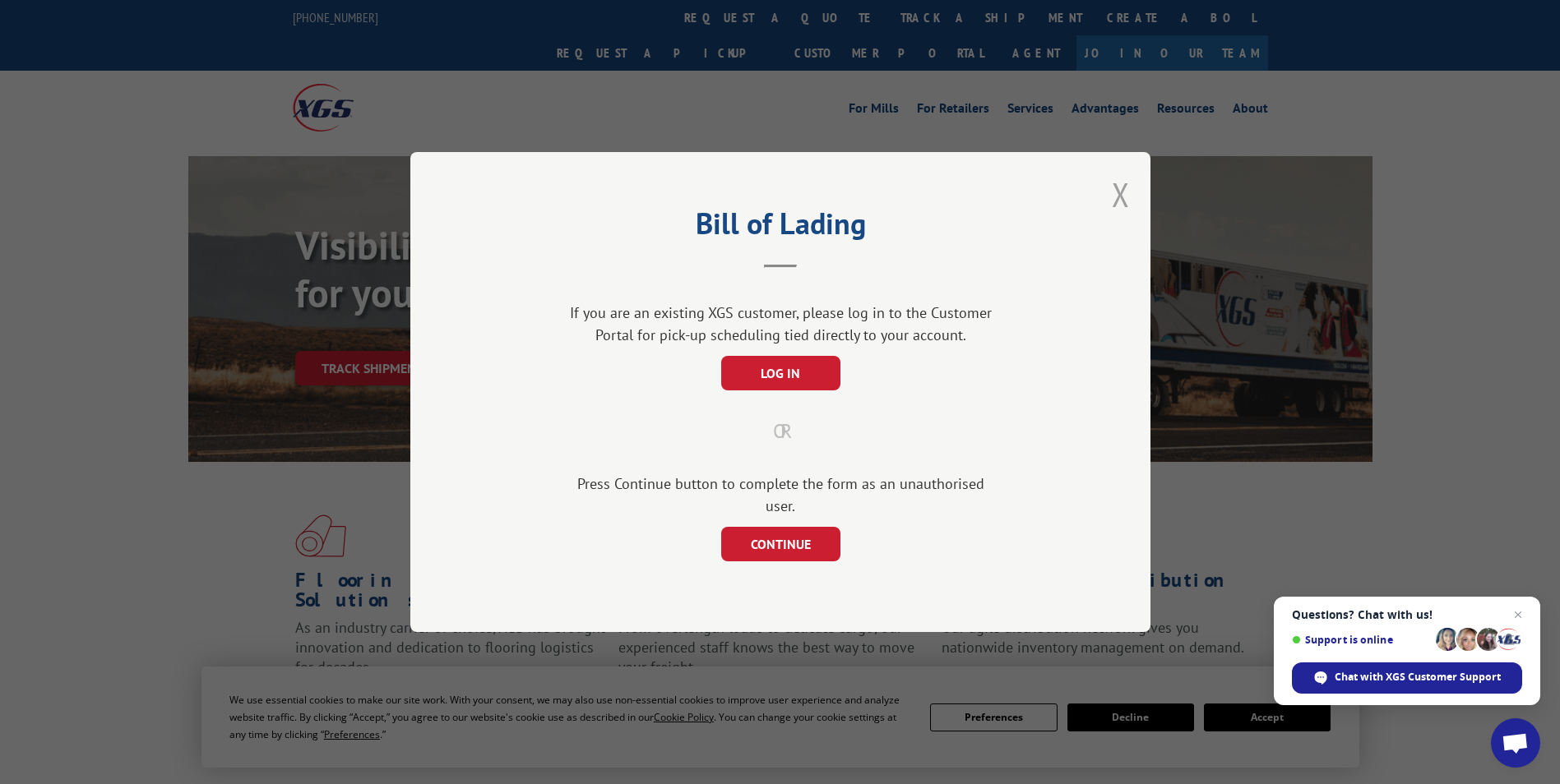
click at [1116, 203] on button "Close modal" at bounding box center [1121, 194] width 18 height 44
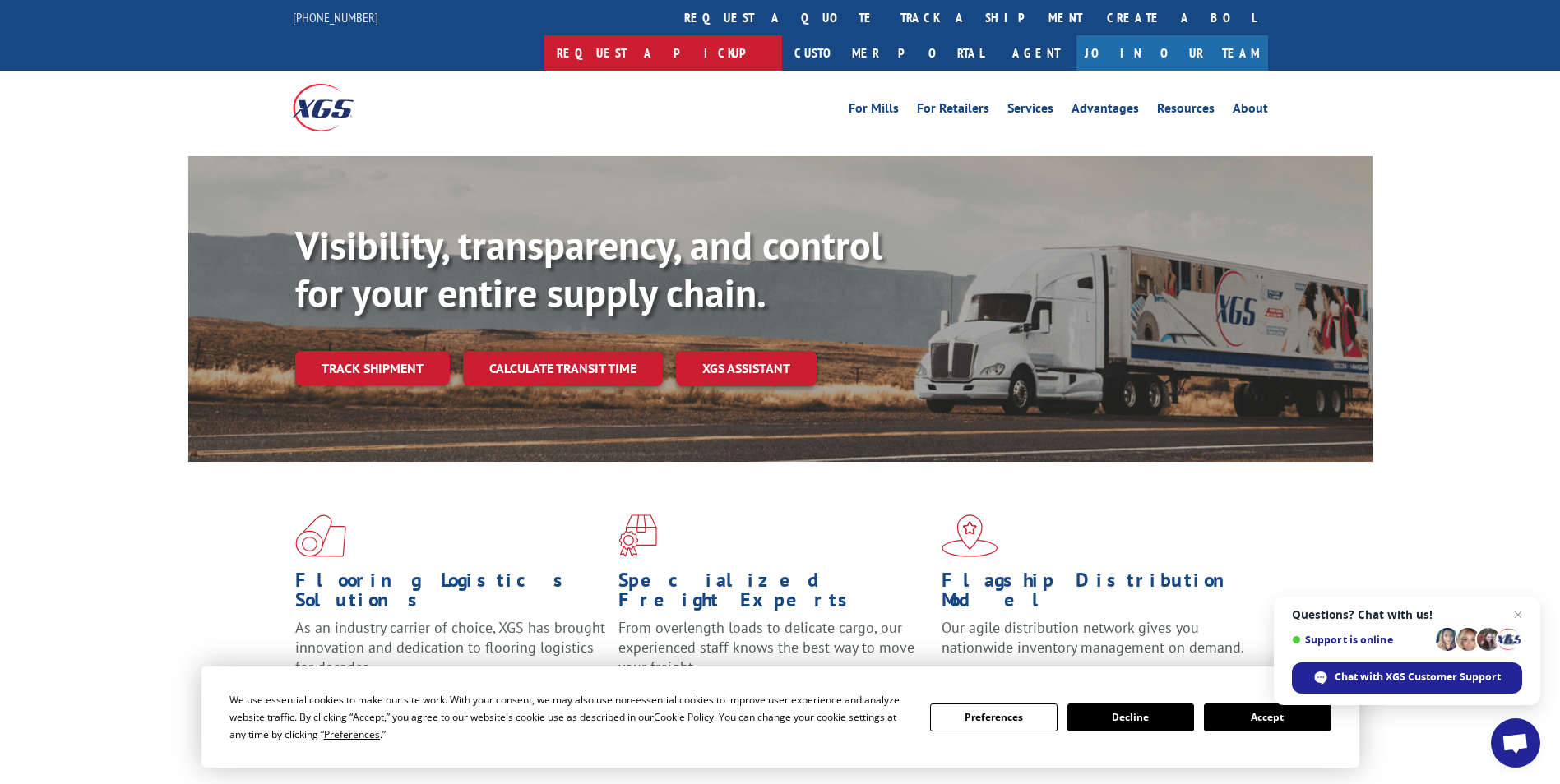
click at [782, 36] on link "Request a pickup" at bounding box center [663, 54] width 237 height 36
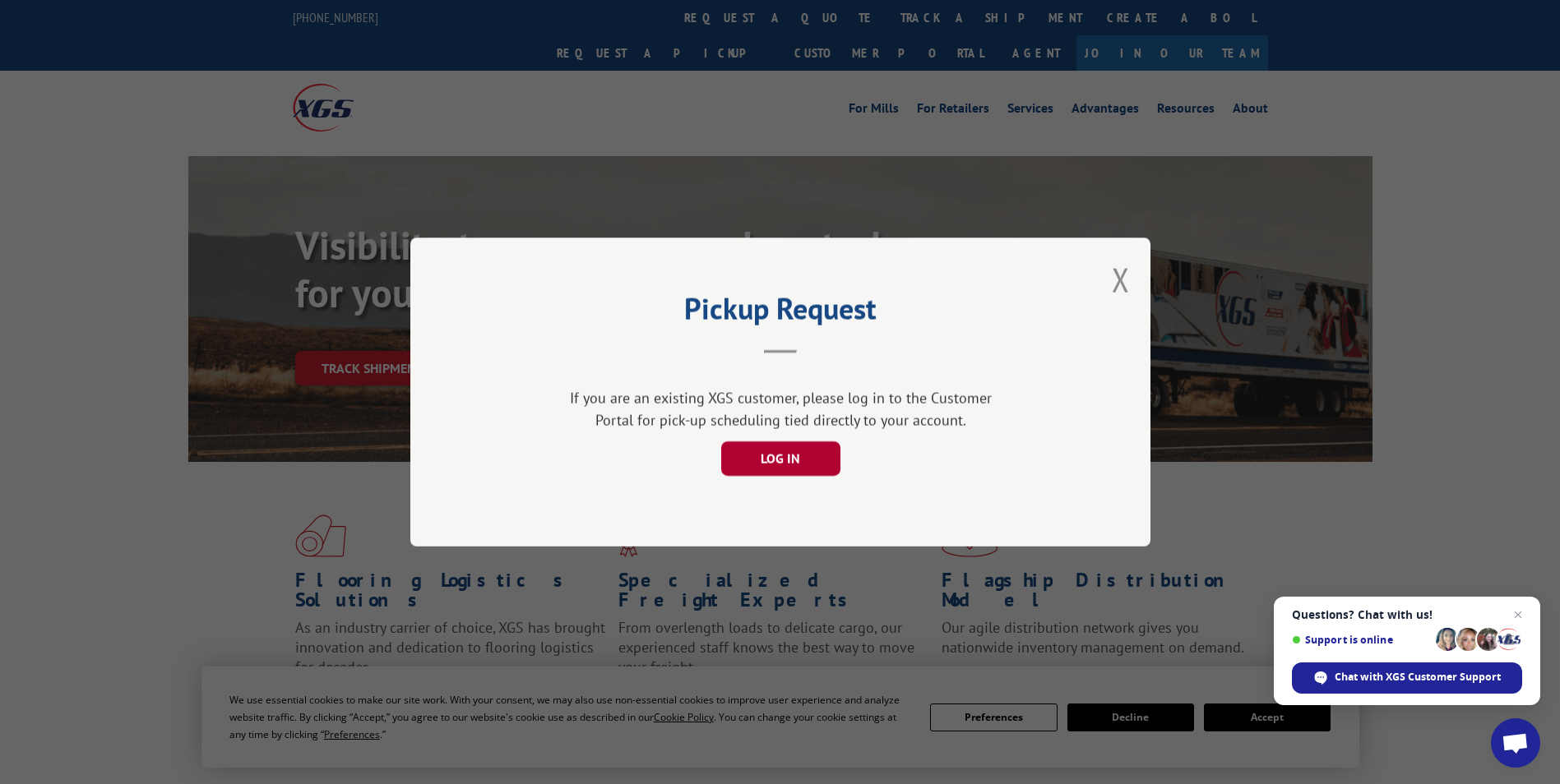
click at [757, 454] on button "LOG IN" at bounding box center [780, 458] width 120 height 35
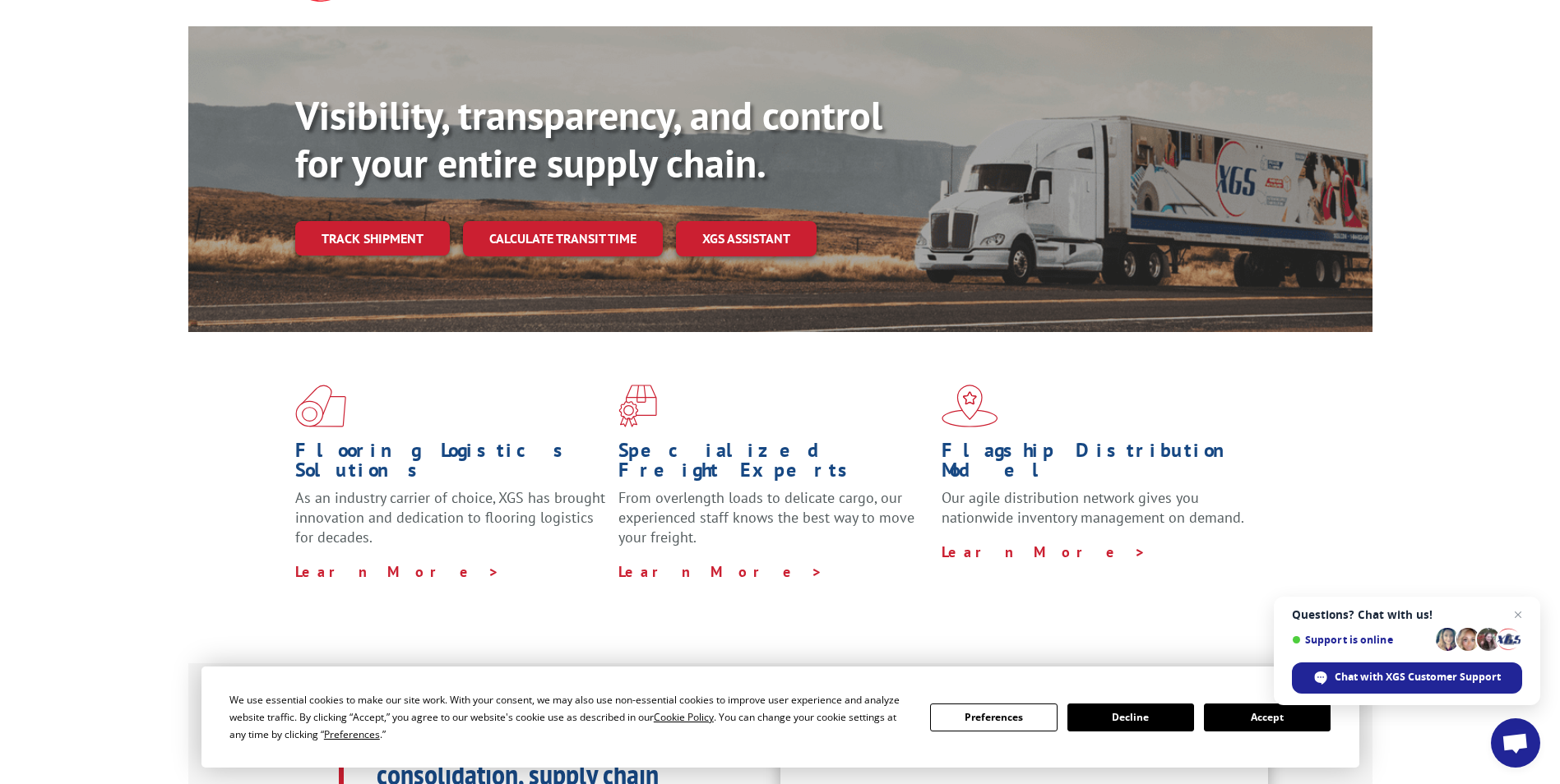
scroll to position [329, 0]
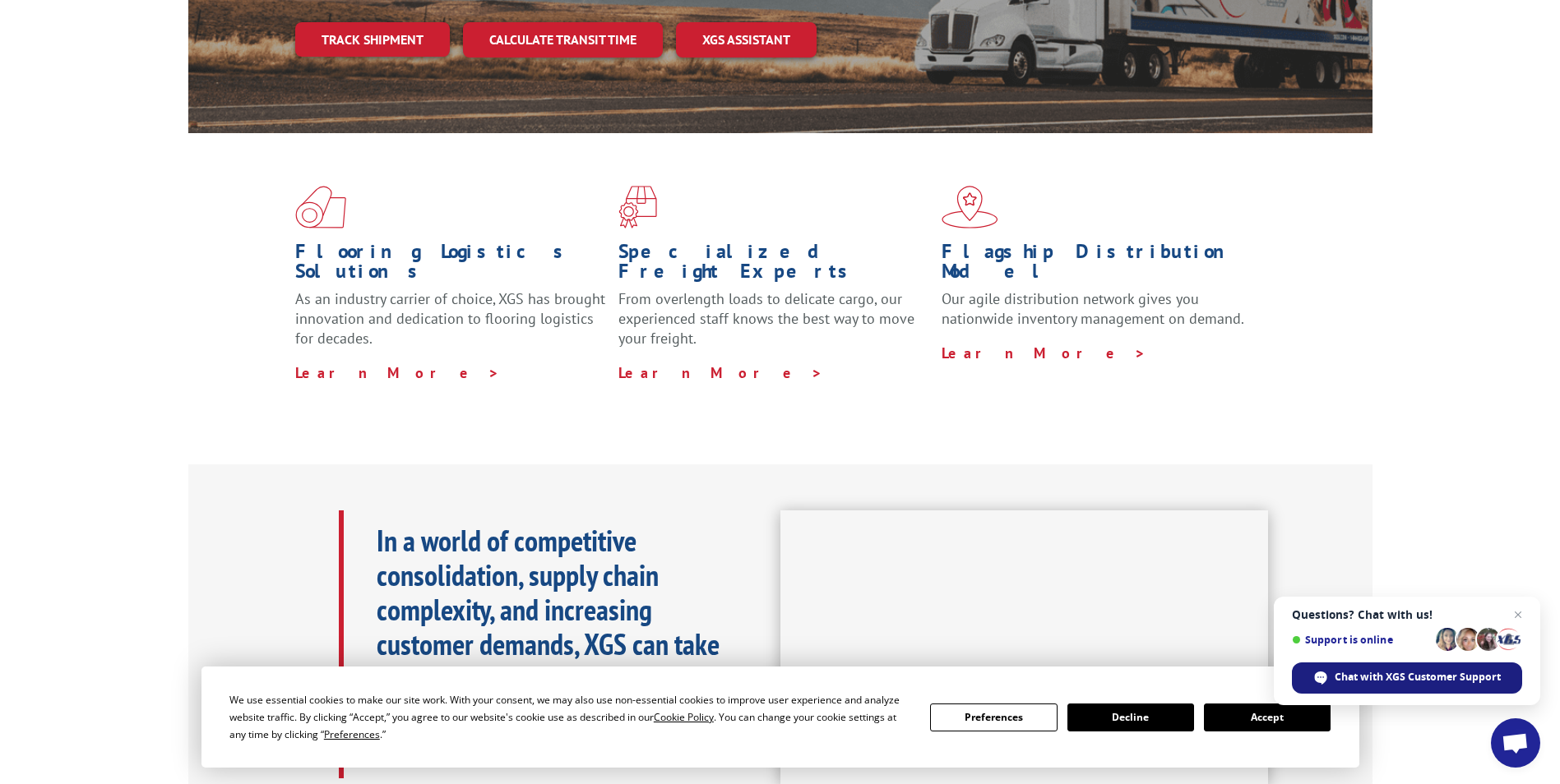
click at [1396, 674] on span "Chat with XGS Customer Support" at bounding box center [1417, 677] width 166 height 15
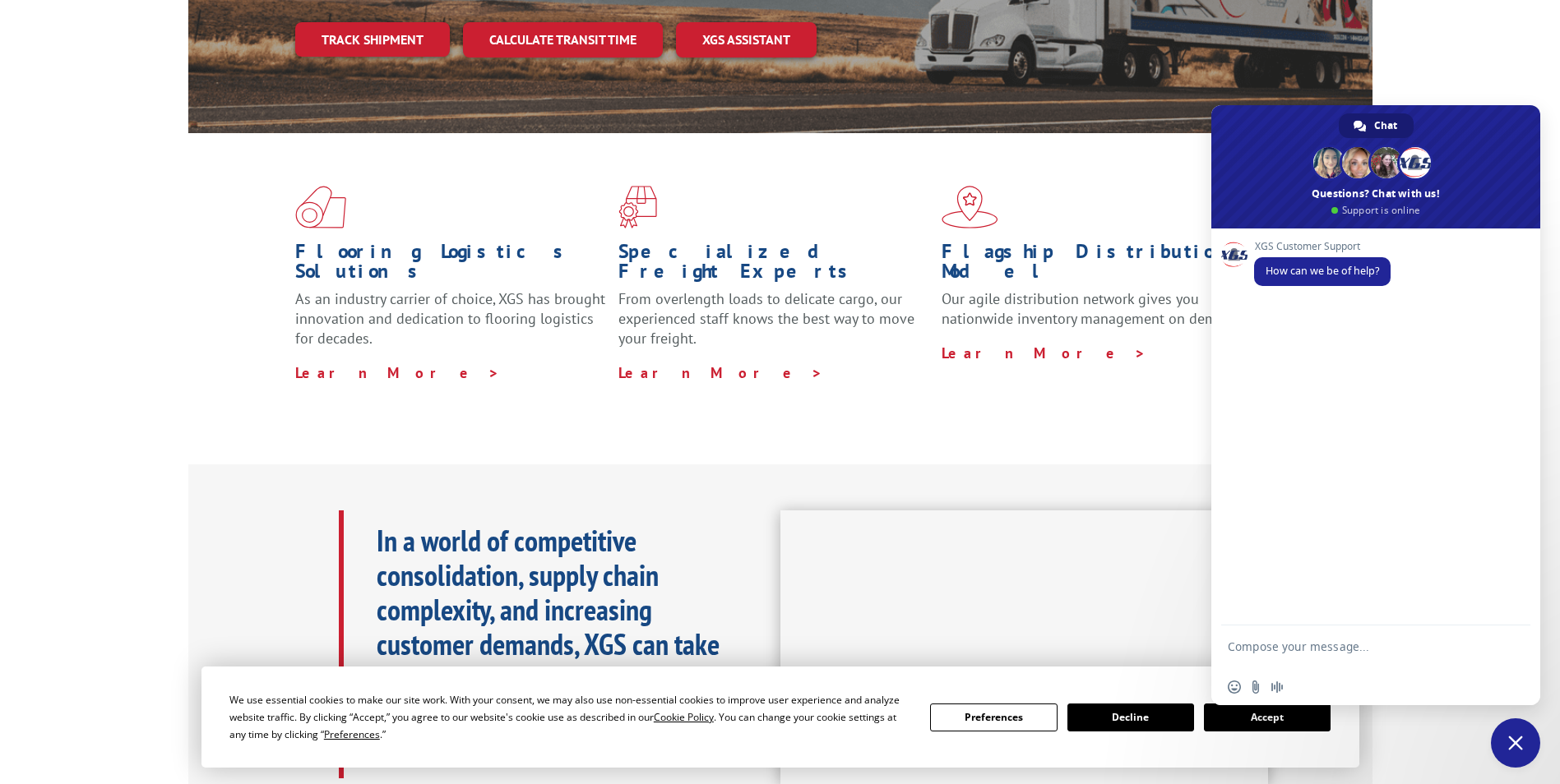
click at [1316, 642] on textarea "Compose your message..." at bounding box center [1357, 654] width 260 height 29
type textarea "h"
type textarea "I have my BOLs; how do I schedule the pickup?"
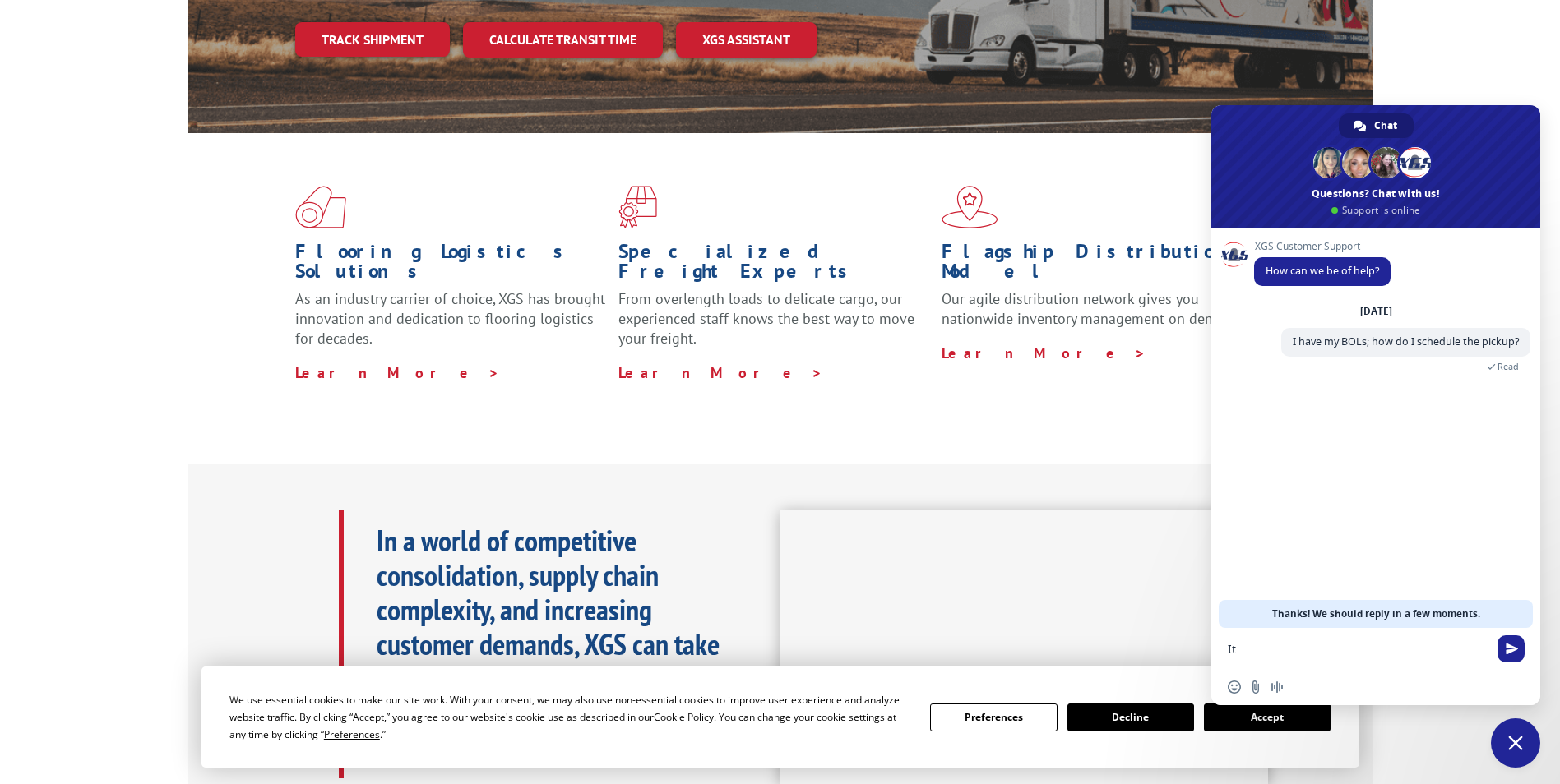
type textarea "I"
type textarea "They're coming from the [GEOGRAPHIC_DATA]"
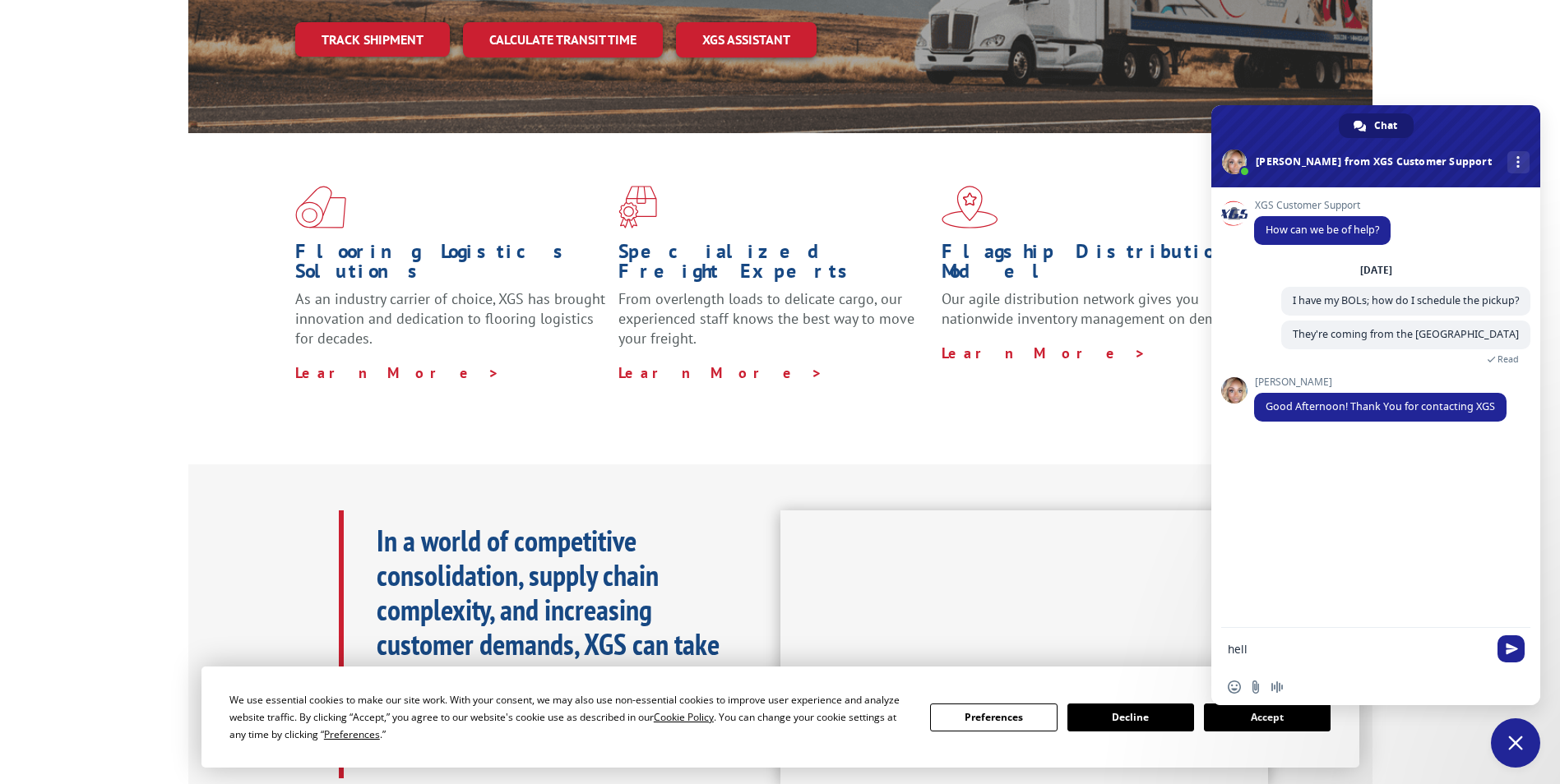
type textarea "hello"
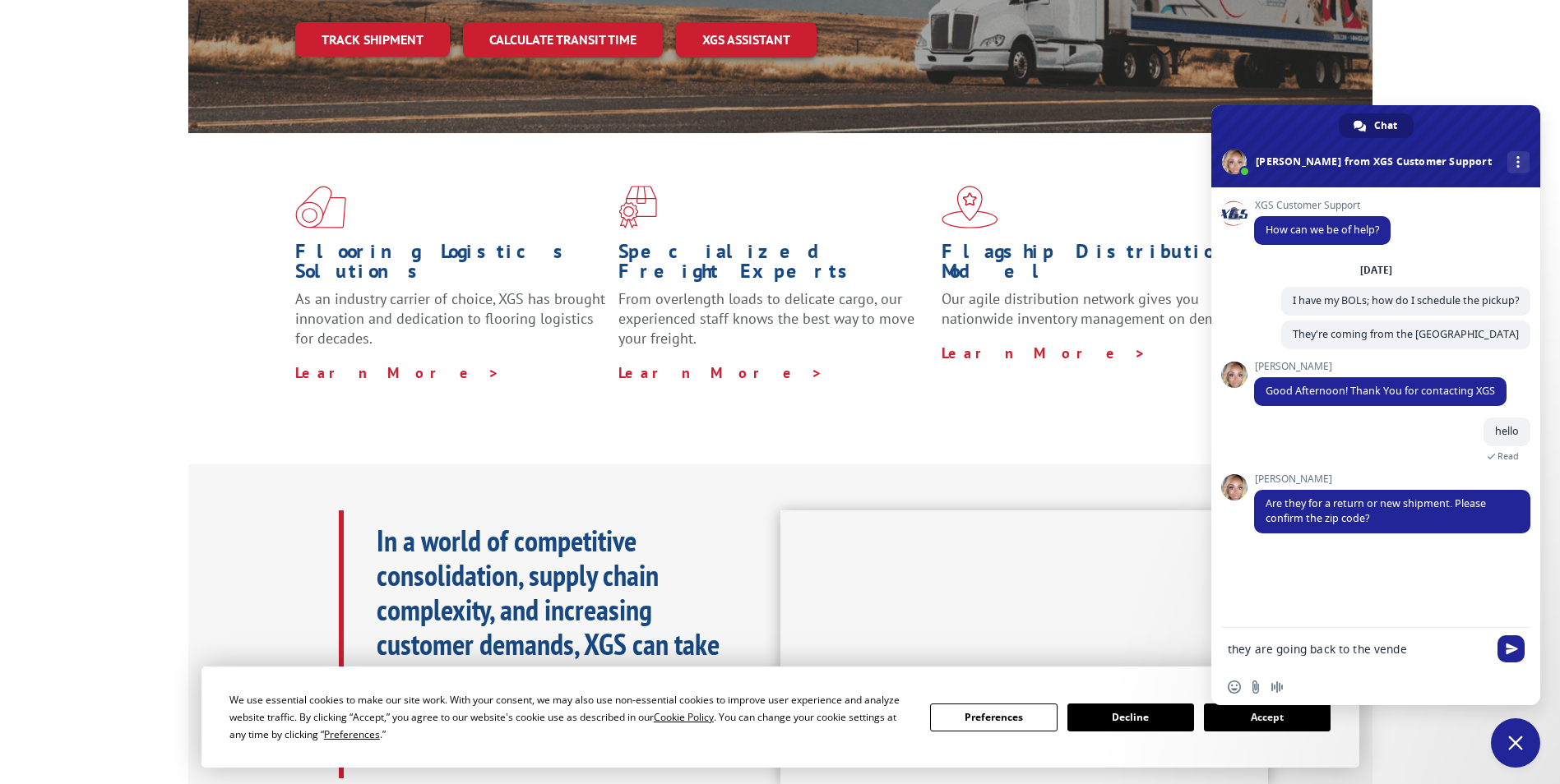
type textarea "they are going back to the vender"
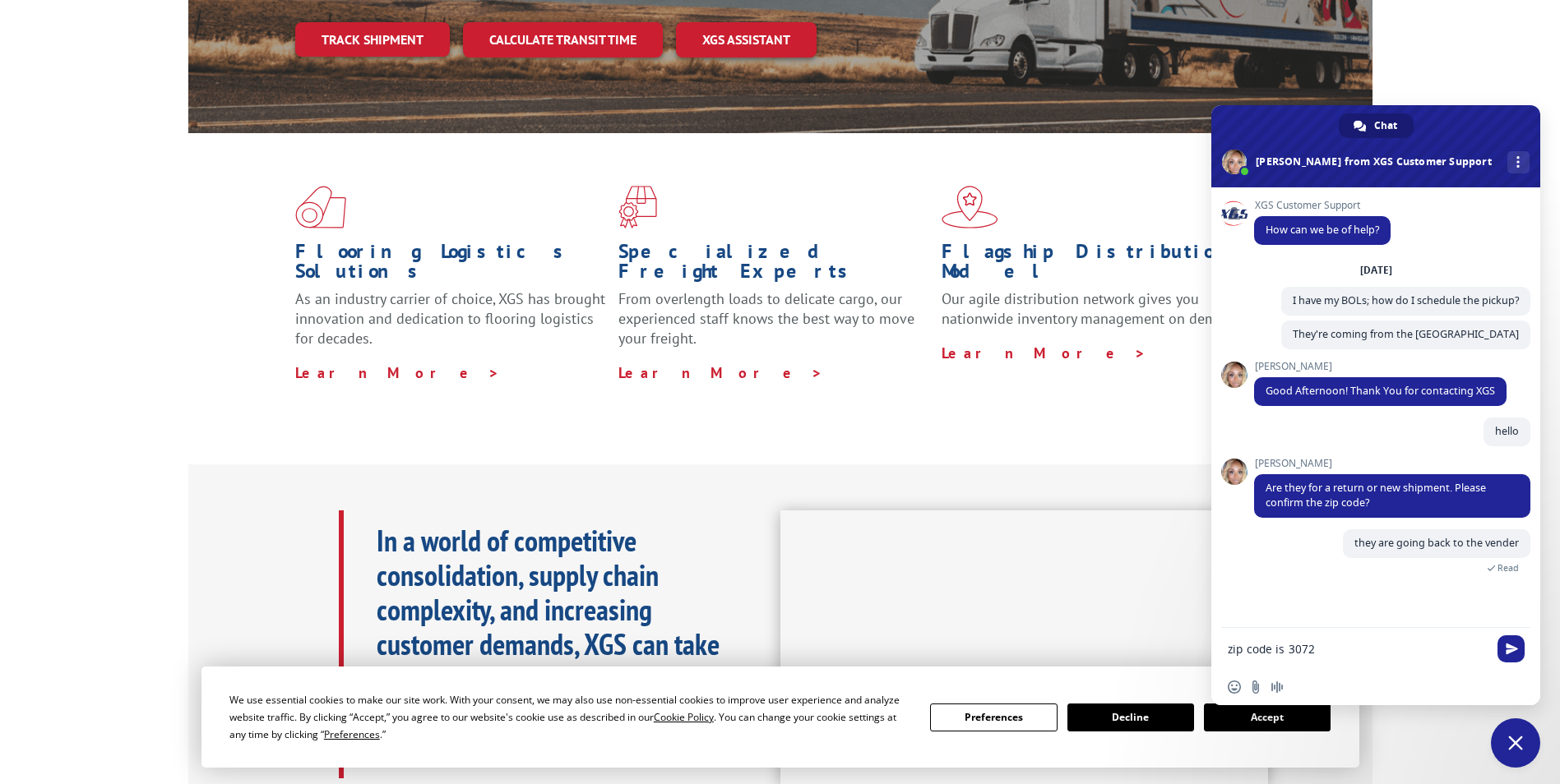
type textarea "zip code is 30721"
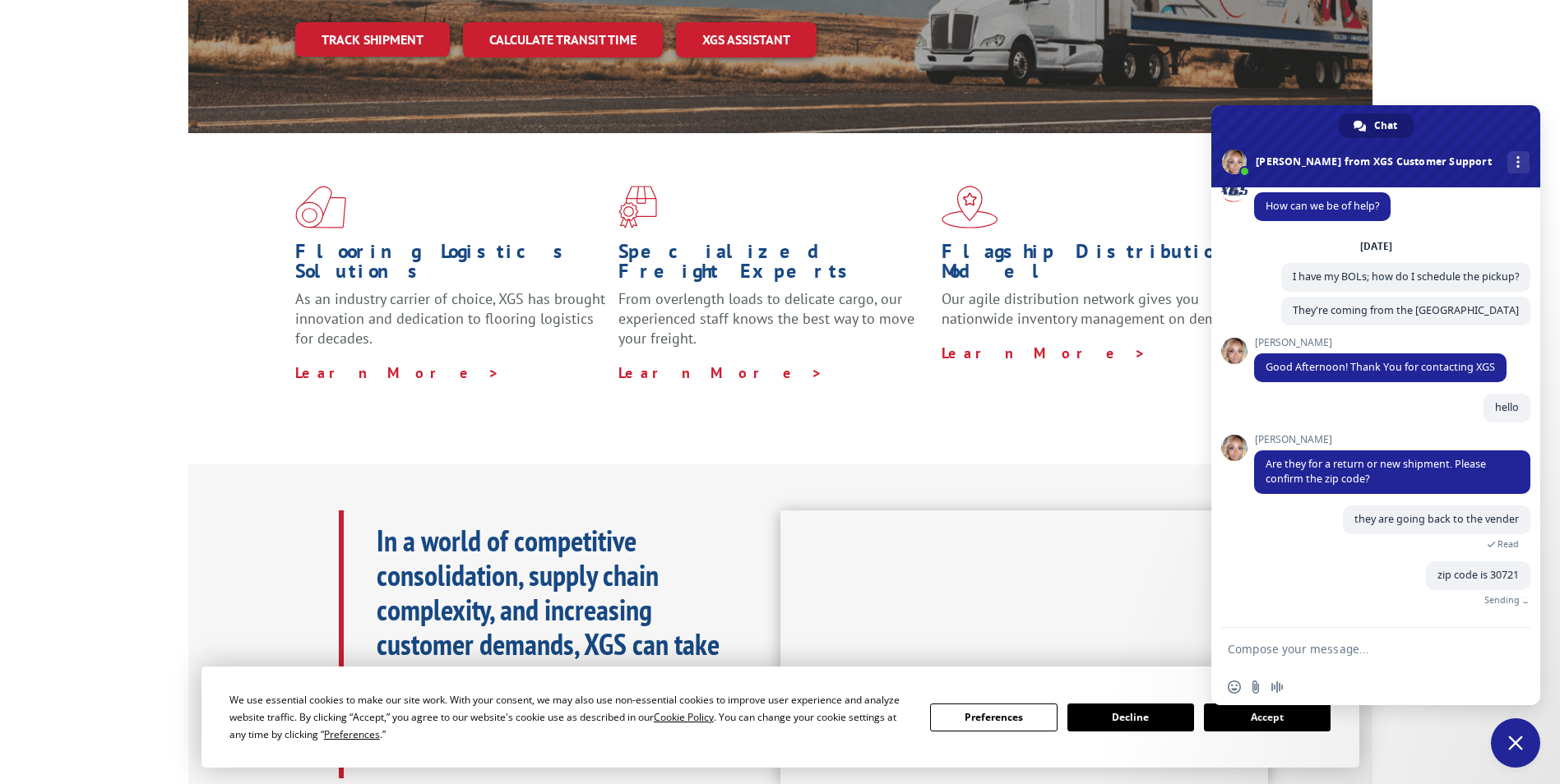
scroll to position [0, 0]
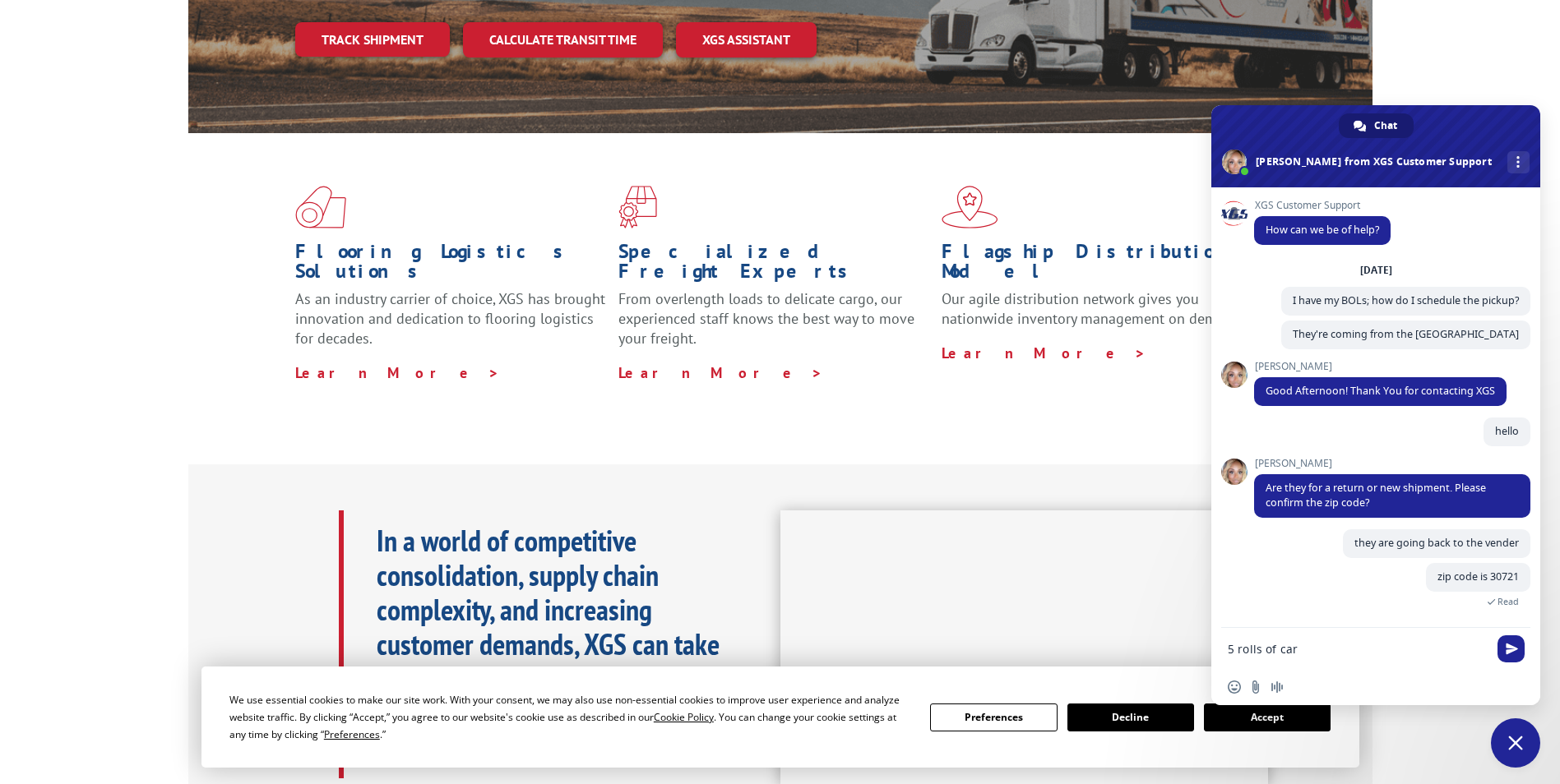
click at [1307, 642] on textarea "5 rolls of car" at bounding box center [1357, 649] width 260 height 15
type textarea "5 rolls of carpet. going to three different places, but all the same zip code"
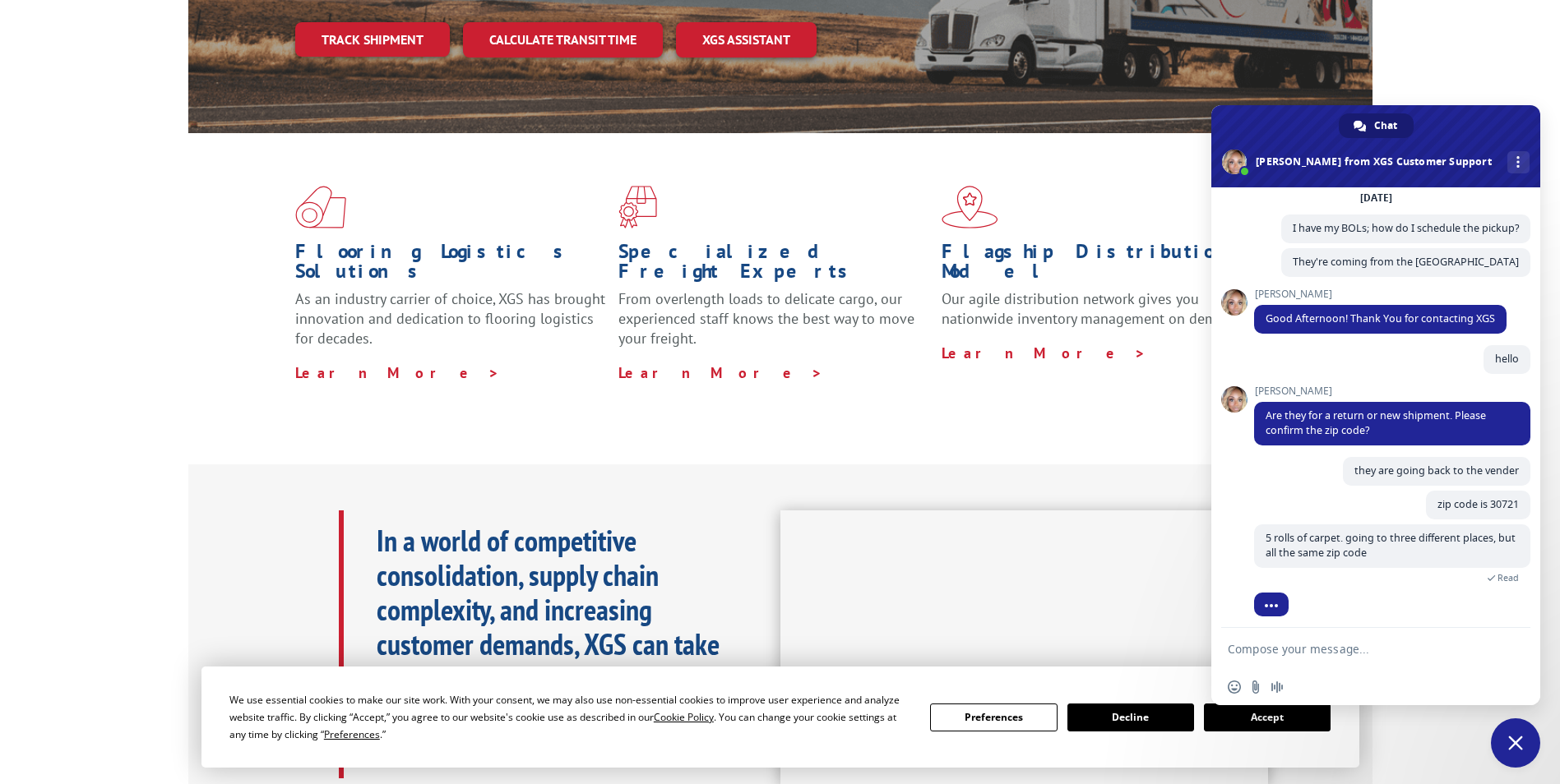
scroll to position [133, 0]
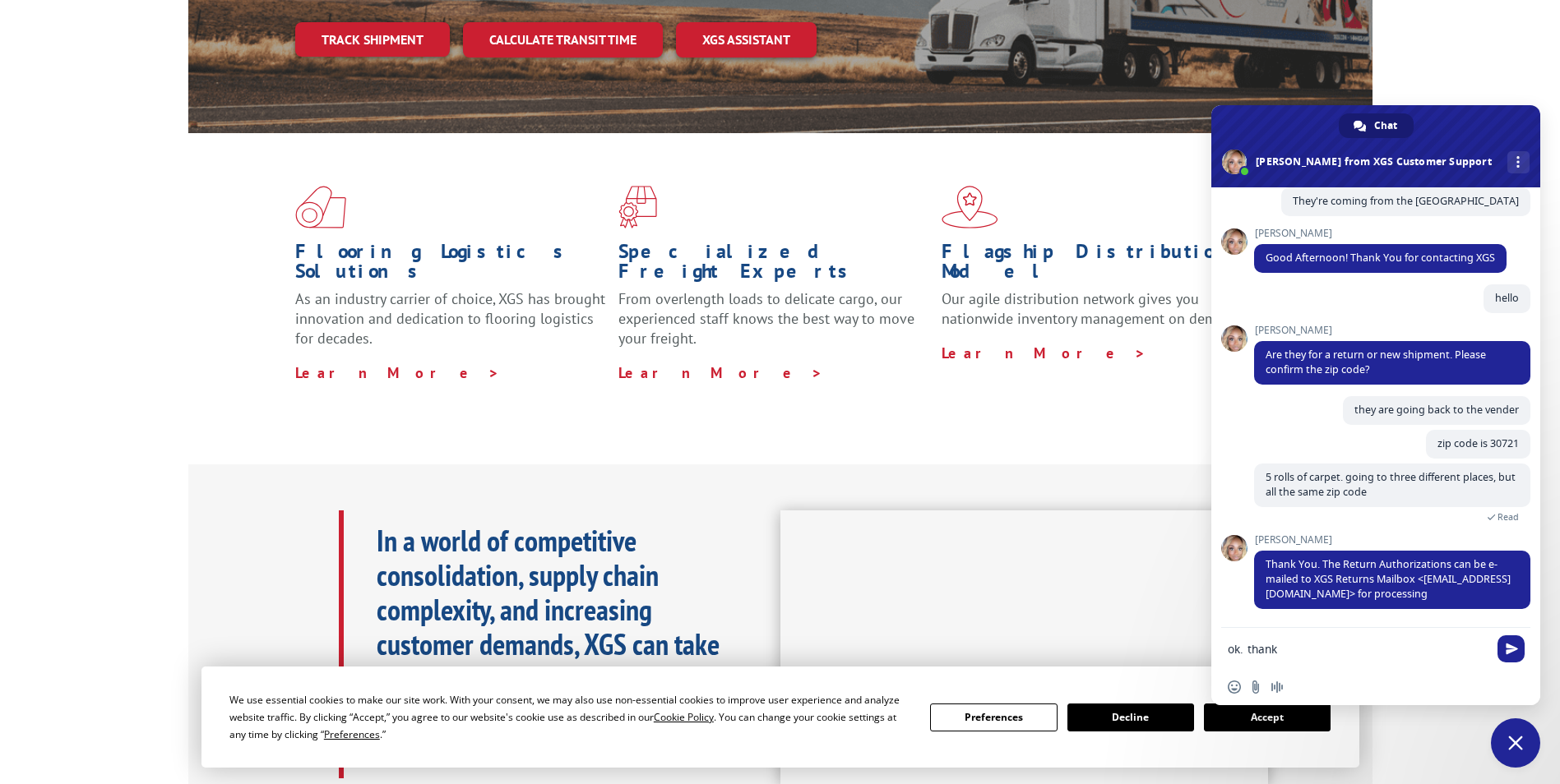
type textarea "ok. thanks"
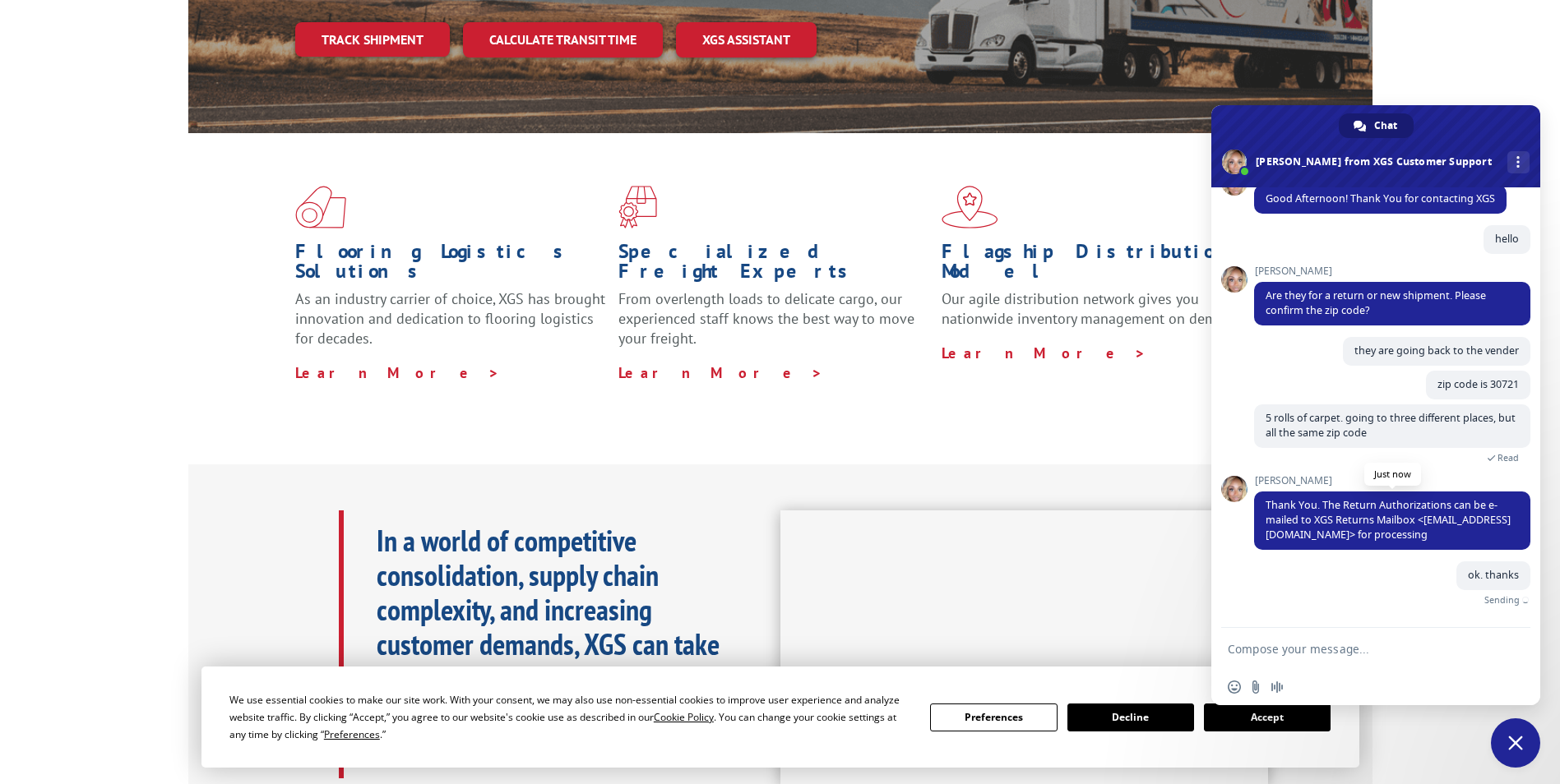
scroll to position [173, 0]
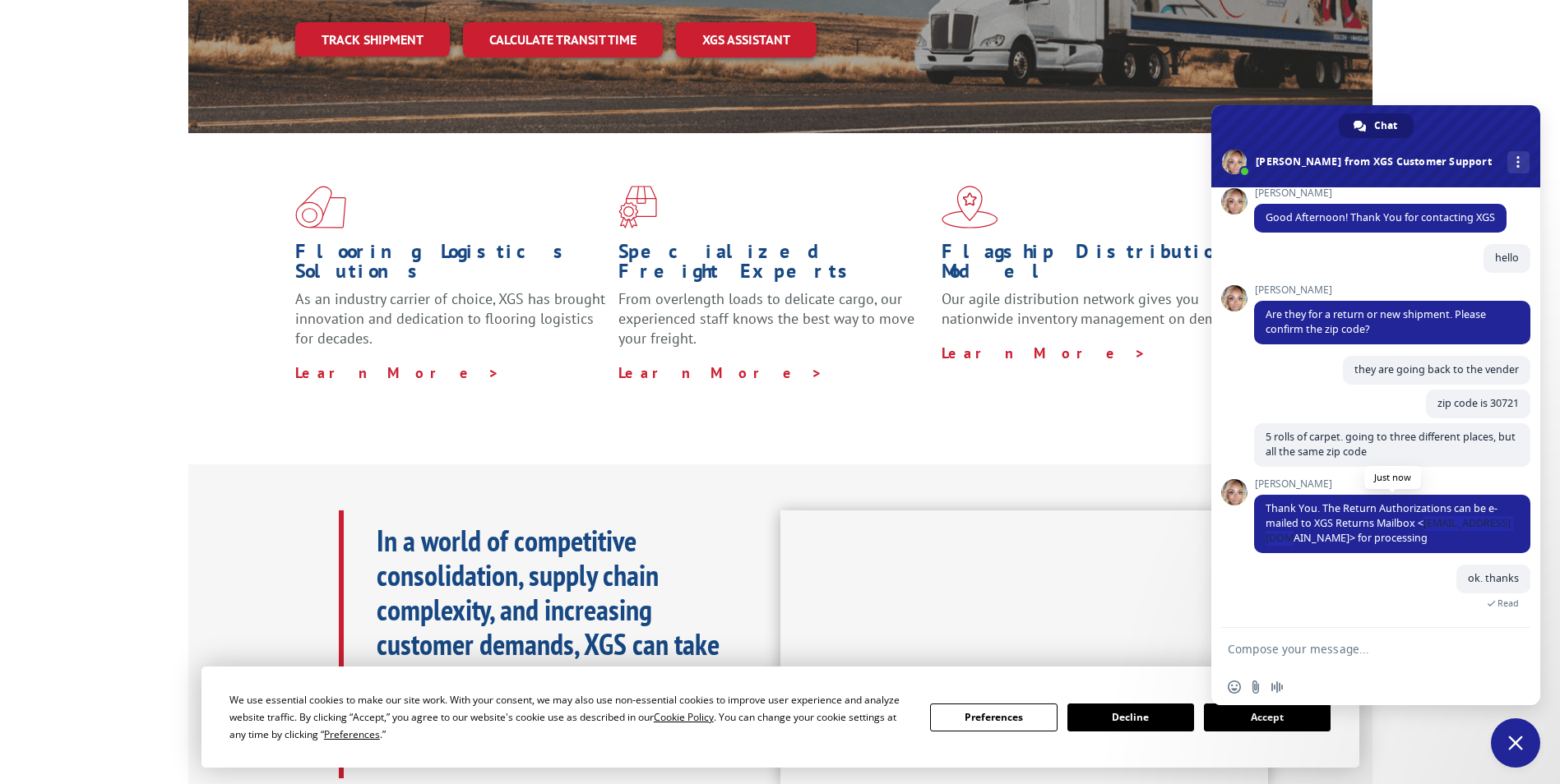
drag, startPoint x: 1374, startPoint y: 538, endPoint x: 1270, endPoint y: 537, distance: 104.0
click at [1270, 537] on span "Thank You. The Return Authorizations can be e-mailed to XGS Returns Mailbox <[E…" at bounding box center [1388, 523] width 245 height 44
copy span "[EMAIL_ADDRESS][DOMAIN_NAME]"
